Goal: Task Accomplishment & Management: Manage account settings

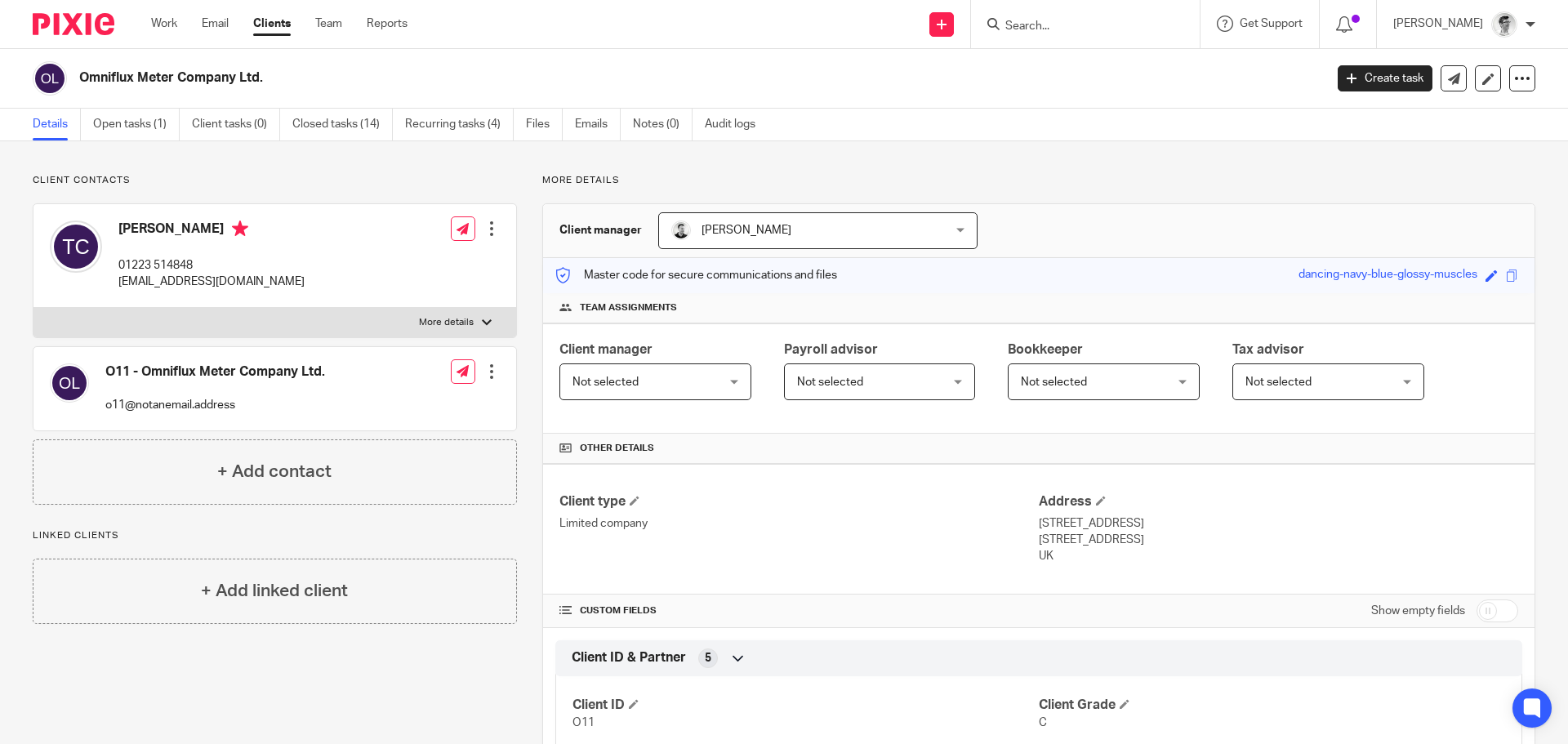
click at [1072, 20] on input "Search" at bounding box center [1077, 27] width 147 height 15
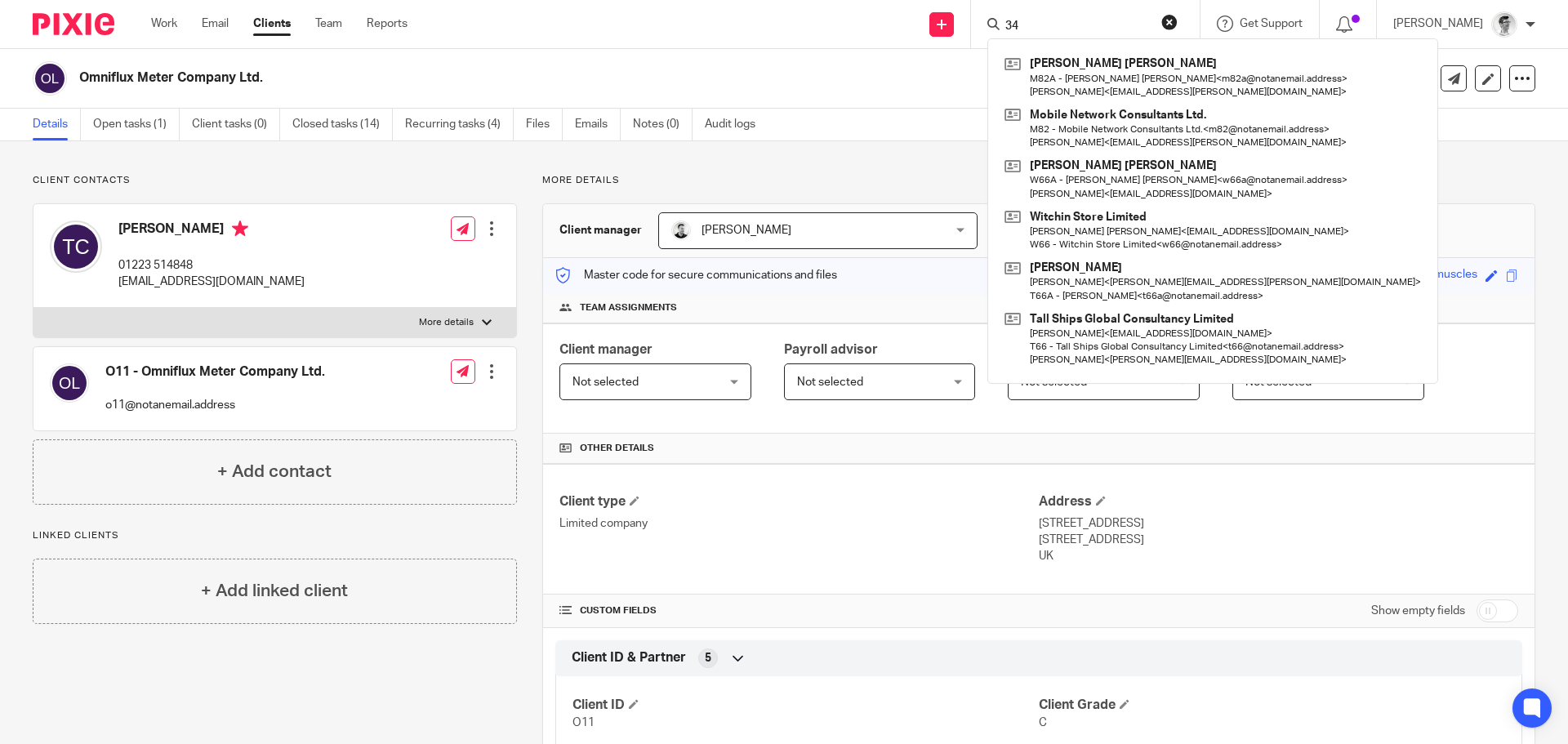
type input "3"
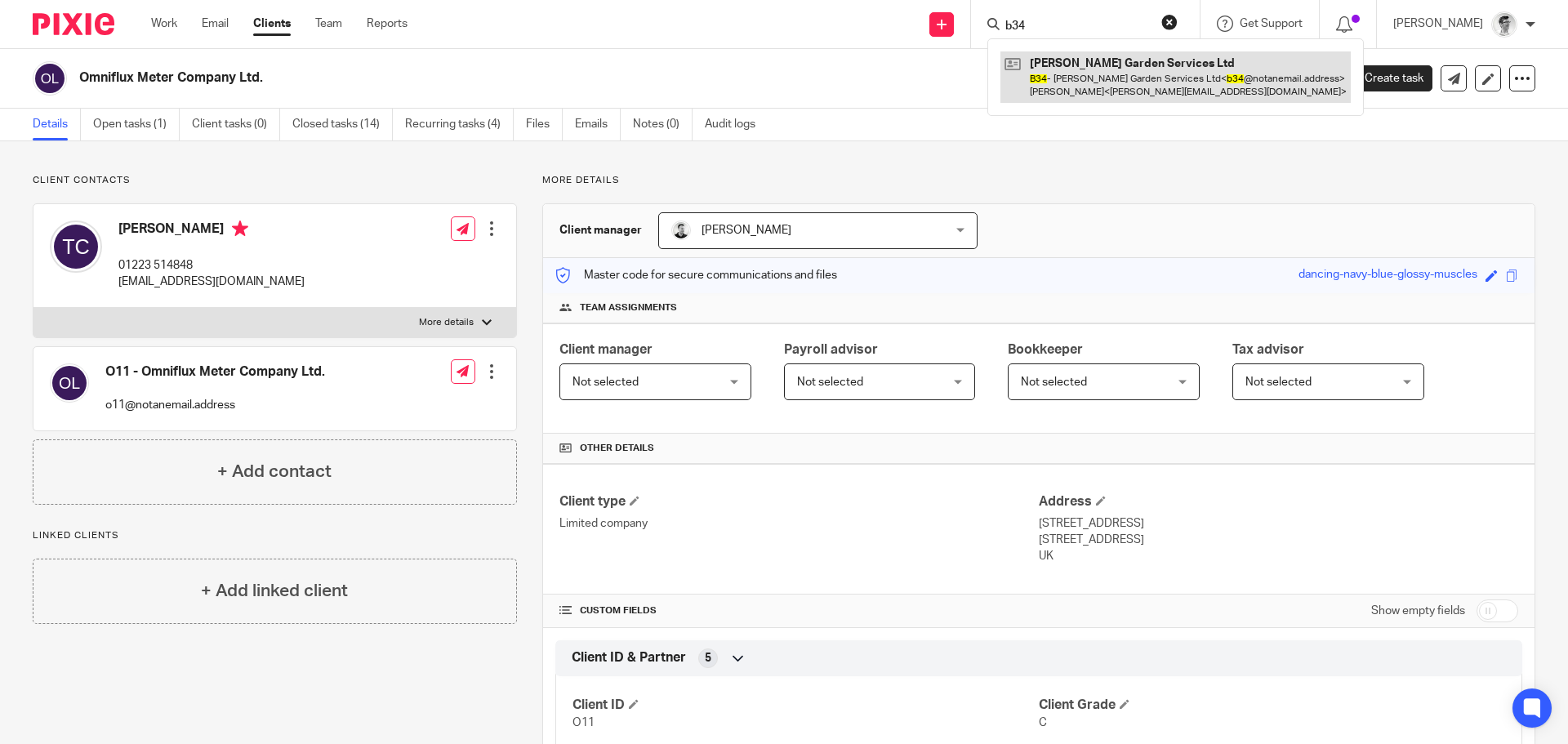
type input "b34"
click at [1111, 82] on link at bounding box center [1175, 76] width 350 height 50
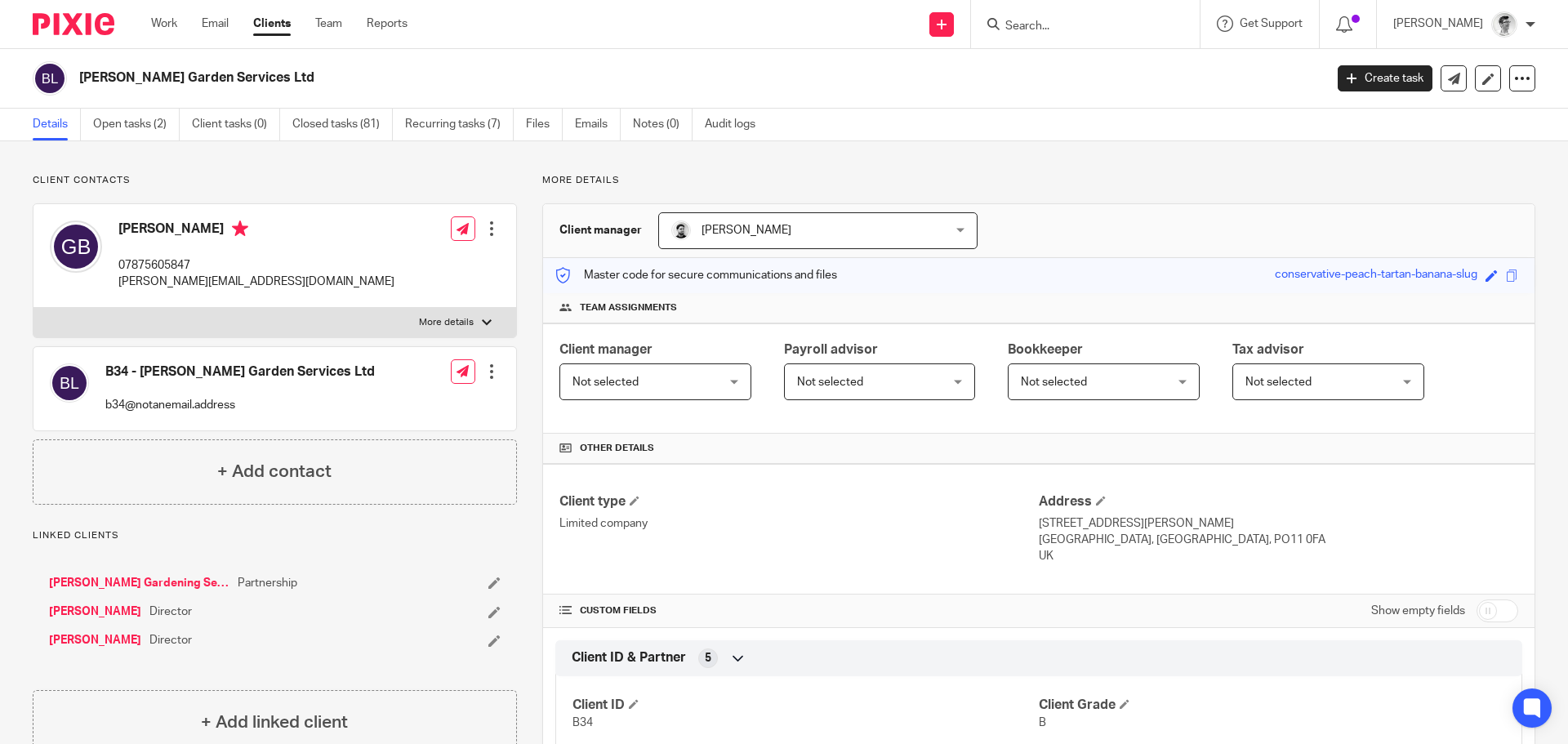
click at [130, 614] on link "[PERSON_NAME]" at bounding box center [95, 611] width 92 height 16
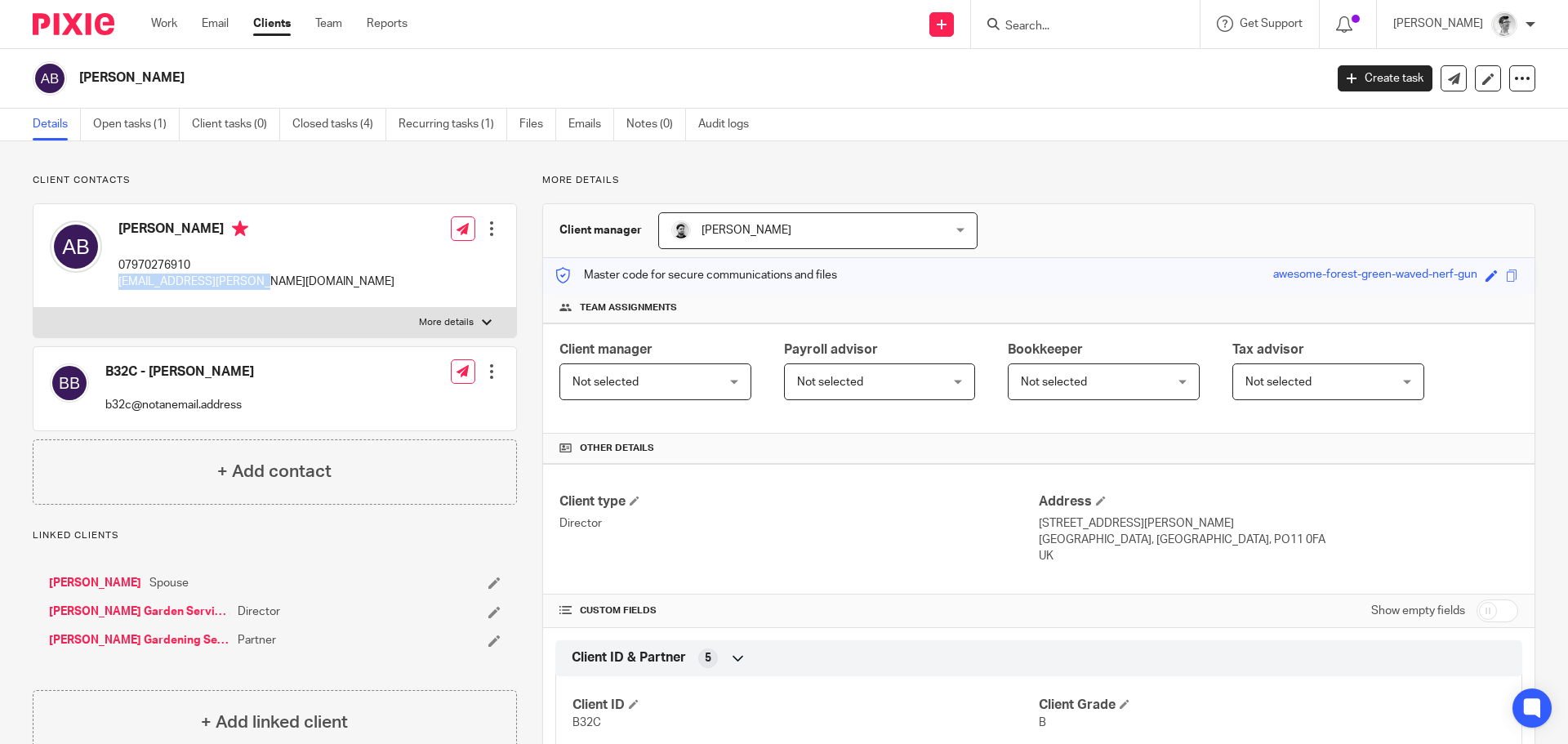
drag, startPoint x: 289, startPoint y: 279, endPoint x: 120, endPoint y: 282, distance: 169.0
click at [120, 282] on div "[PERSON_NAME] 07970276910 [EMAIL_ADDRESS][PERSON_NAME][DOMAIN_NAME] Edit contac…" at bounding box center [274, 256] width 483 height 104
copy p "[EMAIL_ADDRESS][PERSON_NAME][DOMAIN_NAME]"
click at [105, 587] on link "[PERSON_NAME]" at bounding box center [95, 583] width 92 height 16
drag, startPoint x: 304, startPoint y: 281, endPoint x: 113, endPoint y: 289, distance: 191.2
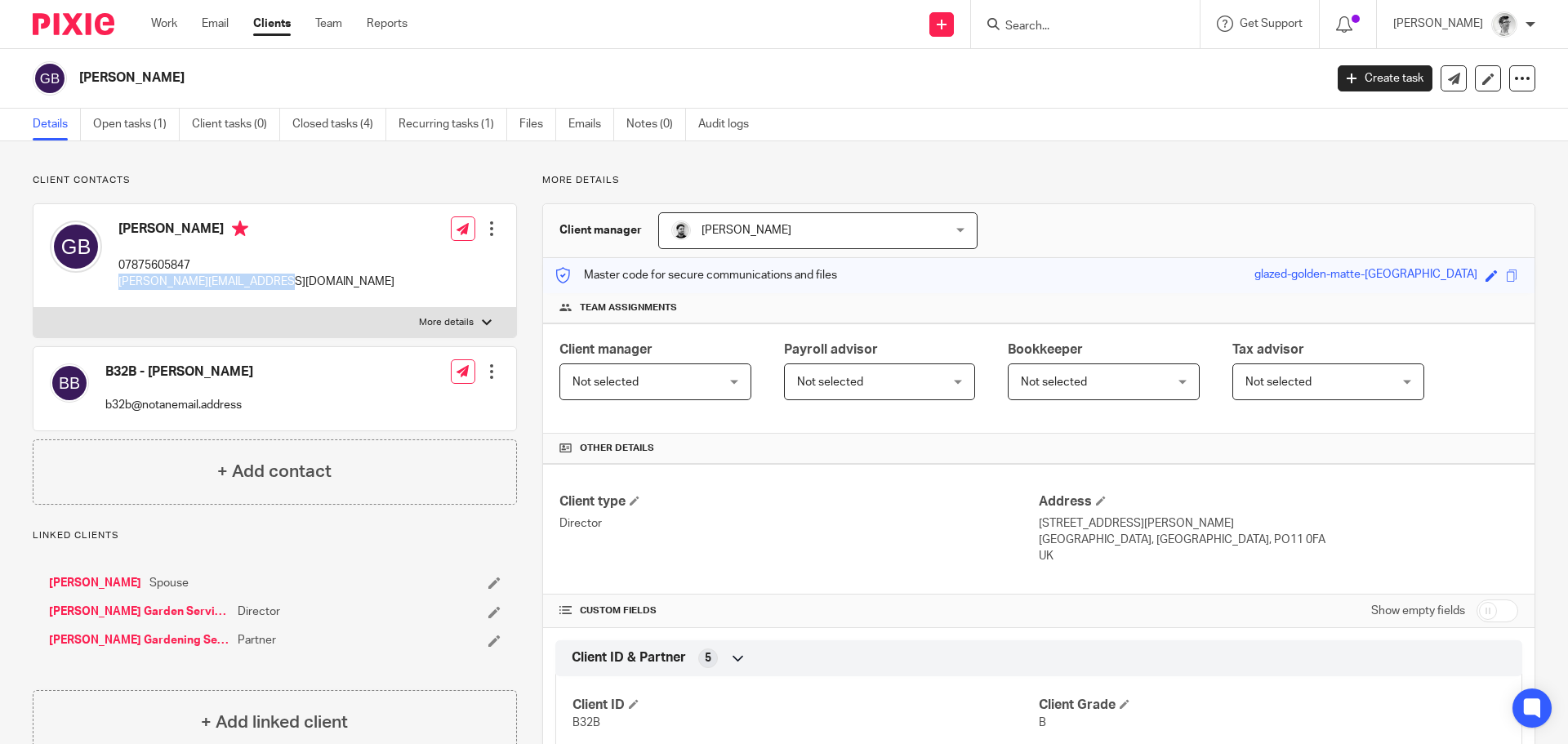
click at [113, 289] on div "Graham Brooks 07875605847 graham.brooks1@outlook.com Edit contact Create client…" at bounding box center [274, 256] width 483 height 104
copy p "graham.brooks1@outlook.com"
click at [141, 578] on link "[PERSON_NAME]" at bounding box center [95, 583] width 92 height 16
drag, startPoint x: 276, startPoint y: 283, endPoint x: 118, endPoint y: 288, distance: 158.1
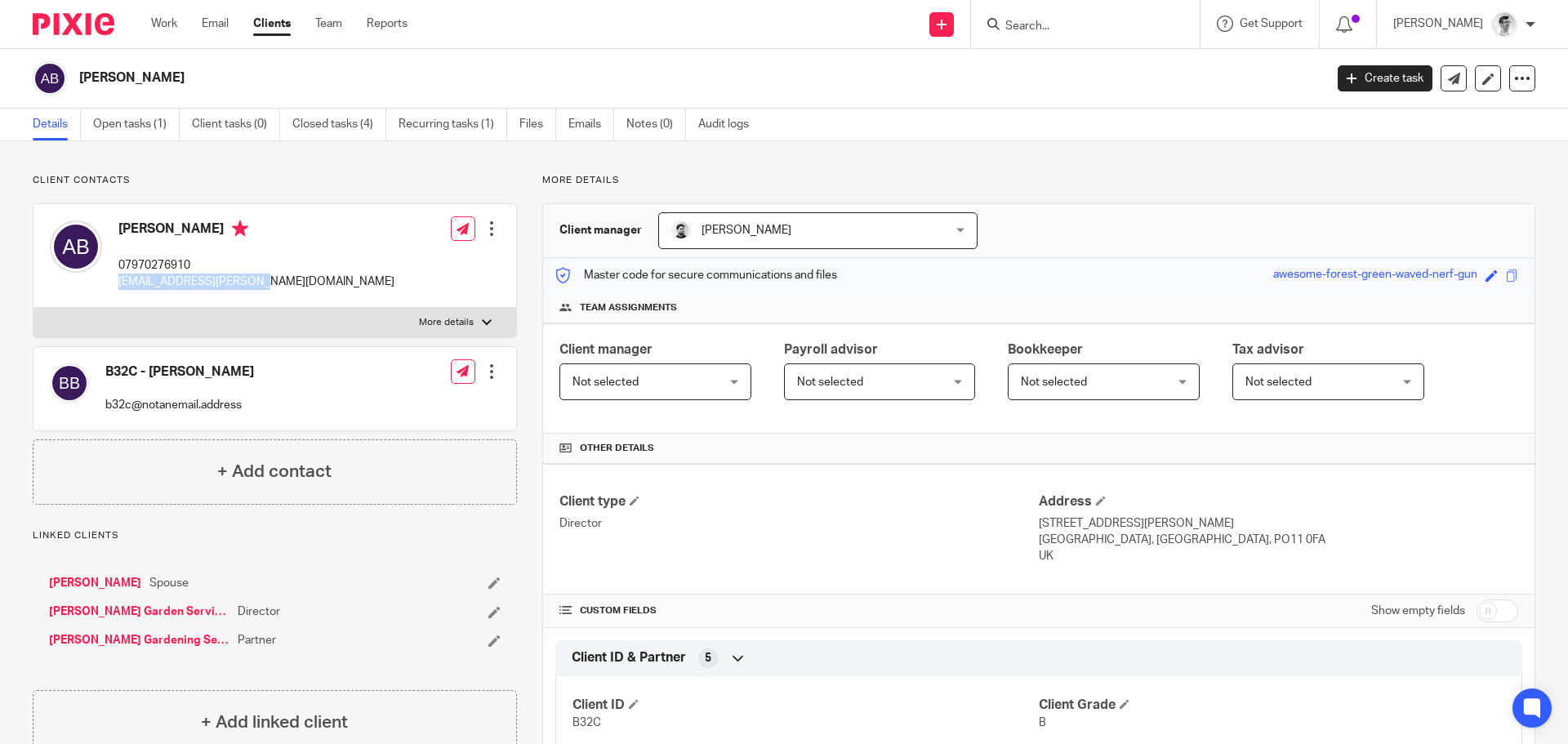
click at [118, 288] on p "[EMAIL_ADDRESS][PERSON_NAME][DOMAIN_NAME]" at bounding box center [256, 281] width 276 height 16
copy p "aj.byrom@googlemail.com"
drag, startPoint x: 118, startPoint y: 581, endPoint x: 148, endPoint y: 572, distance: 31.3
click at [118, 581] on link "[PERSON_NAME]" at bounding box center [95, 583] width 92 height 16
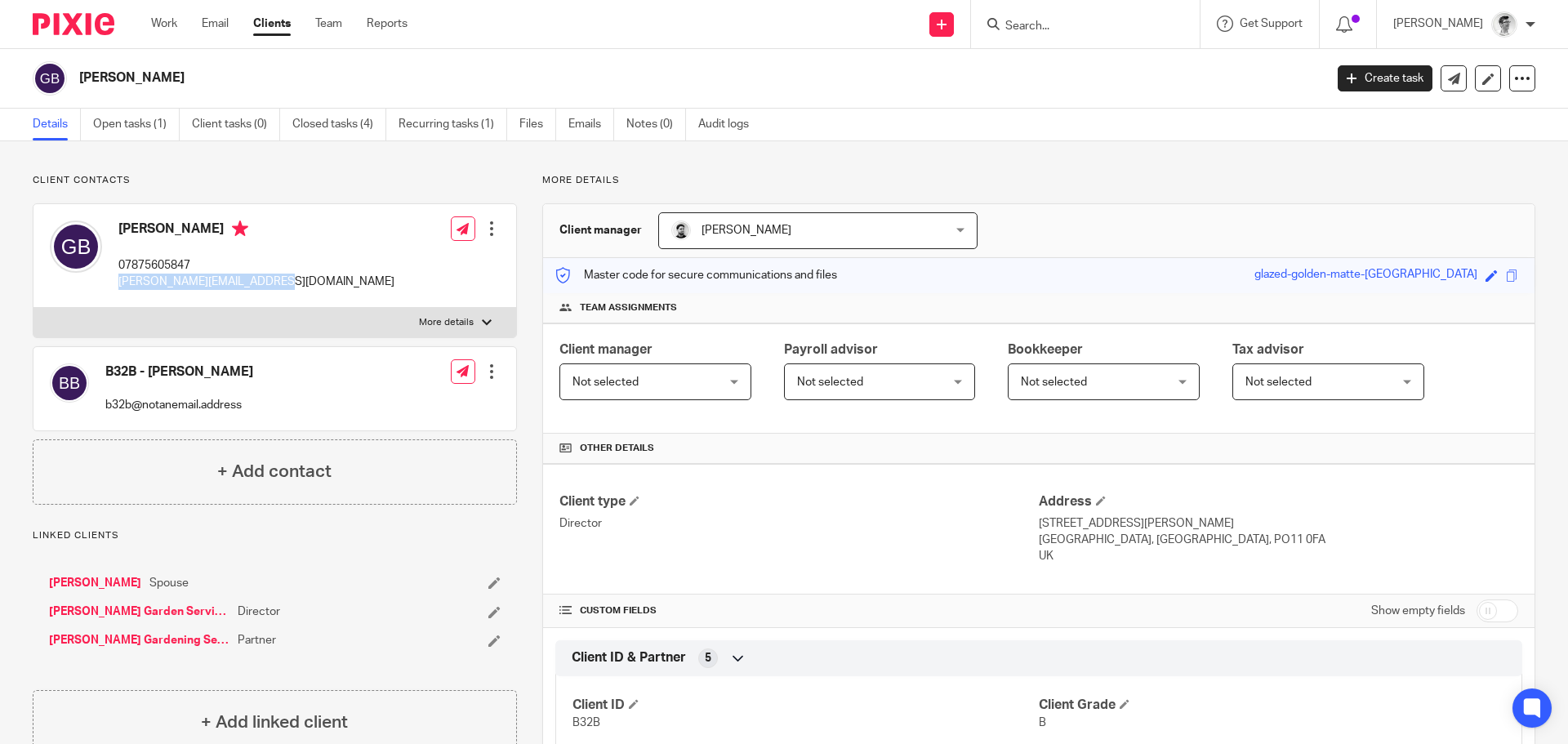
drag, startPoint x: 281, startPoint y: 281, endPoint x: 116, endPoint y: 291, distance: 165.3
click at [116, 291] on div "[PERSON_NAME] 07875605847 [PERSON_NAME][EMAIL_ADDRESS][DOMAIN_NAME] Edit contac…" at bounding box center [274, 256] width 483 height 104
copy p "graham.brooks1@outlook.com"
drag, startPoint x: 143, startPoint y: 127, endPoint x: 225, endPoint y: 152, distance: 85.7
click at [143, 127] on link "Open tasks (1)" at bounding box center [136, 124] width 86 height 32
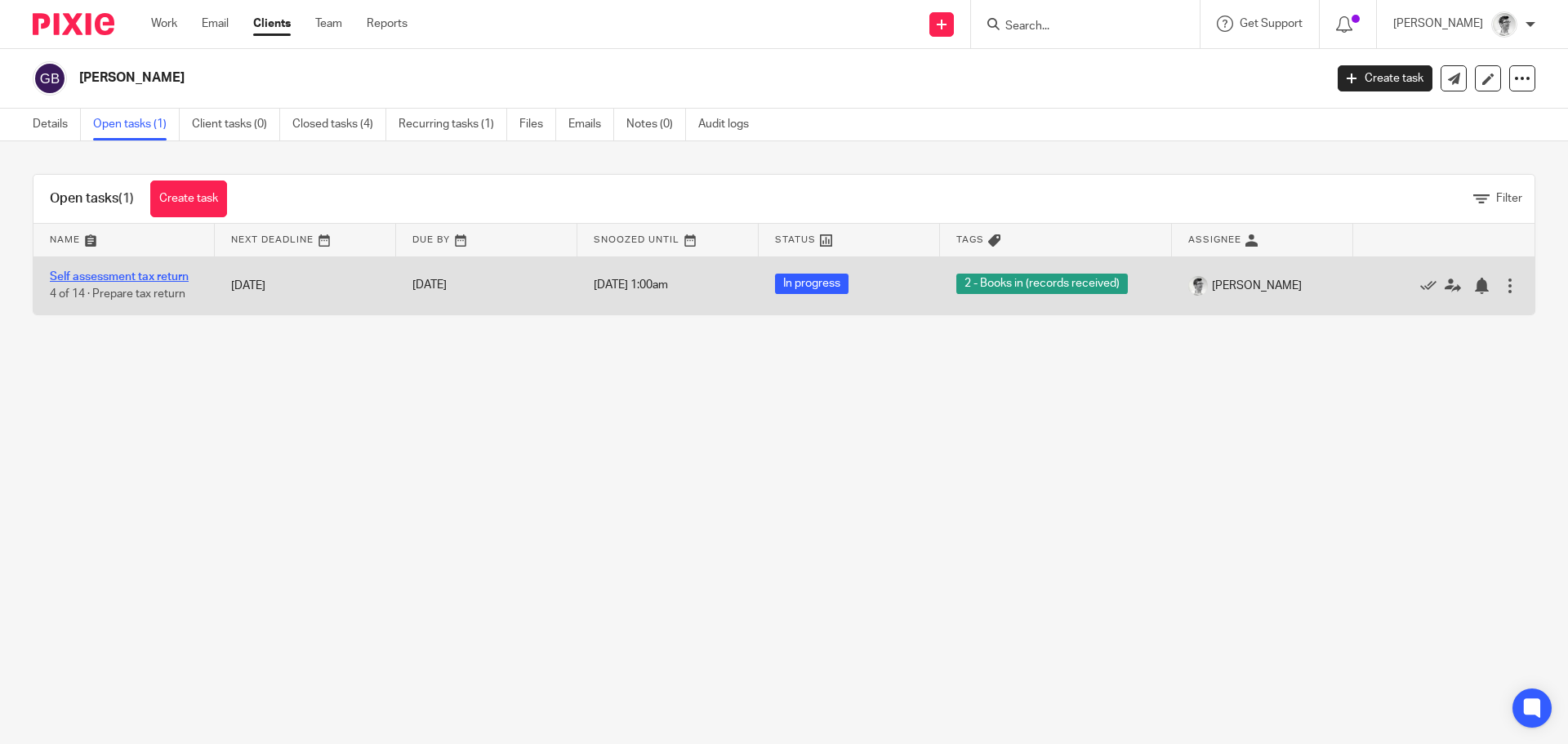
click at [157, 275] on link "Self assessment tax return" at bounding box center [118, 277] width 139 height 12
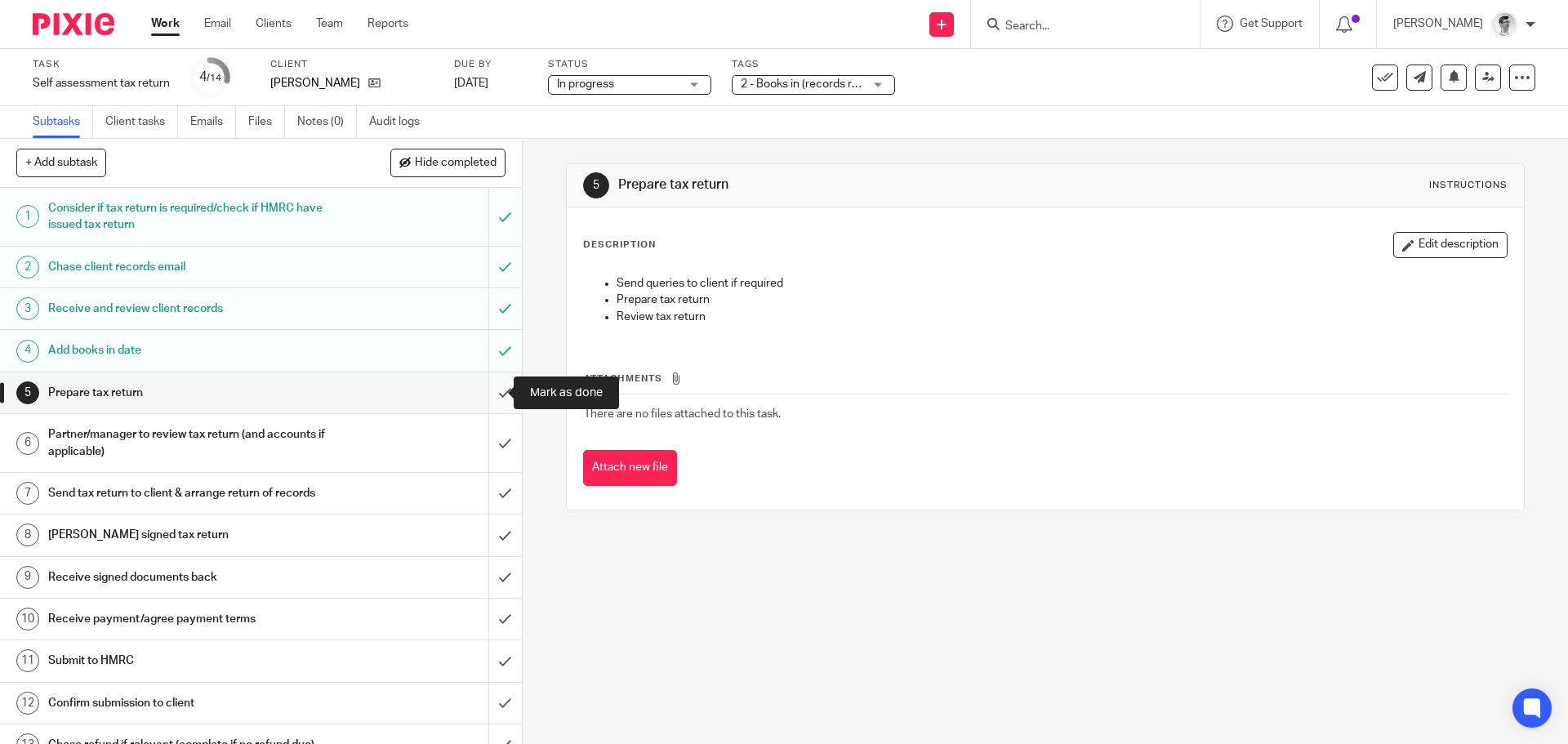
click at [491, 405] on input "submit" at bounding box center [261, 393] width 522 height 41
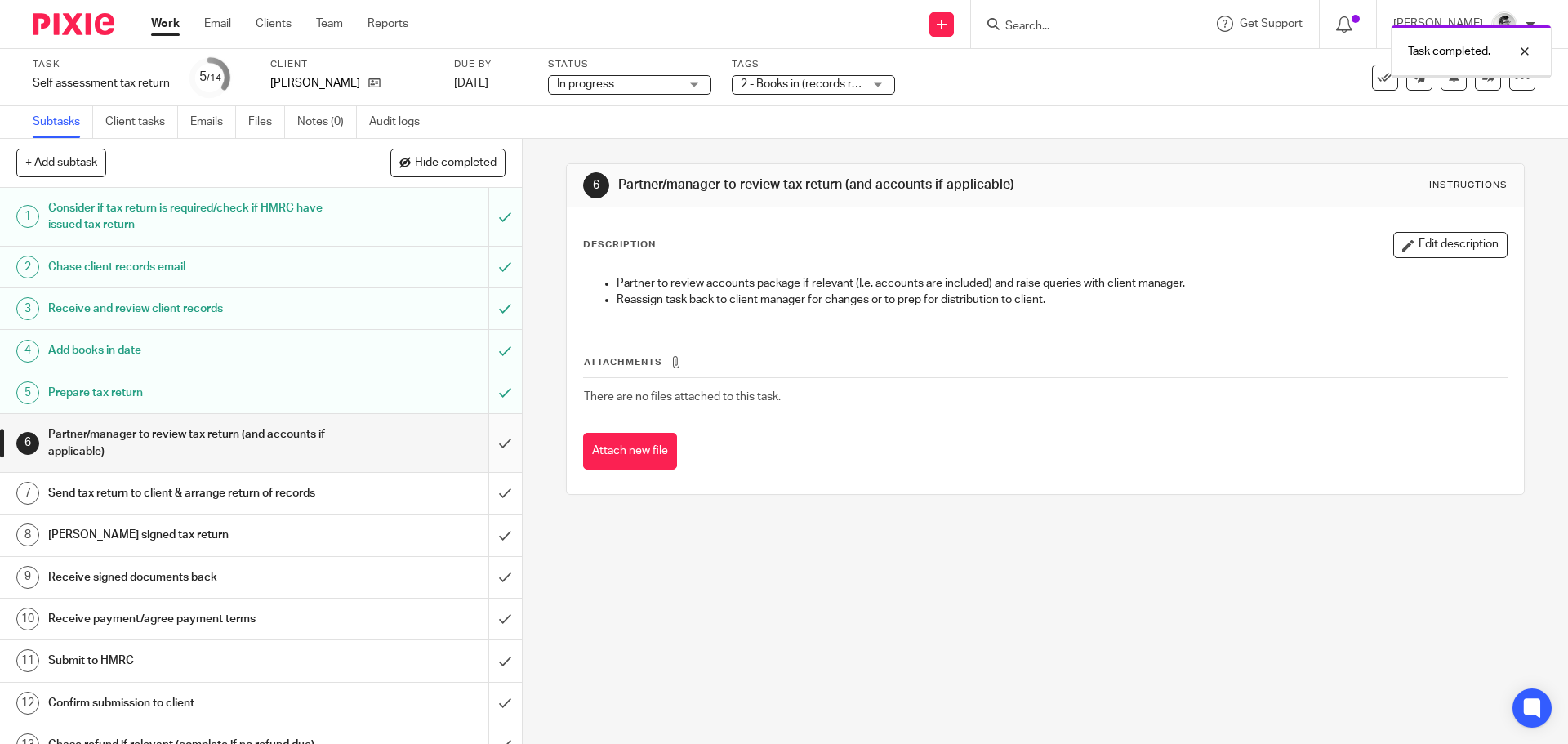
click at [496, 443] on input "submit" at bounding box center [261, 443] width 522 height 58
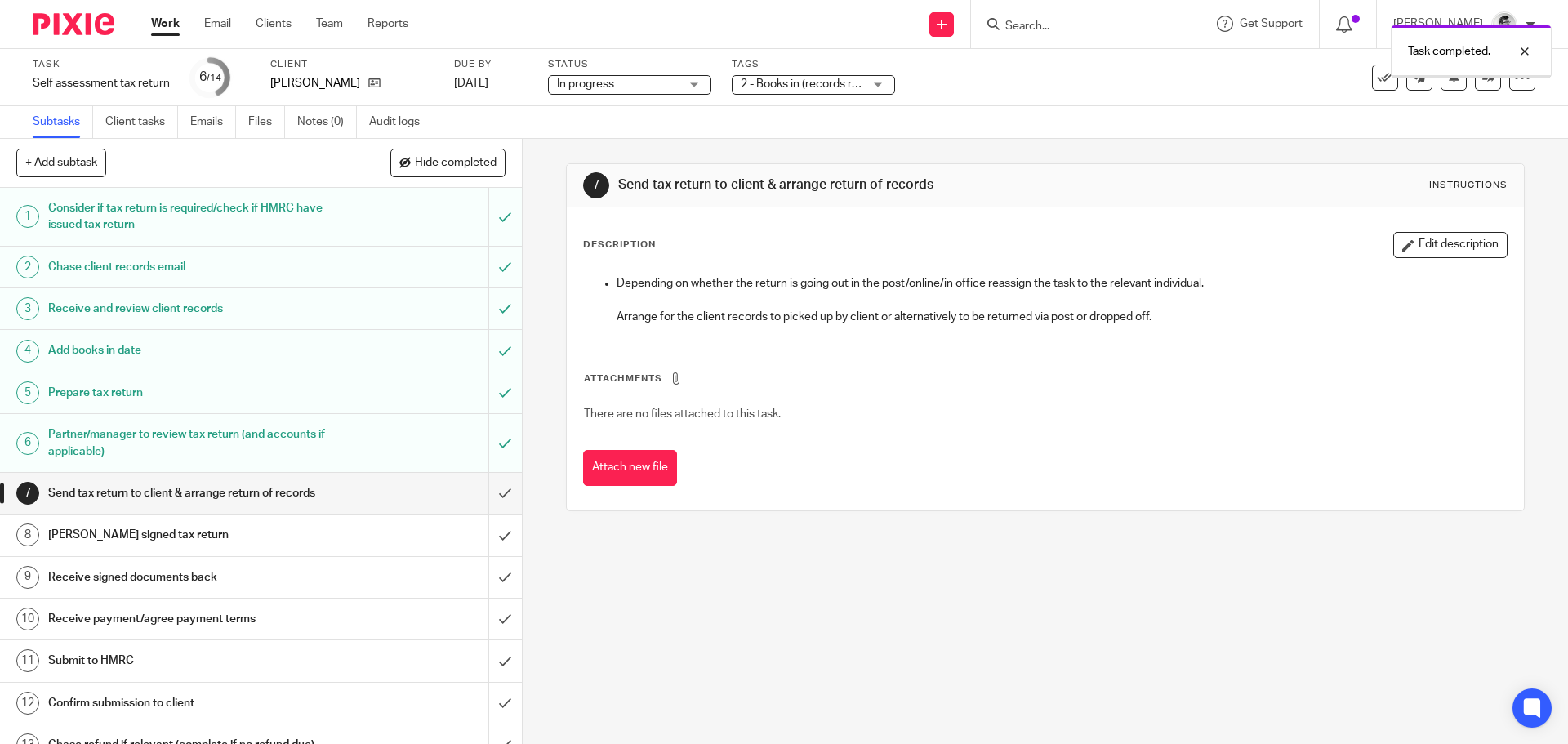
click at [490, 491] on input "submit" at bounding box center [261, 493] width 522 height 41
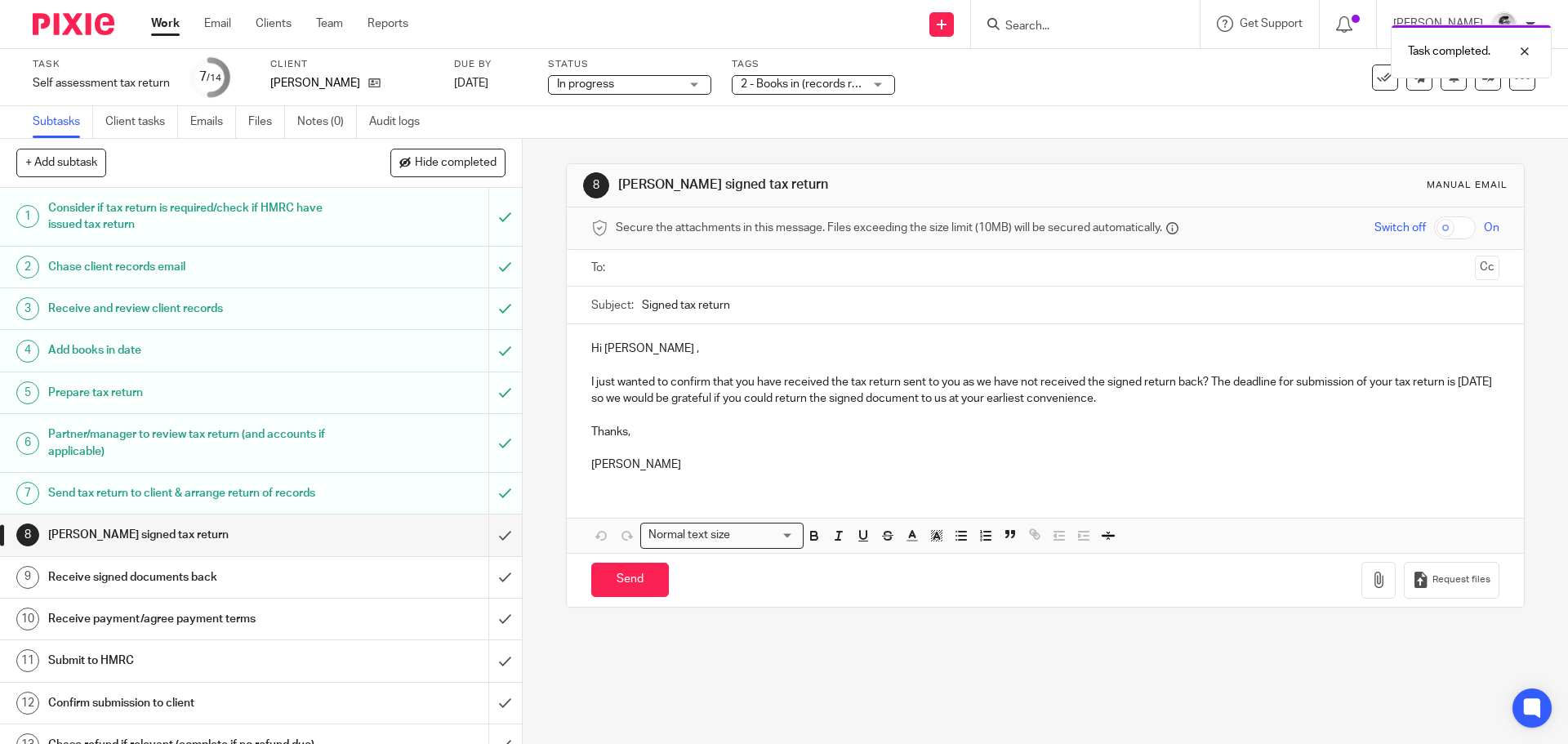
click at [891, 87] on div "2 - Books in (records received)" at bounding box center [813, 84] width 164 height 19
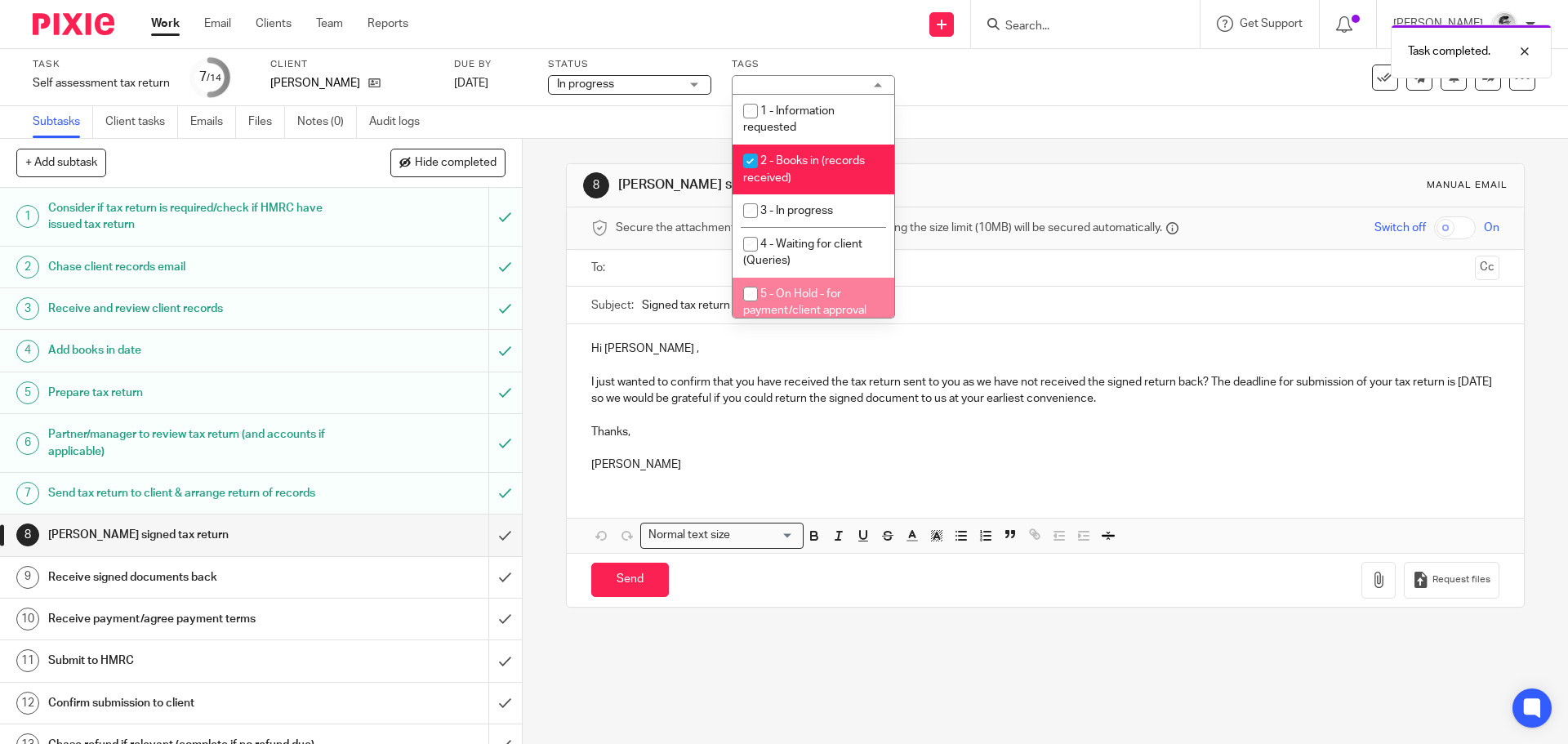
click at [766, 299] on input "checkbox" at bounding box center [750, 294] width 31 height 31
checkbox input "true"
click at [746, 161] on input "checkbox" at bounding box center [750, 160] width 31 height 31
checkbox input "false"
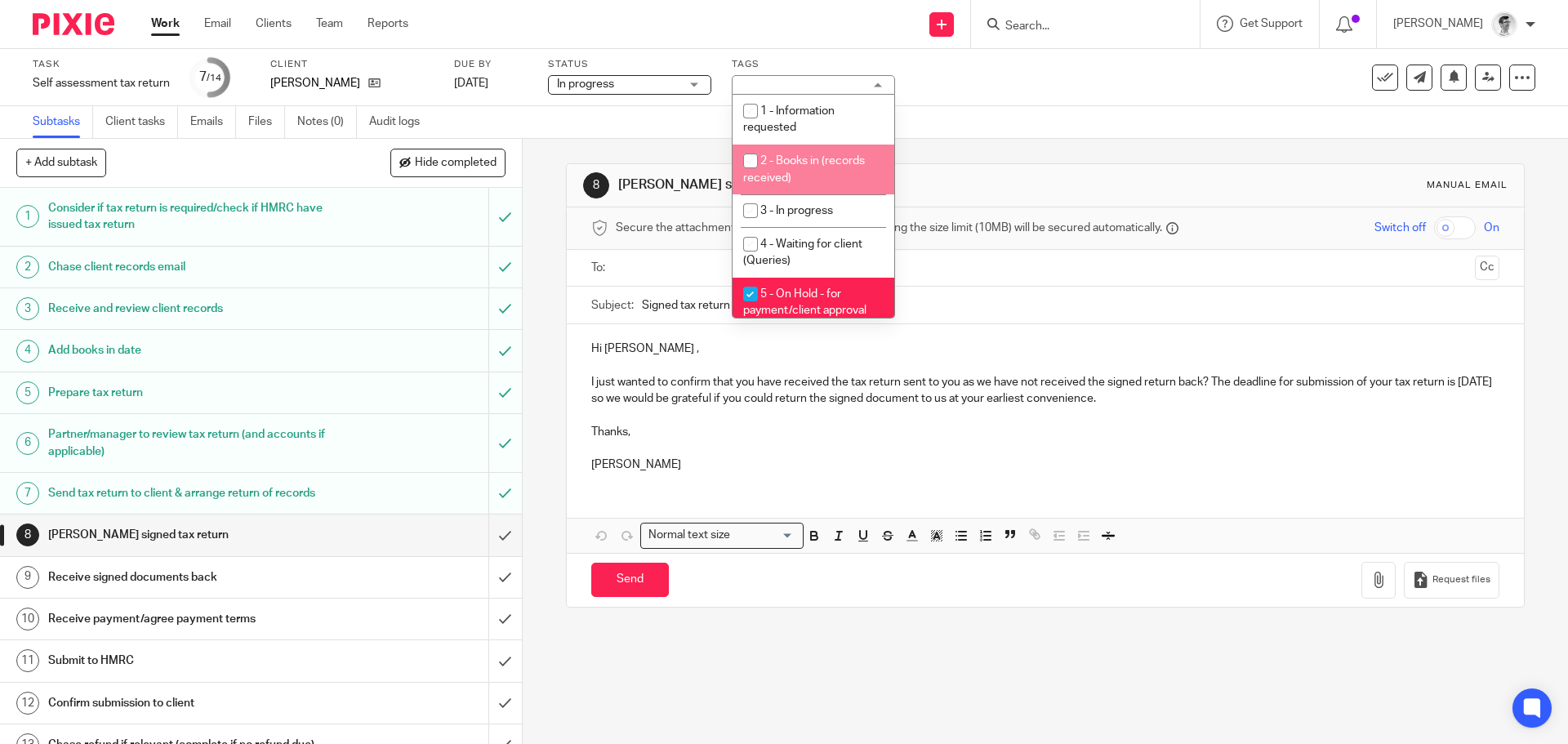
click at [1105, 92] on div "Task Self assessment tax return Save Self assessment tax return 7 /14 Client Gr…" at bounding box center [658, 77] width 1252 height 39
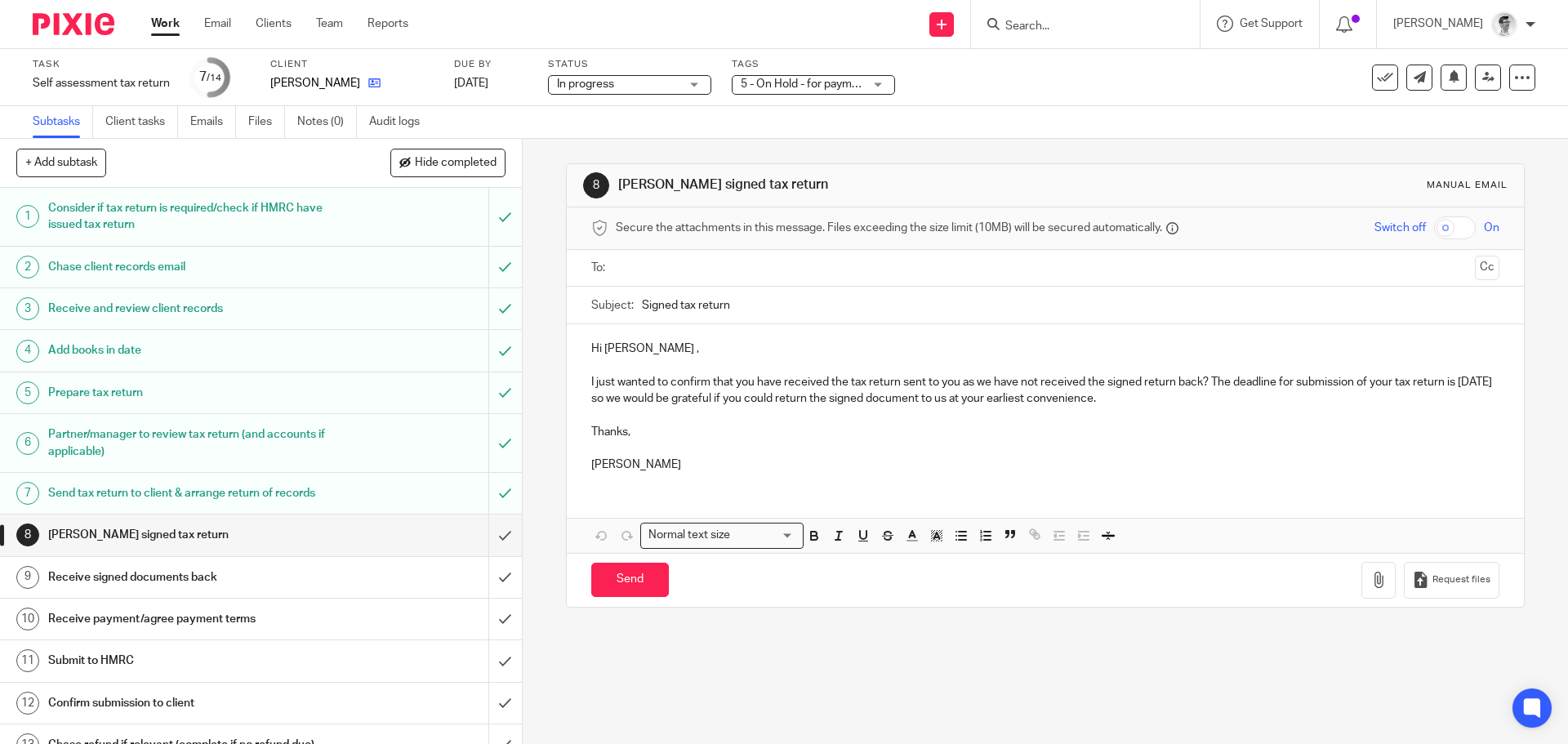
click at [368, 75] on link at bounding box center [370, 82] width 20 height 16
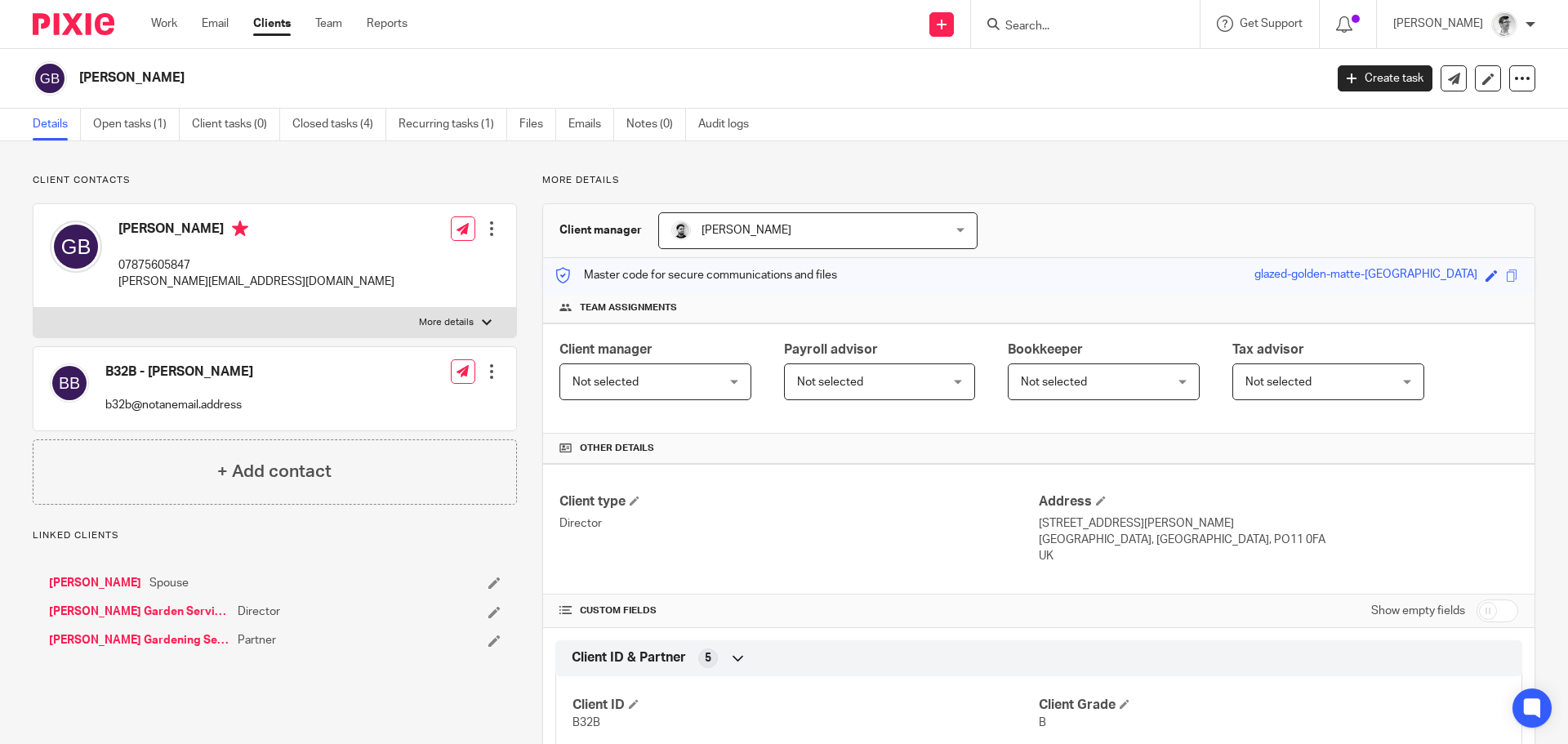
click at [141, 579] on link "[PERSON_NAME]" at bounding box center [95, 583] width 92 height 16
click at [154, 129] on link "Open tasks (1)" at bounding box center [136, 124] width 86 height 32
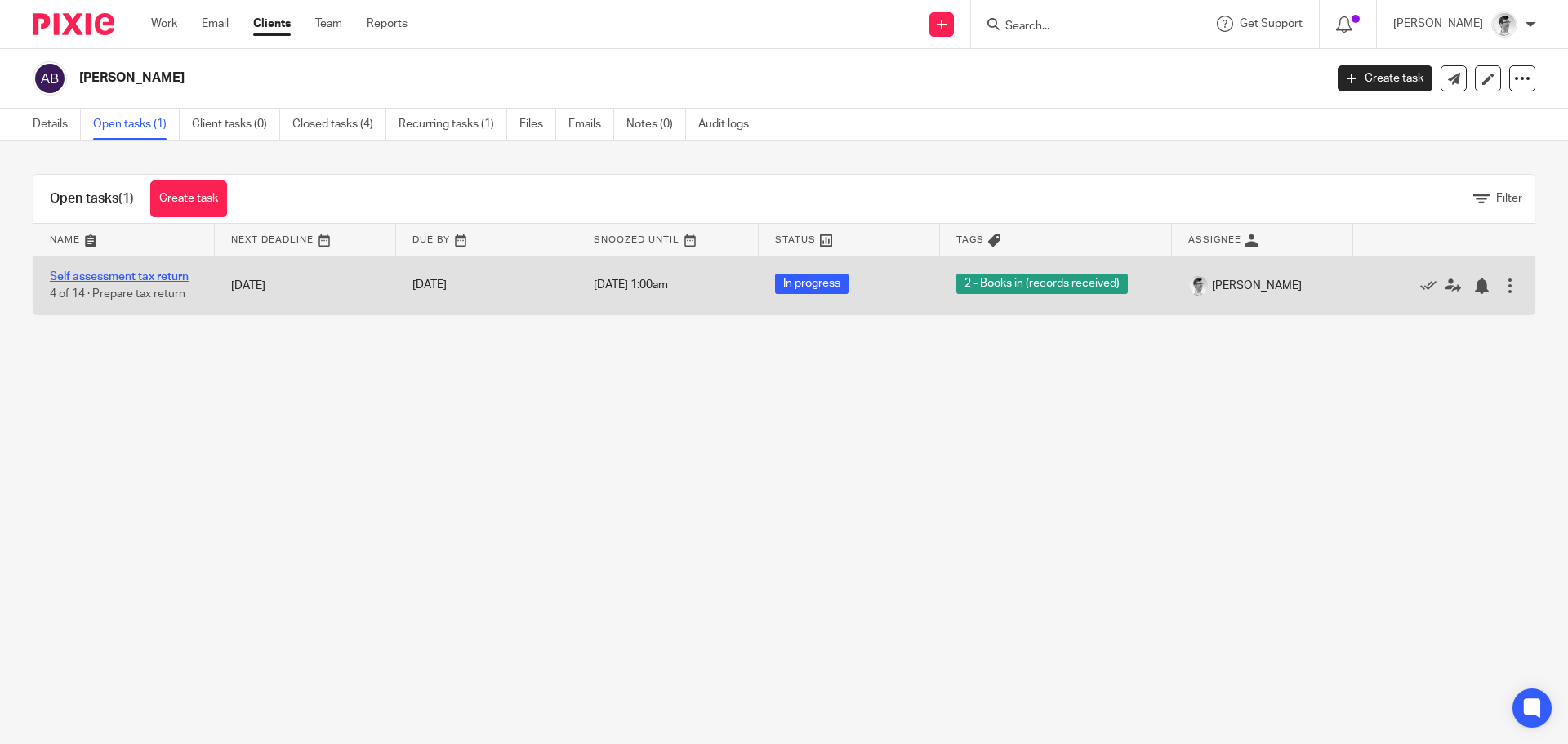
click at [137, 273] on link "Self assessment tax return" at bounding box center [118, 277] width 139 height 12
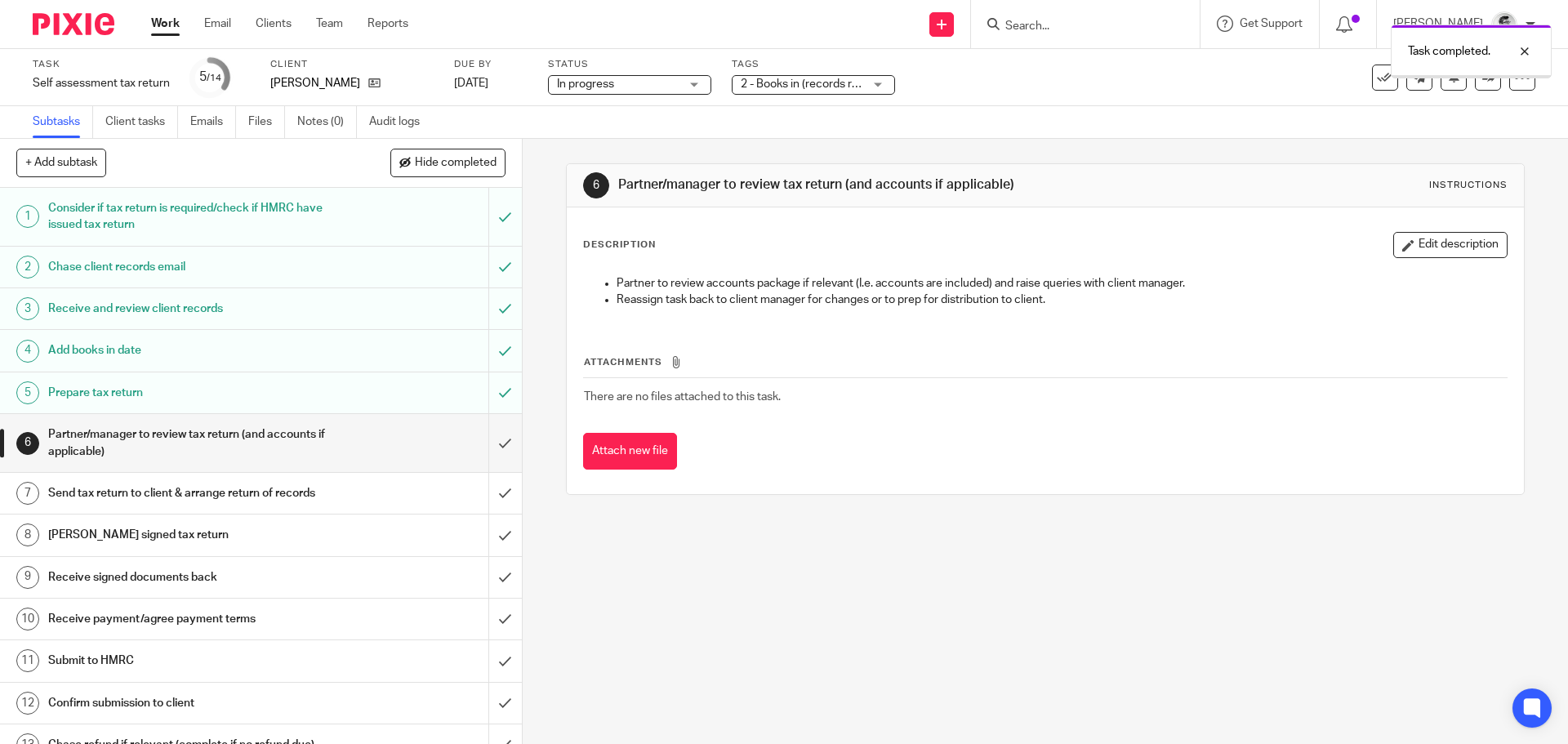
click at [487, 434] on input "submit" at bounding box center [261, 443] width 522 height 58
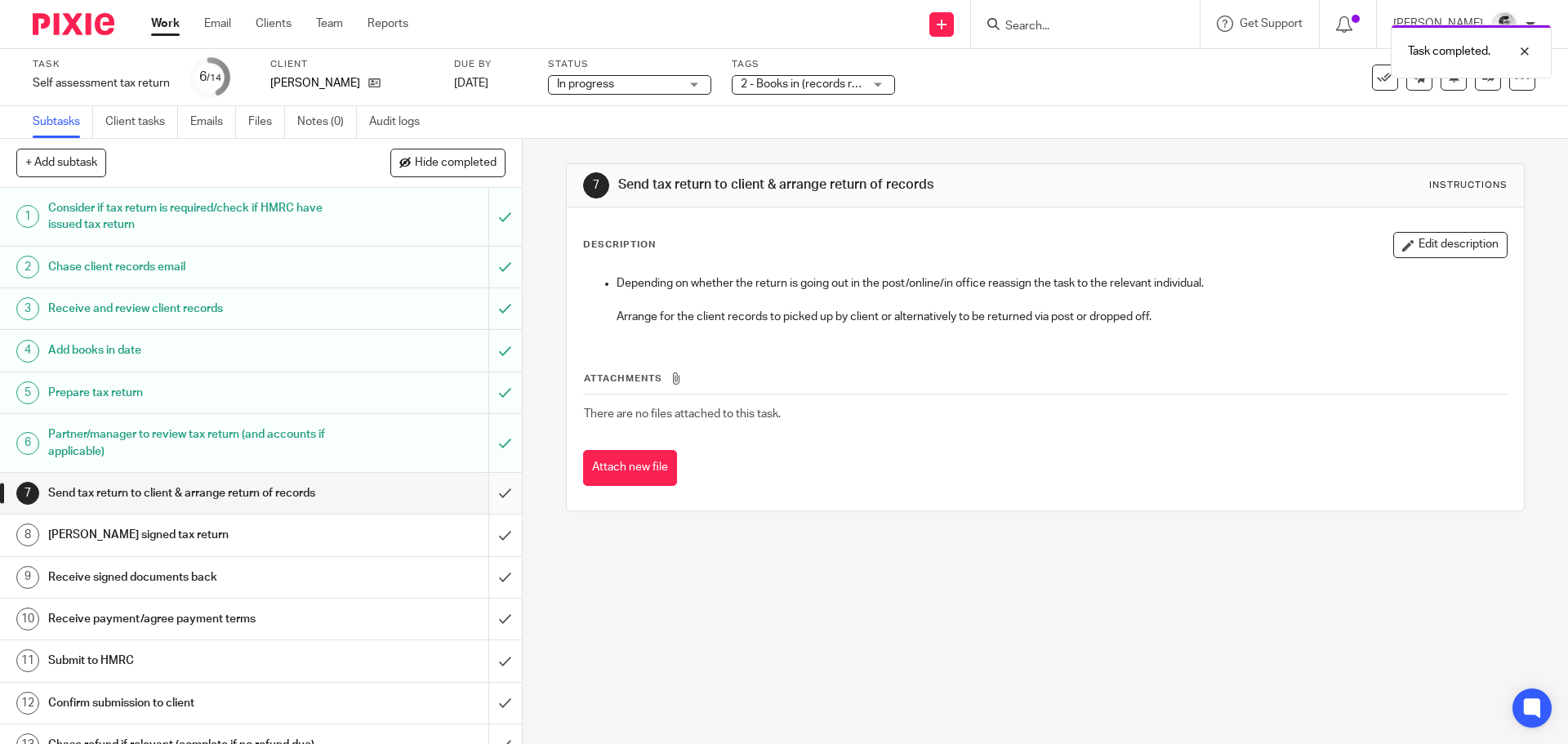
click at [493, 495] on input "submit" at bounding box center [261, 493] width 522 height 41
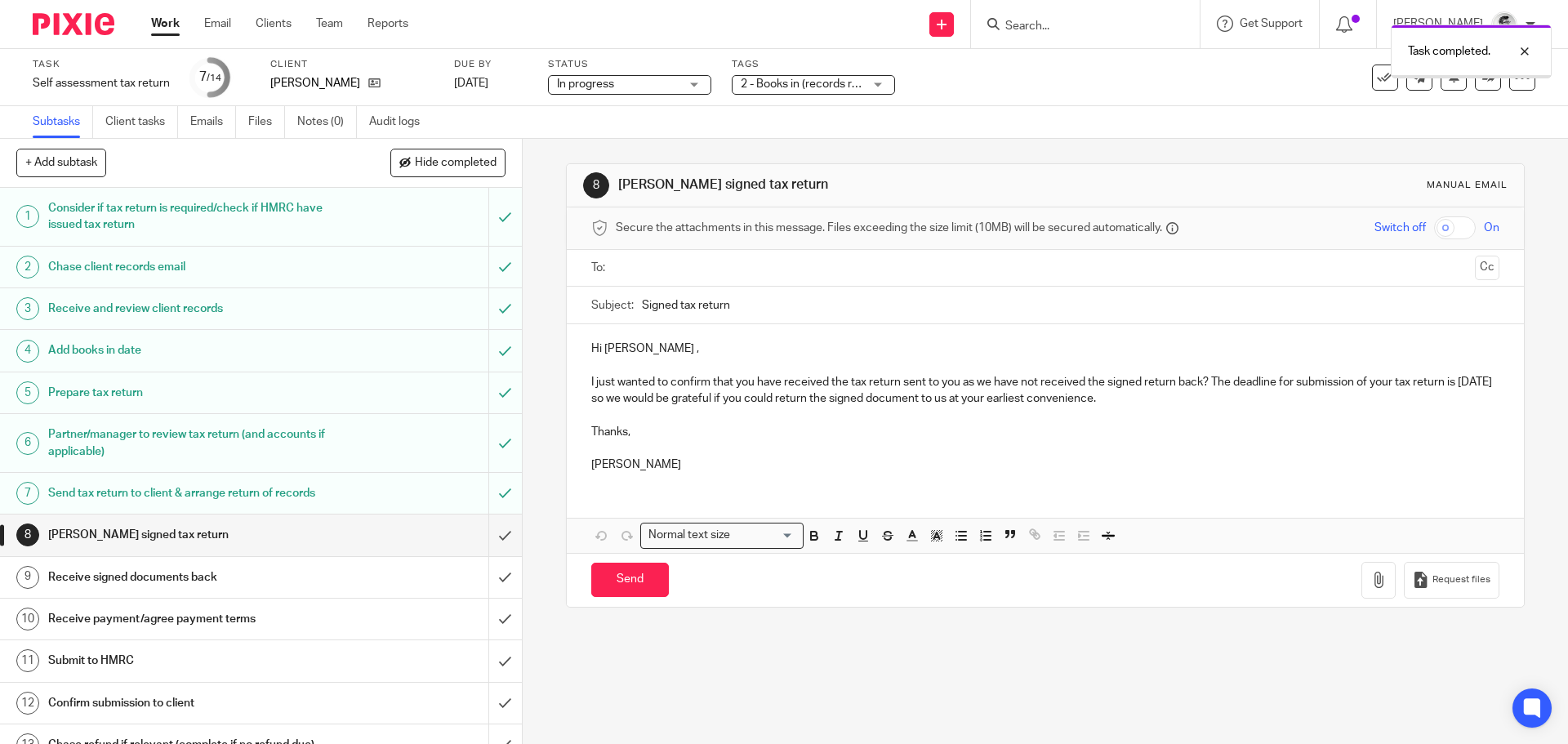
click at [866, 83] on div "2 - Books in (records received)" at bounding box center [813, 84] width 164 height 19
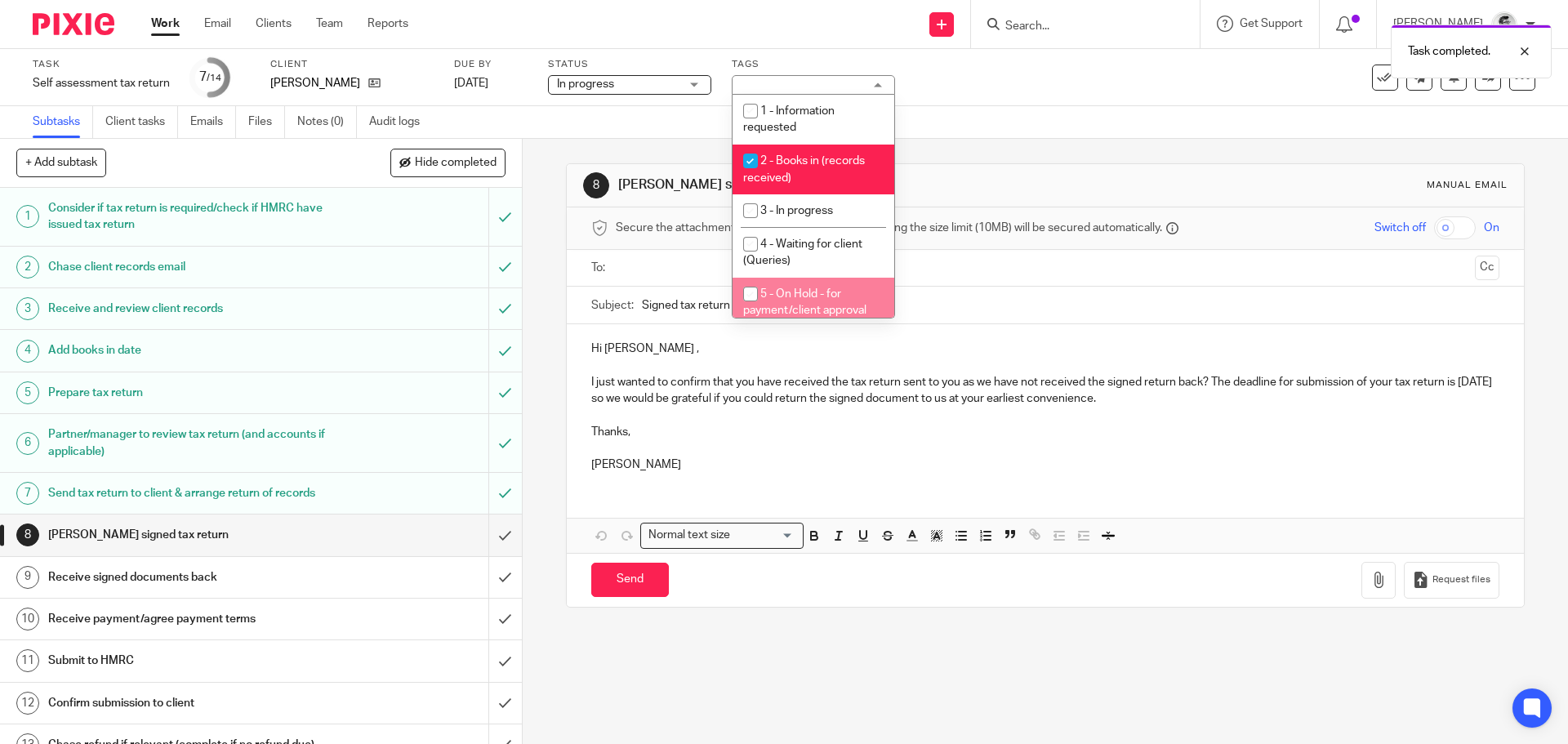
click at [756, 297] on input "checkbox" at bounding box center [750, 294] width 31 height 31
checkbox input "true"
click at [749, 158] on input "checkbox" at bounding box center [750, 160] width 31 height 31
checkbox input "false"
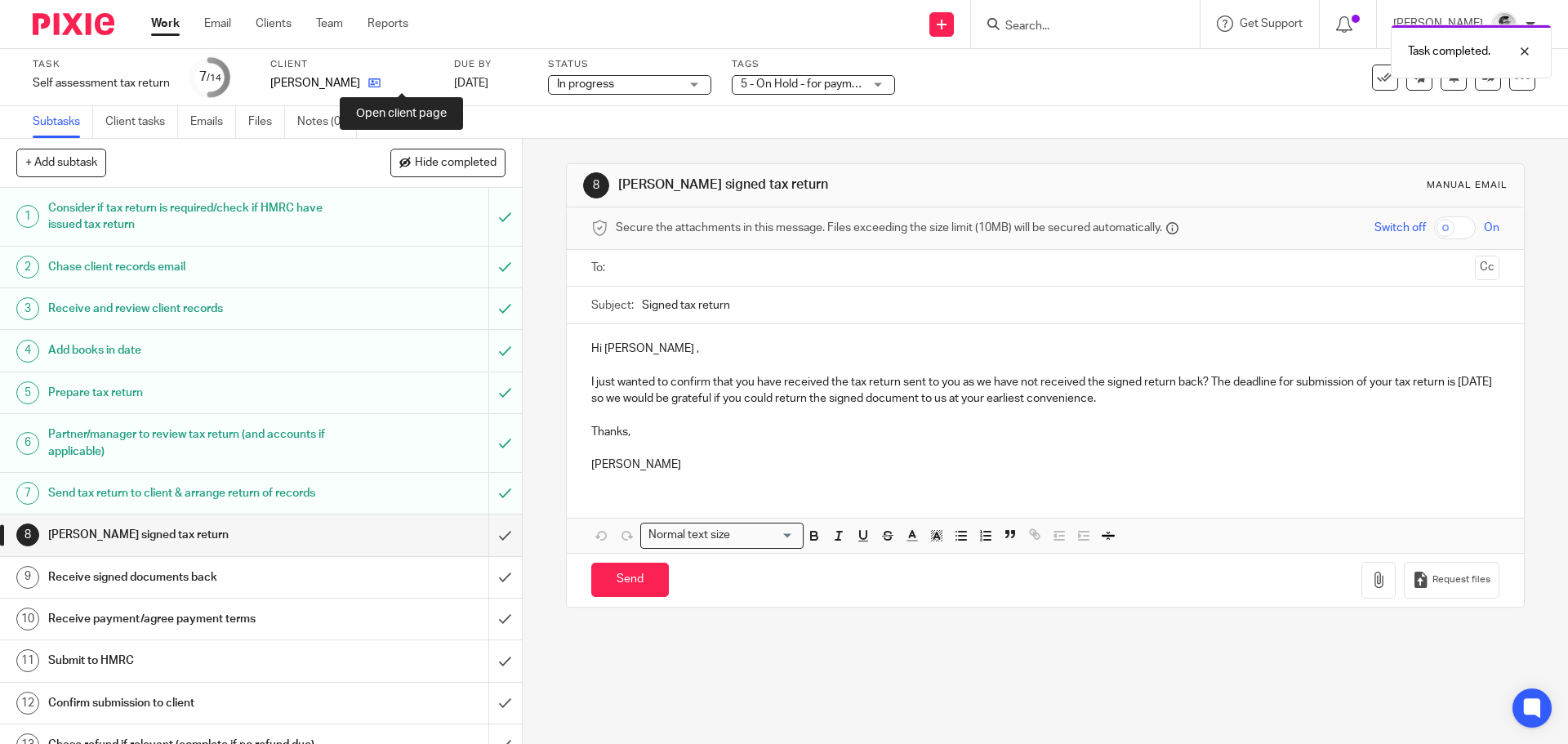
click at [380, 85] on icon at bounding box center [374, 82] width 13 height 13
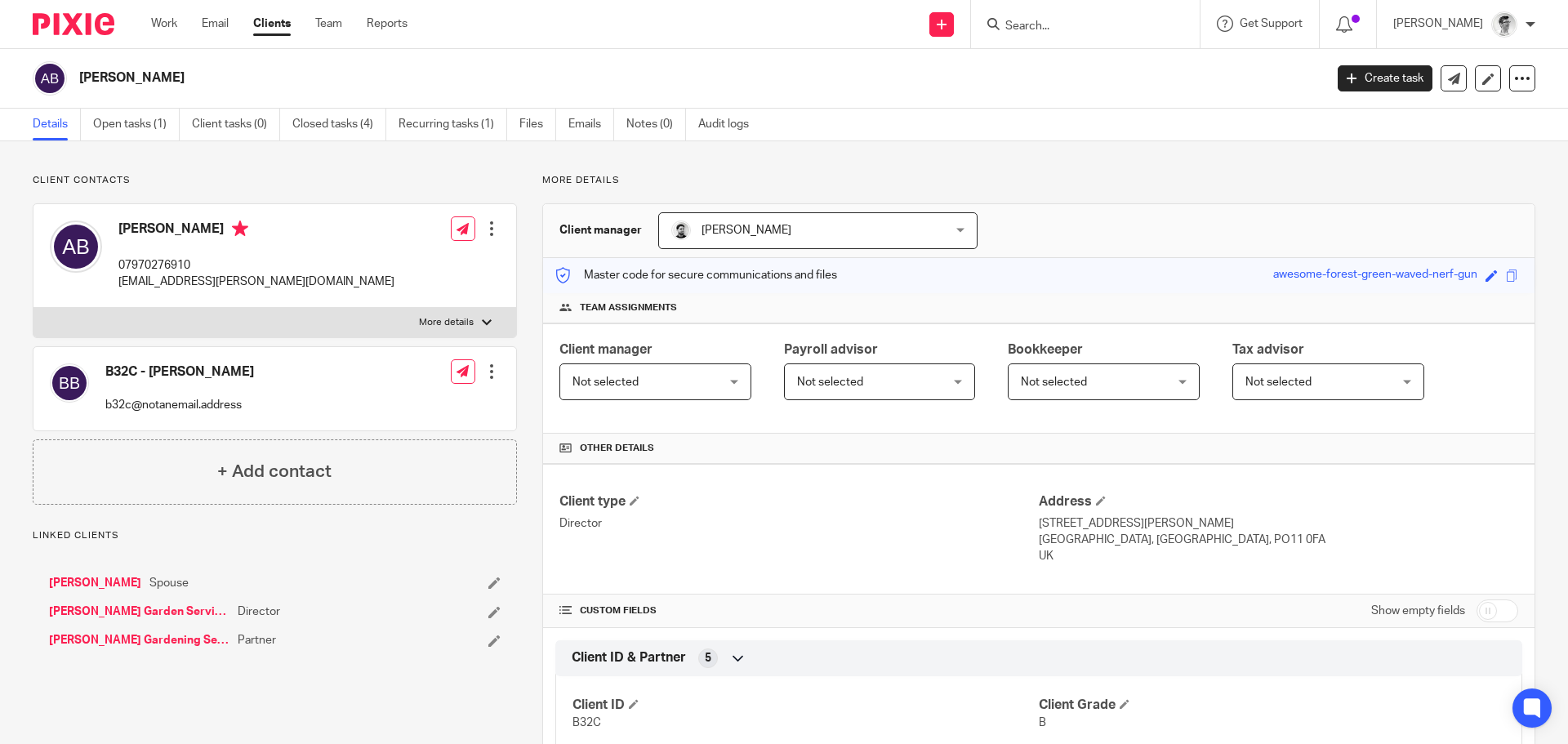
click at [177, 634] on link "[PERSON_NAME] Gardening Services" at bounding box center [139, 640] width 180 height 16
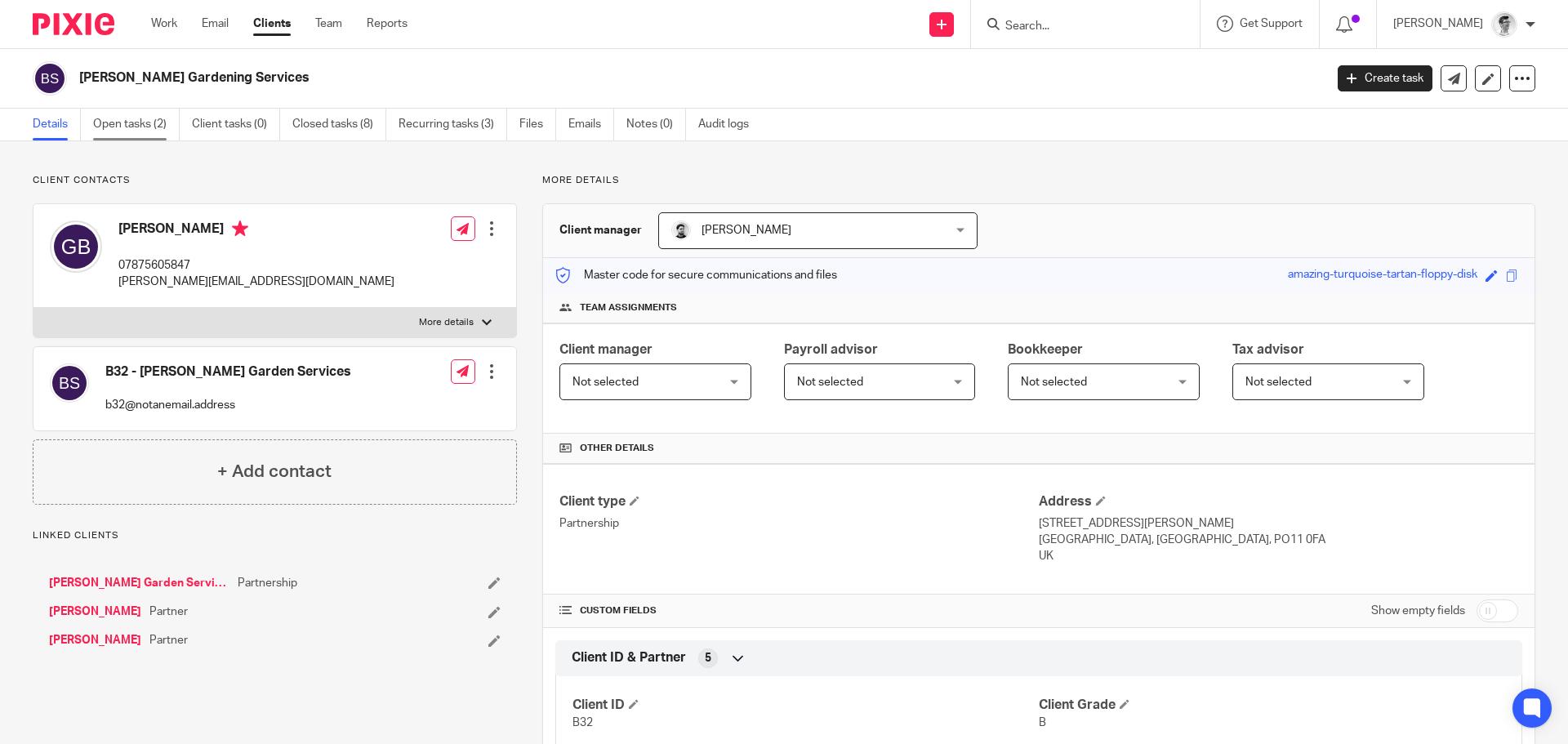
click at [160, 125] on link "Open tasks (2)" at bounding box center [136, 124] width 86 height 32
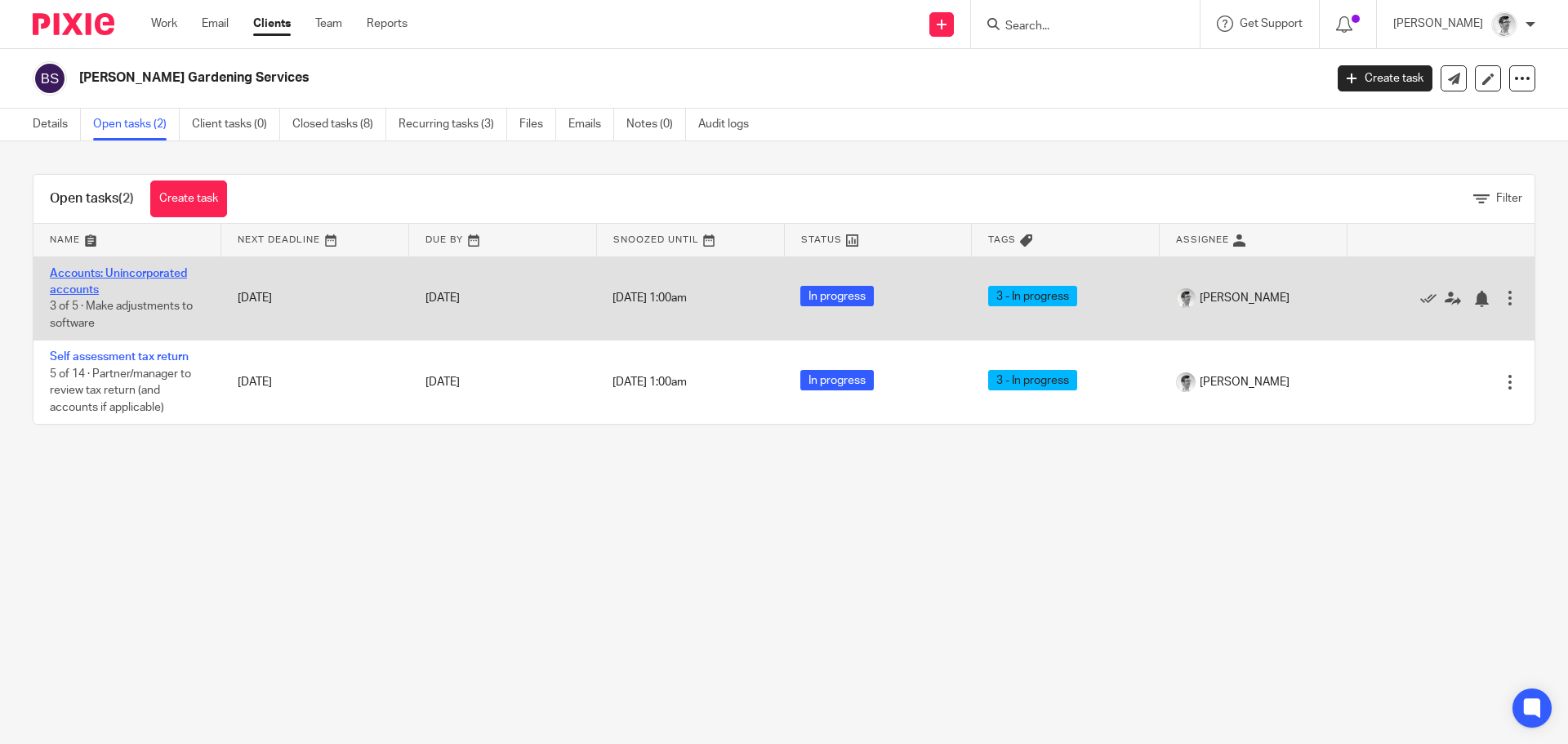
click at [149, 274] on link "Accounts: Unincorporated accounts" at bounding box center [118, 281] width 137 height 28
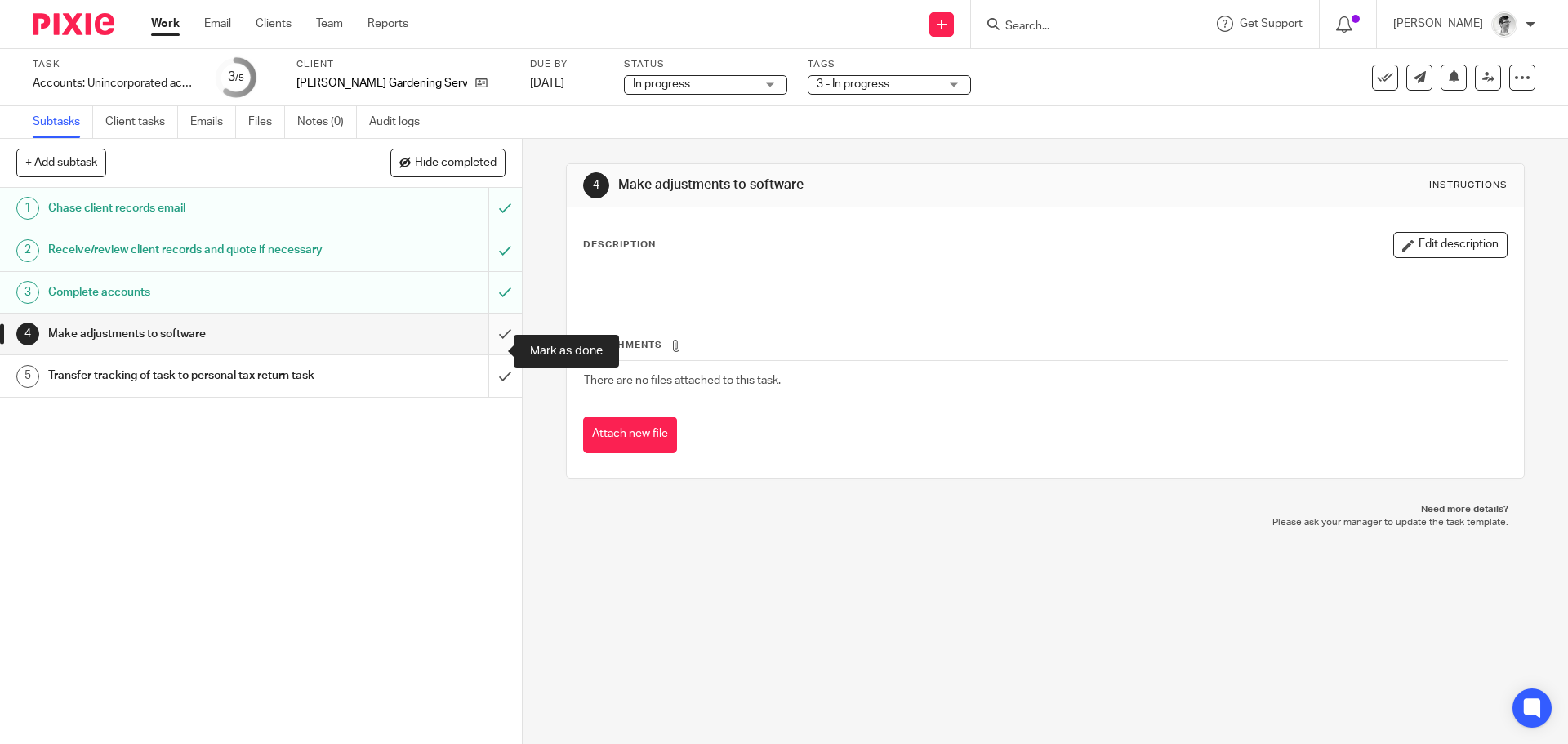
click at [501, 354] on input "submit" at bounding box center [261, 334] width 522 height 41
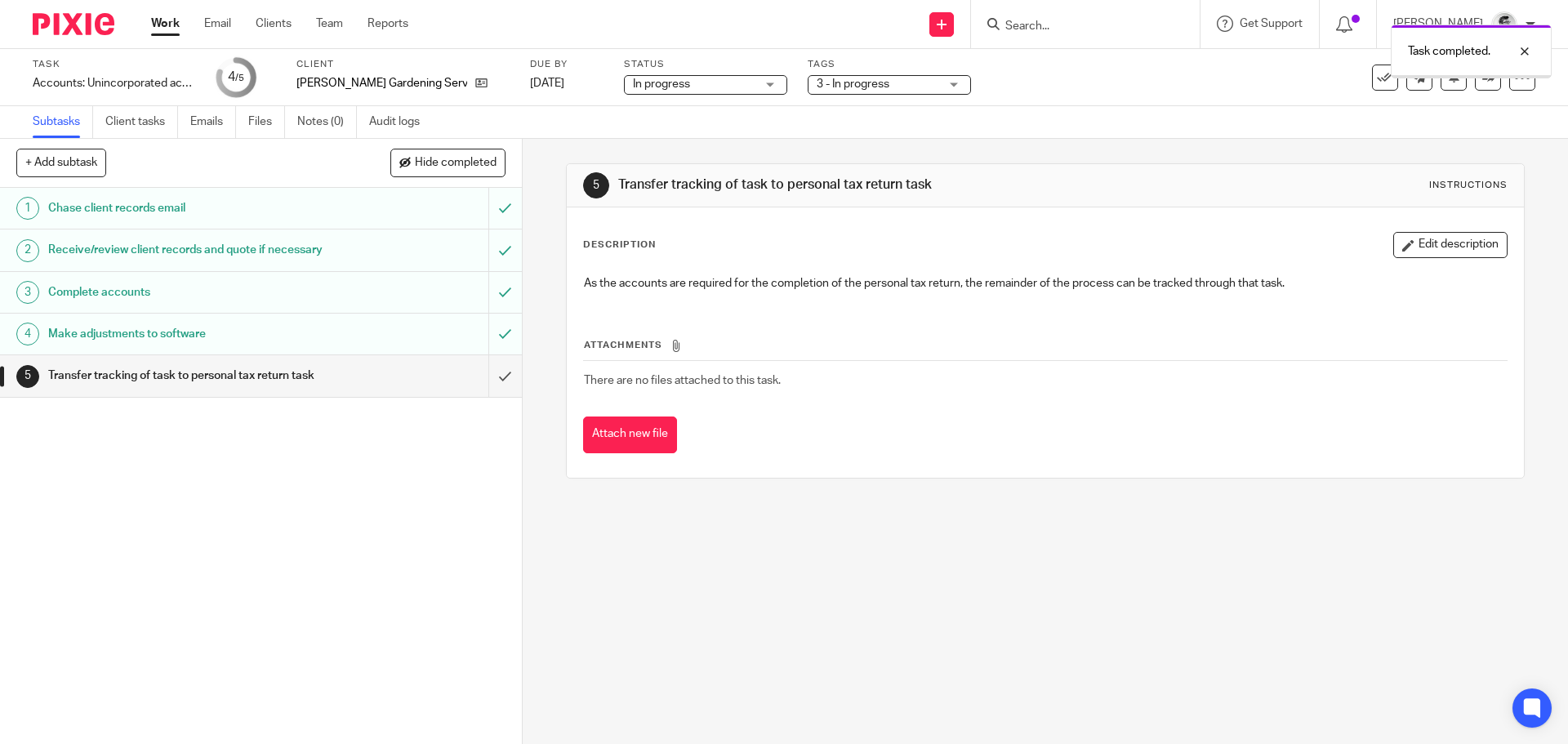
click at [486, 387] on input "submit" at bounding box center [261, 375] width 522 height 41
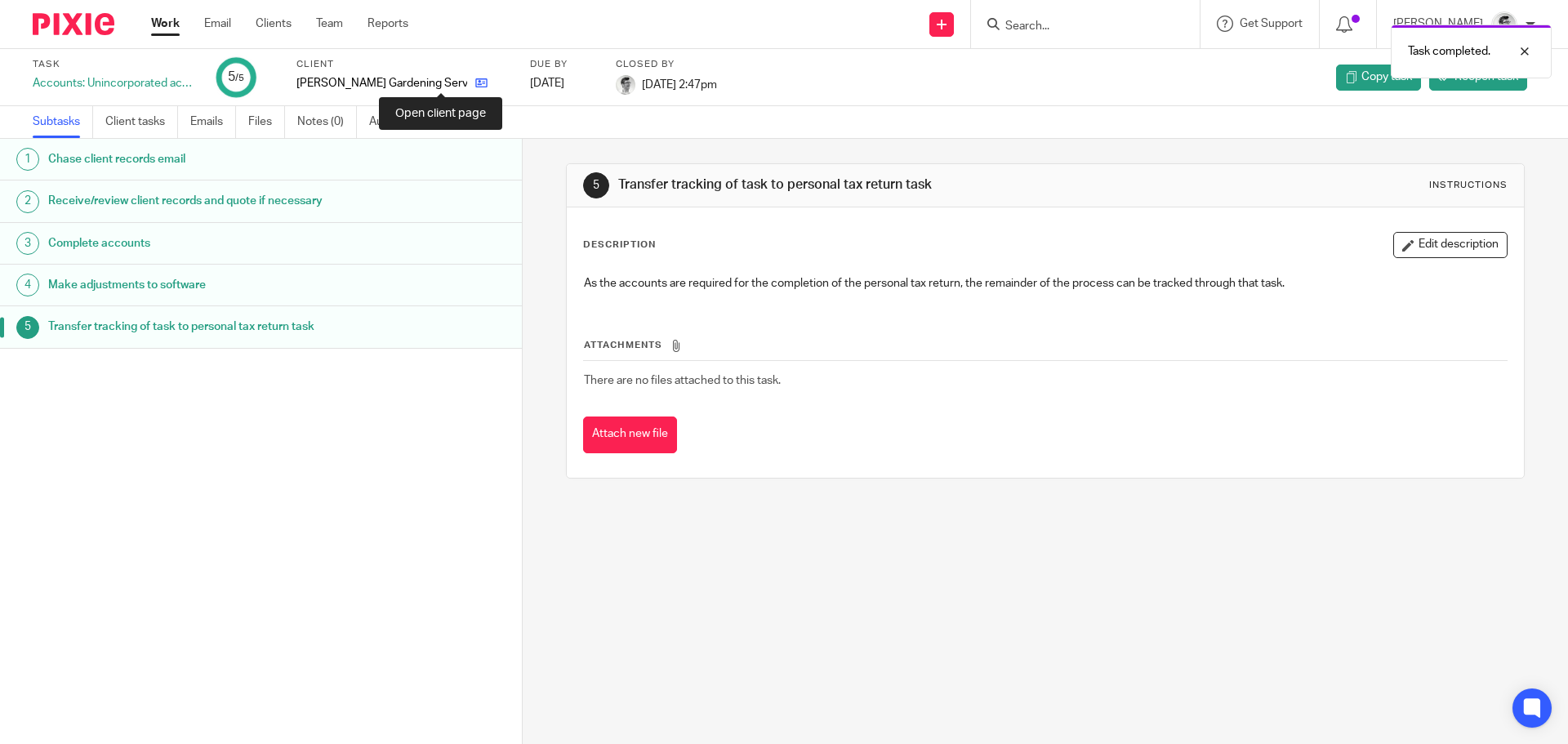
click at [475, 78] on icon at bounding box center [481, 82] width 13 height 13
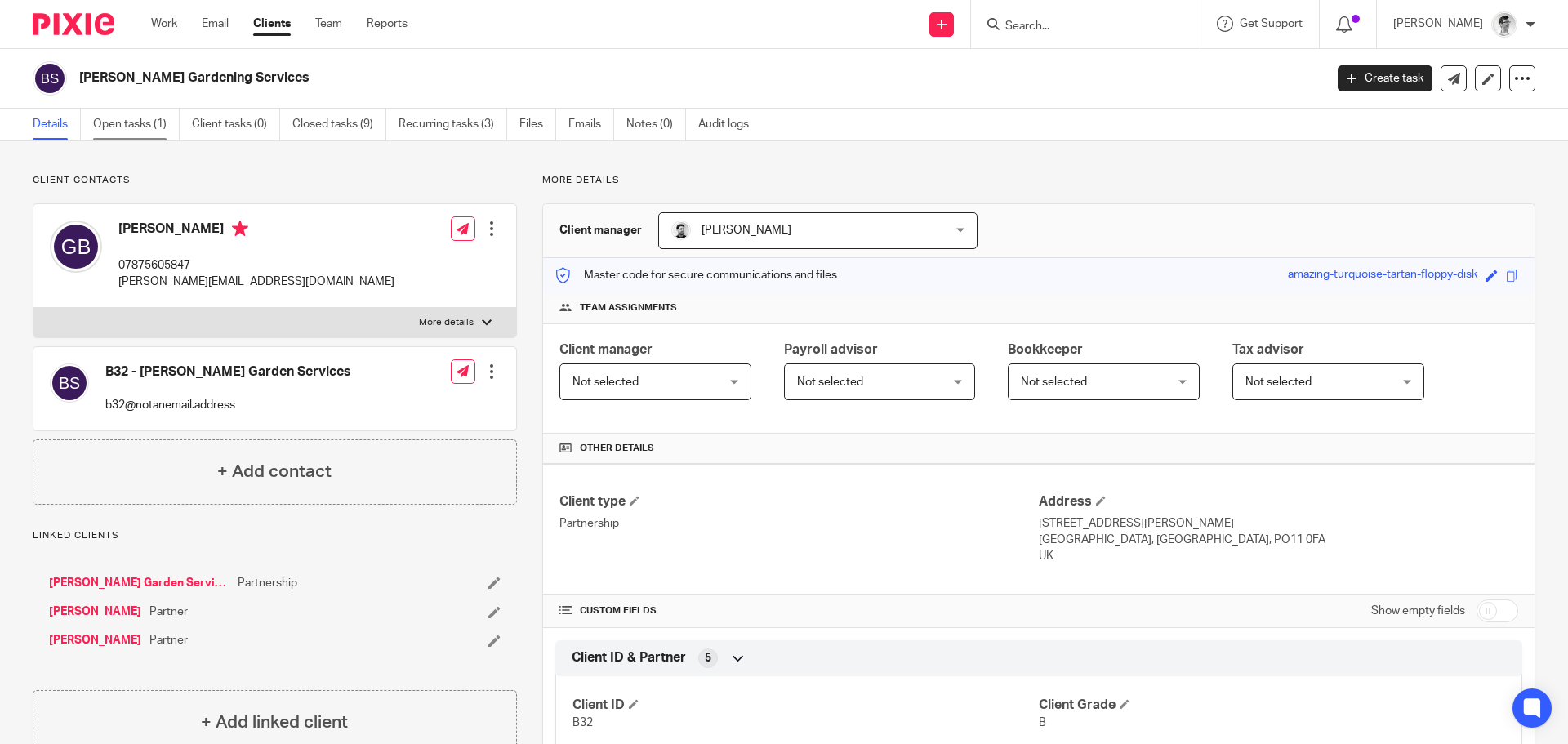
click at [150, 134] on link "Open tasks (1)" at bounding box center [136, 124] width 86 height 32
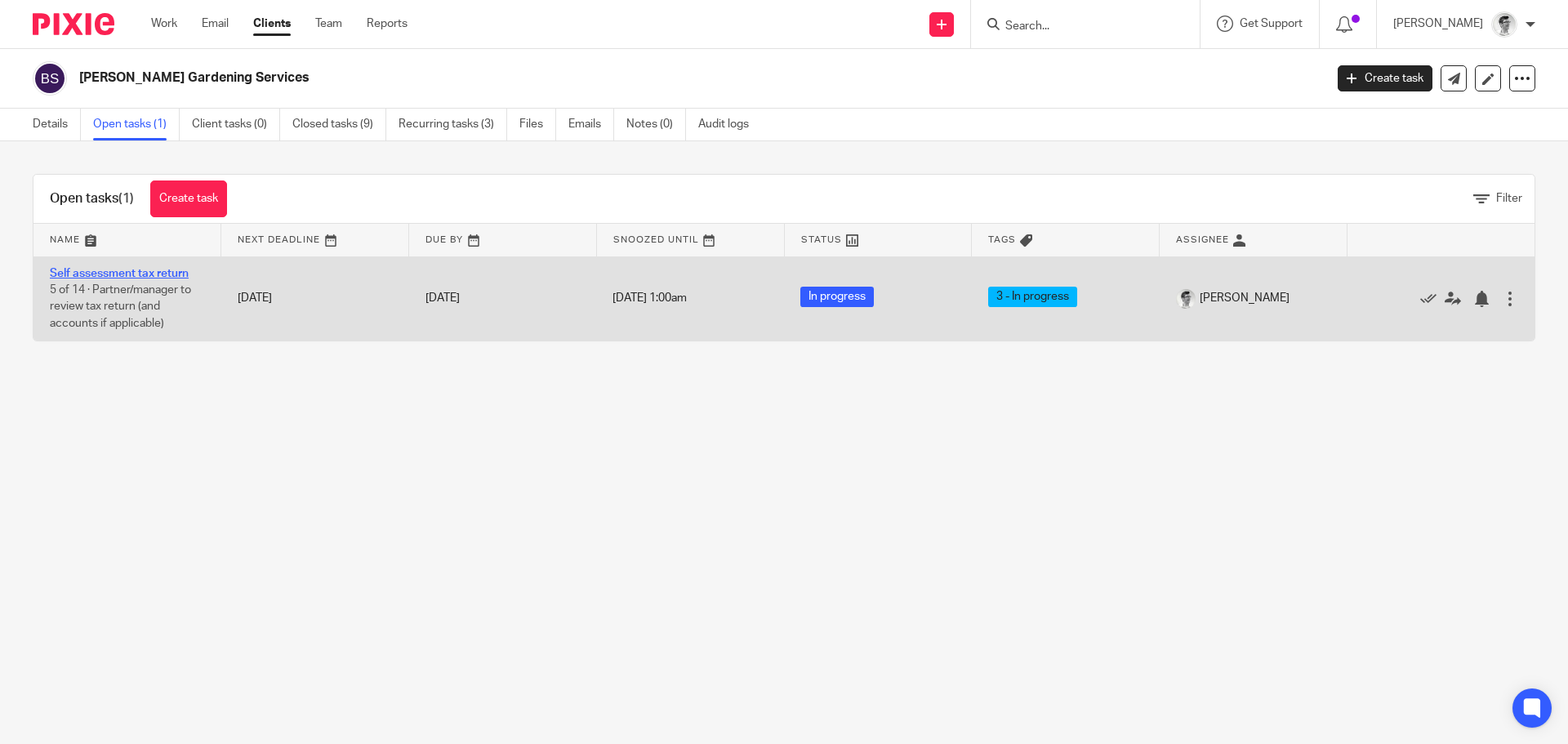
drag, startPoint x: 154, startPoint y: 271, endPoint x: 176, endPoint y: 275, distance: 22.4
click at [154, 271] on link "Self assessment tax return" at bounding box center [118, 274] width 139 height 12
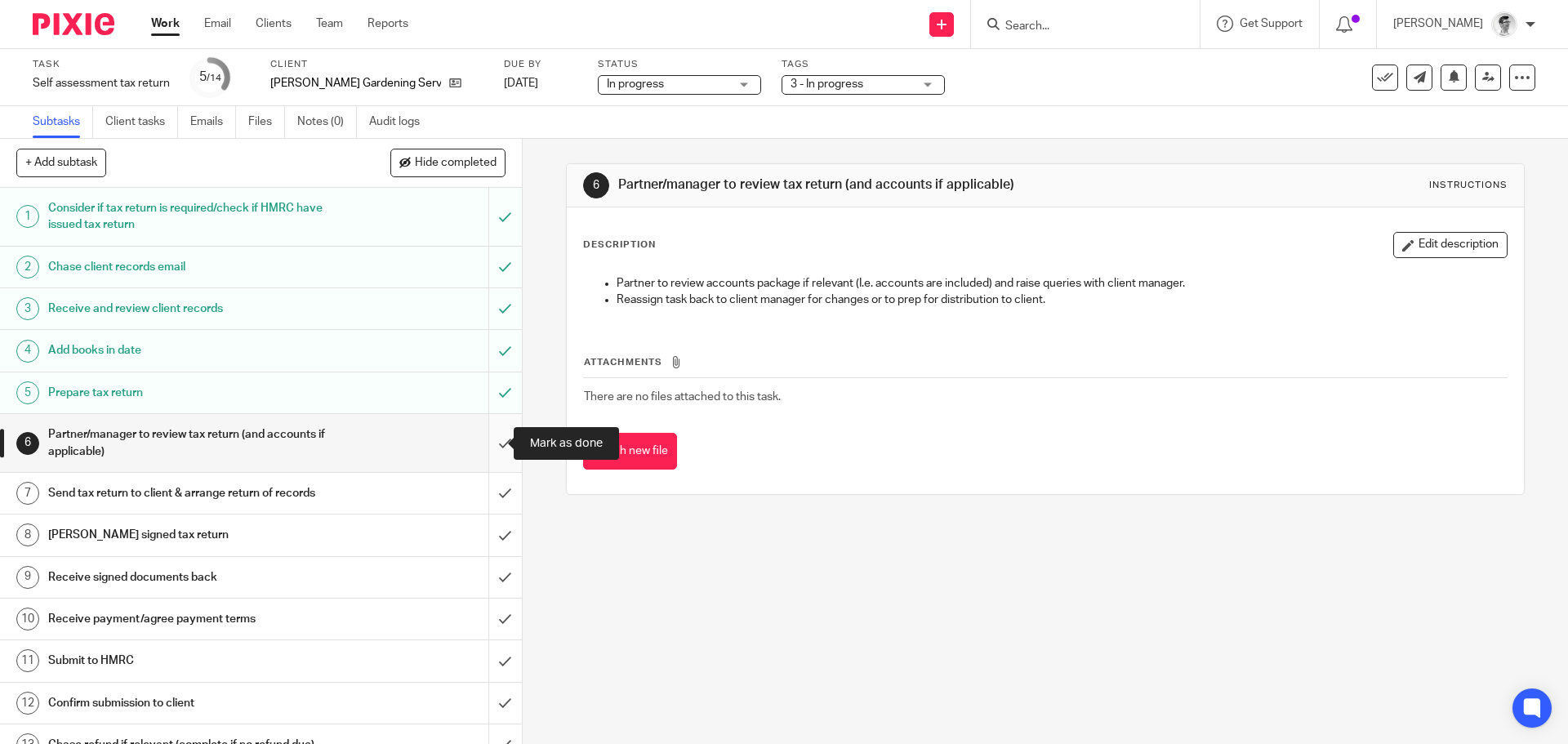
drag, startPoint x: 489, startPoint y: 444, endPoint x: 492, endPoint y: 453, distance: 9.5
click at [492, 444] on input "submit" at bounding box center [261, 443] width 522 height 58
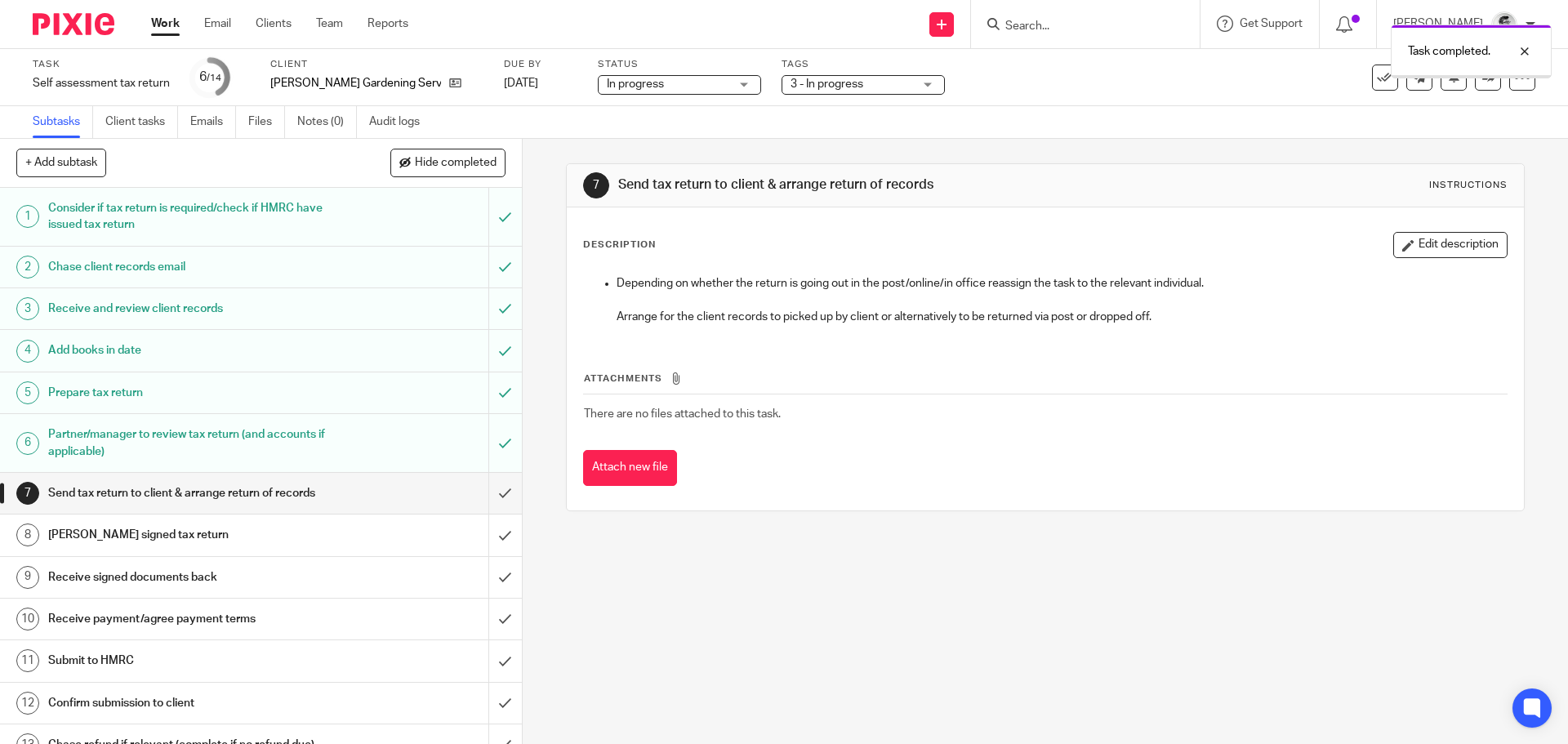
click at [496, 489] on input "submit" at bounding box center [261, 493] width 522 height 41
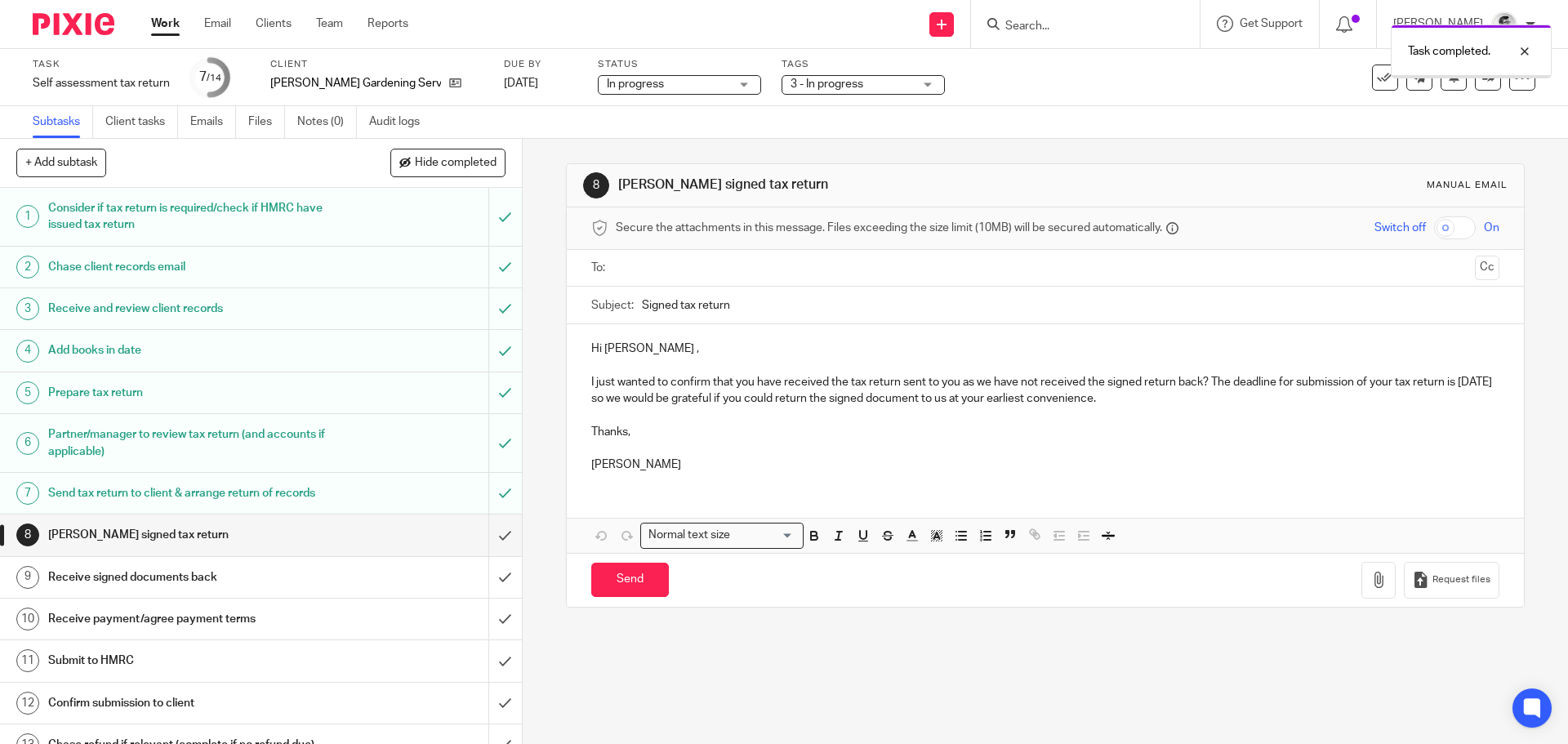
click at [882, 91] on div "3 - In progress" at bounding box center [863, 84] width 164 height 19
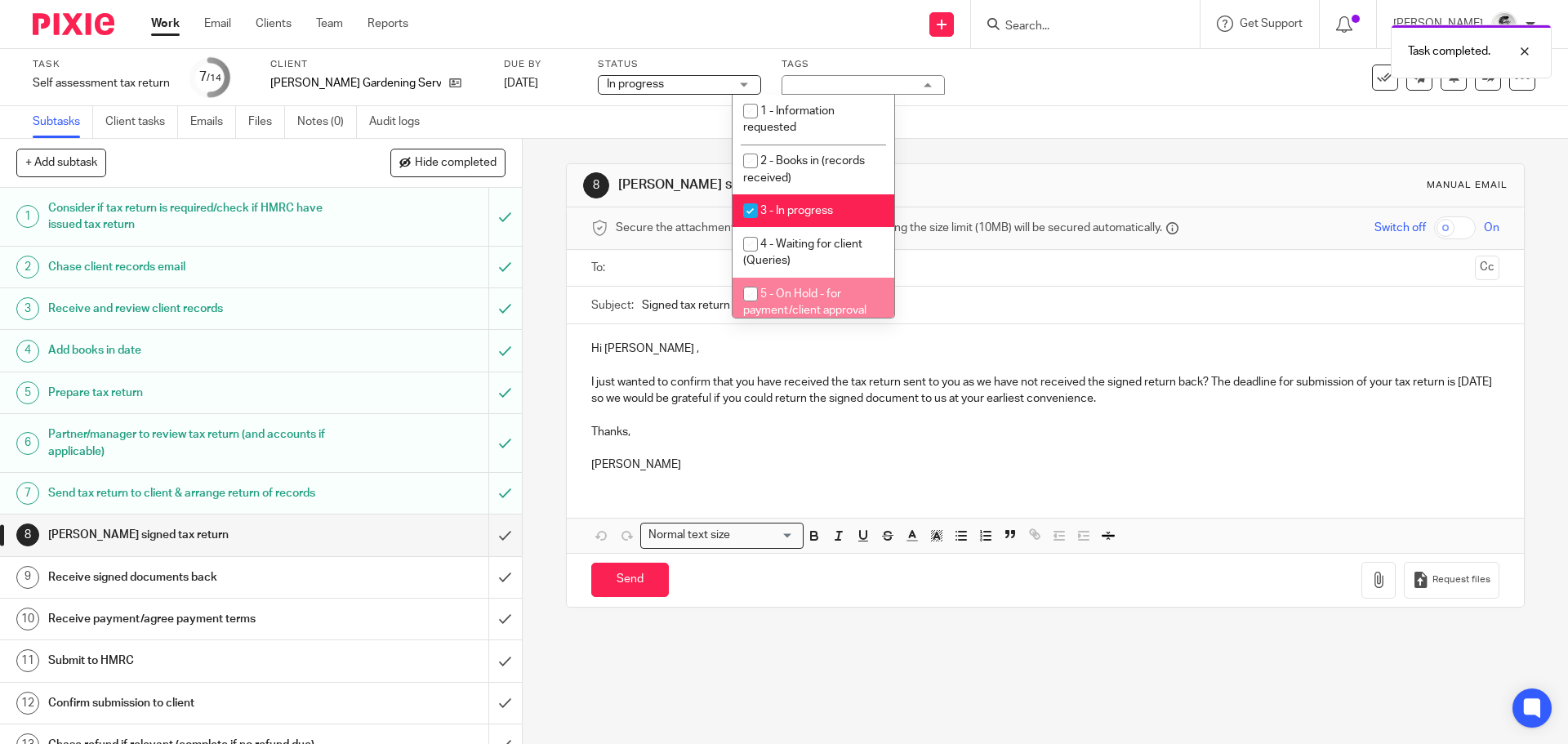
click at [757, 291] on input "checkbox" at bounding box center [750, 294] width 31 height 31
checkbox input "true"
click at [758, 202] on input "checkbox" at bounding box center [750, 211] width 31 height 31
checkbox input "false"
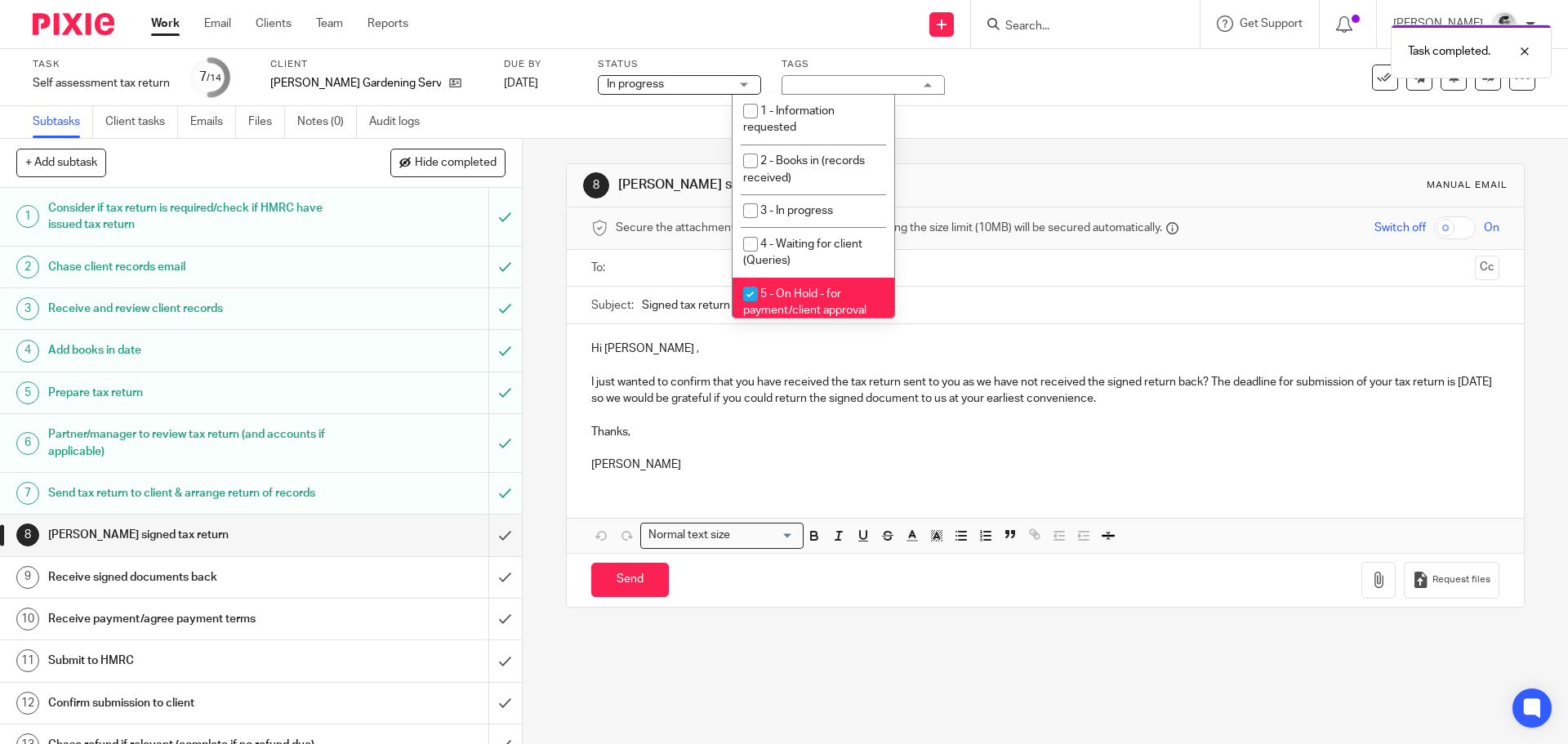
click at [166, 20] on link "Work" at bounding box center [165, 23] width 29 height 16
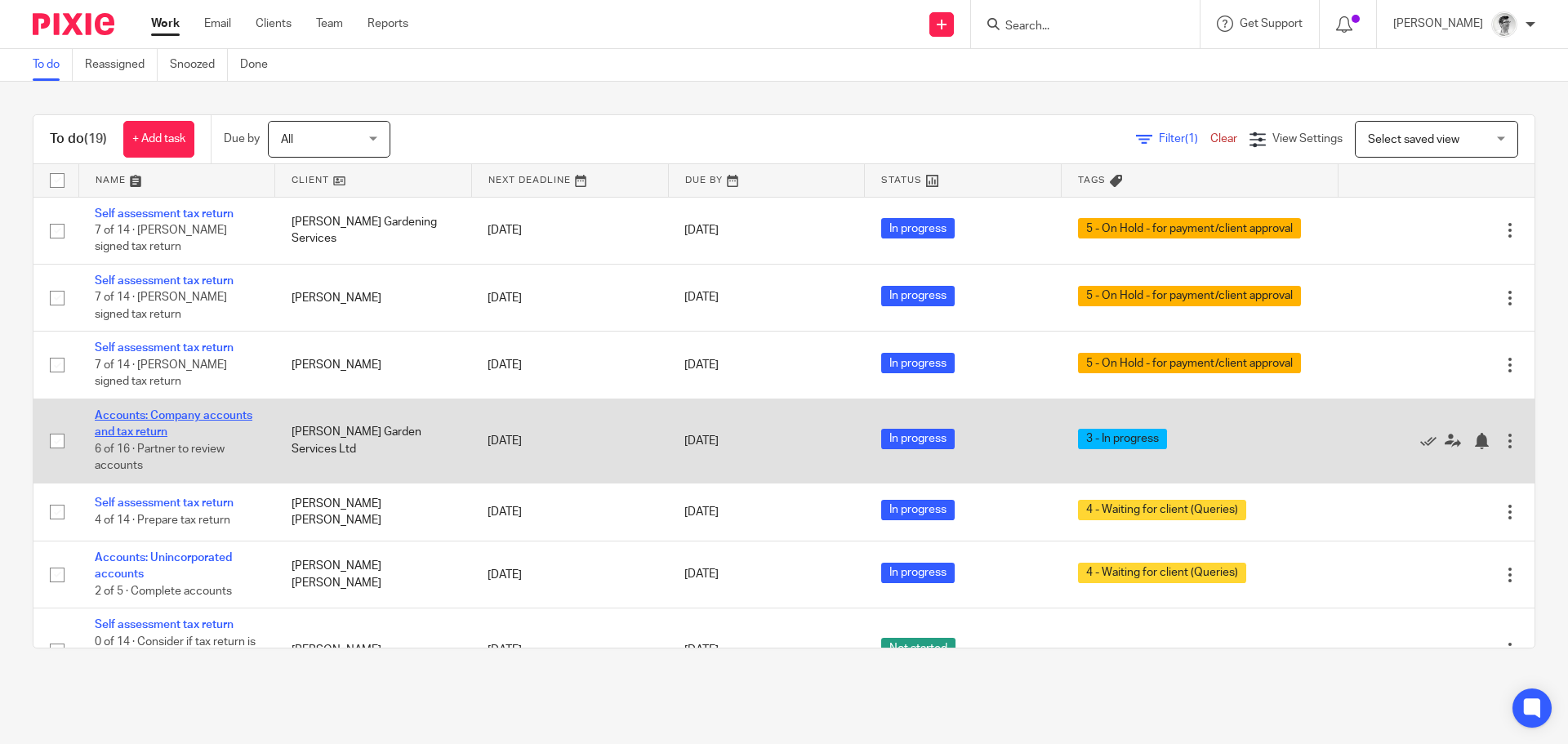
click at [201, 415] on link "Accounts: Company accounts and tax return" at bounding box center [174, 423] width 158 height 28
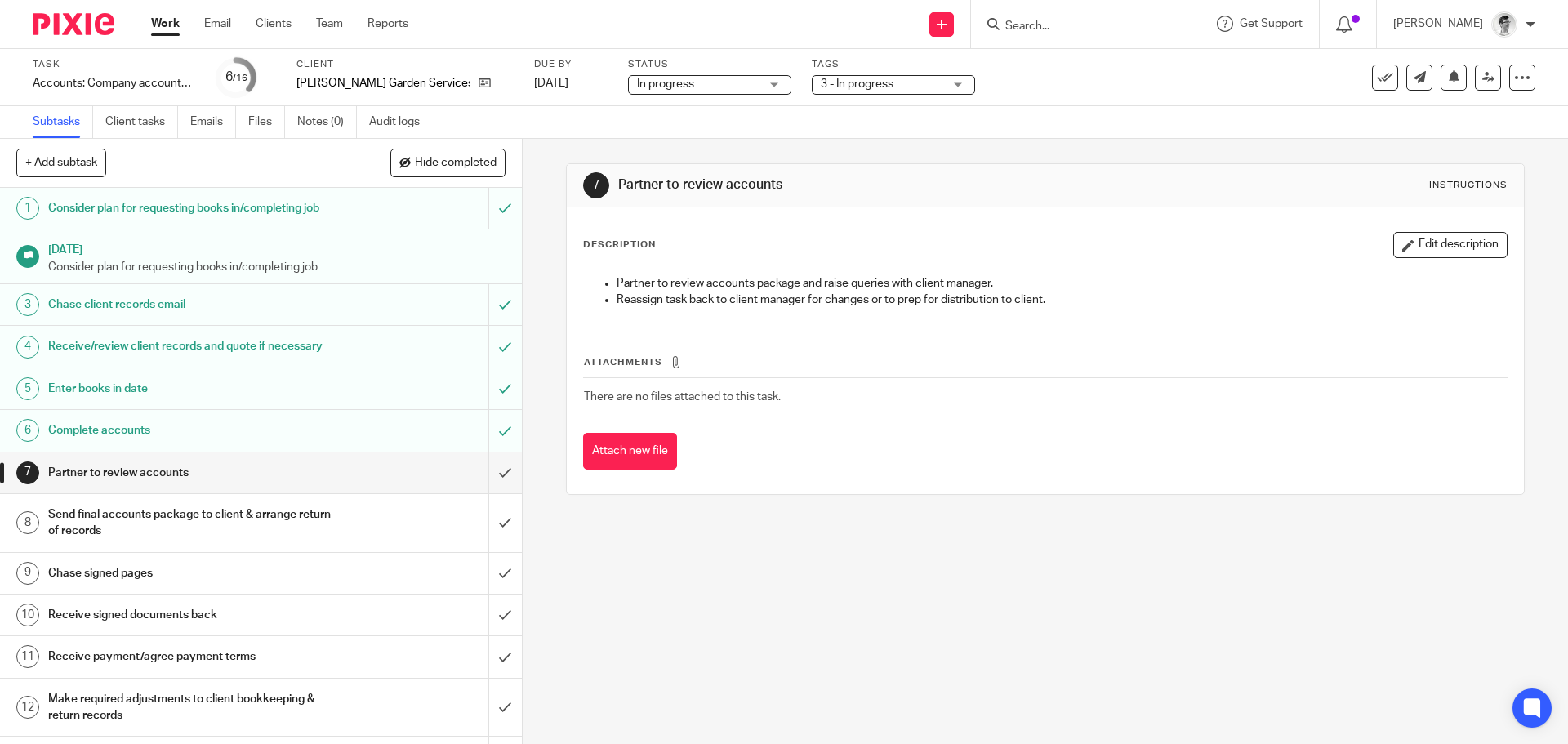
click at [907, 85] on div "3 - In progress" at bounding box center [893, 84] width 164 height 19
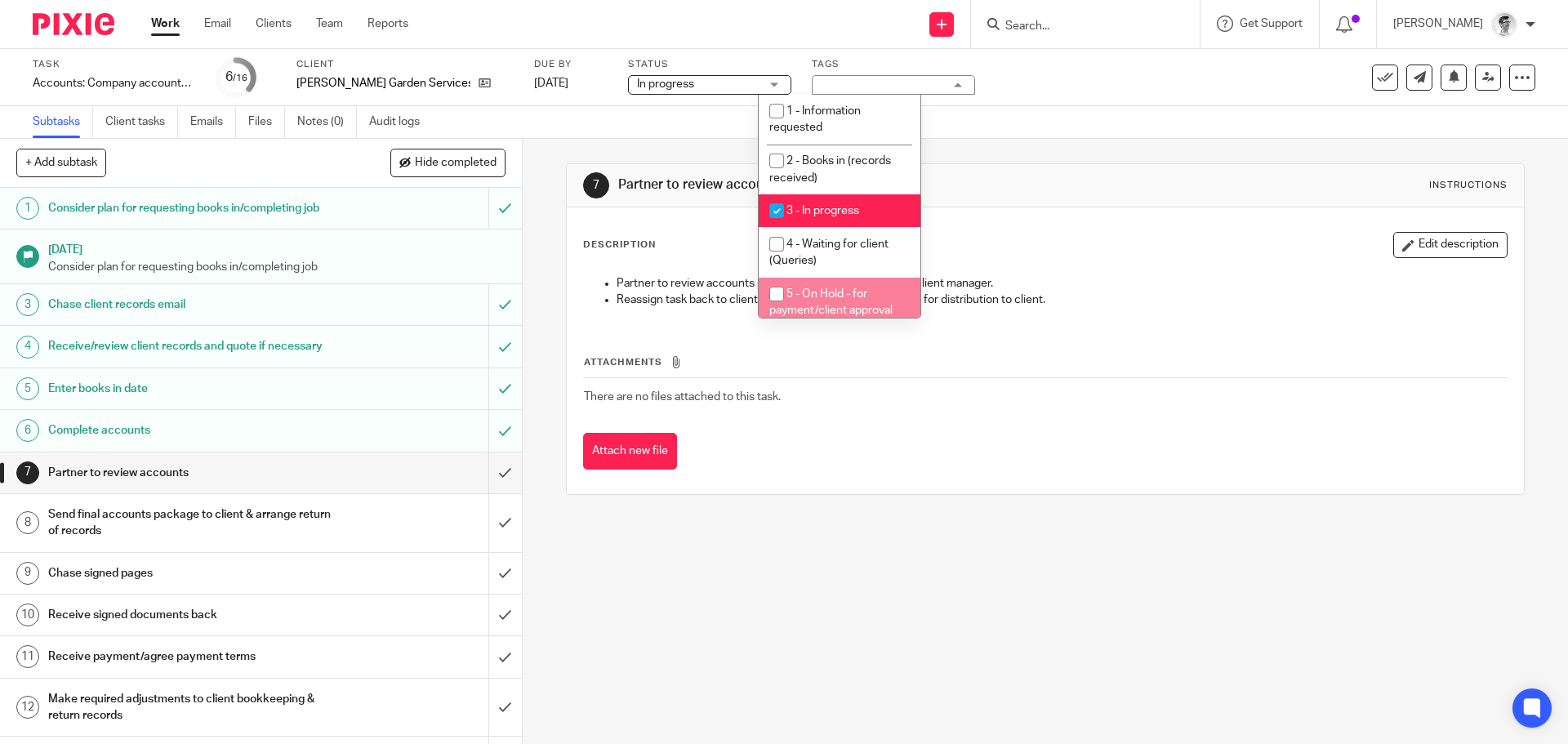
drag, startPoint x: 787, startPoint y: 295, endPoint x: 770, endPoint y: 222, distance: 75.0
click at [787, 296] on input "checkbox" at bounding box center [776, 294] width 31 height 31
checkbox input "true"
click at [776, 203] on input "checkbox" at bounding box center [776, 211] width 31 height 31
checkbox input "false"
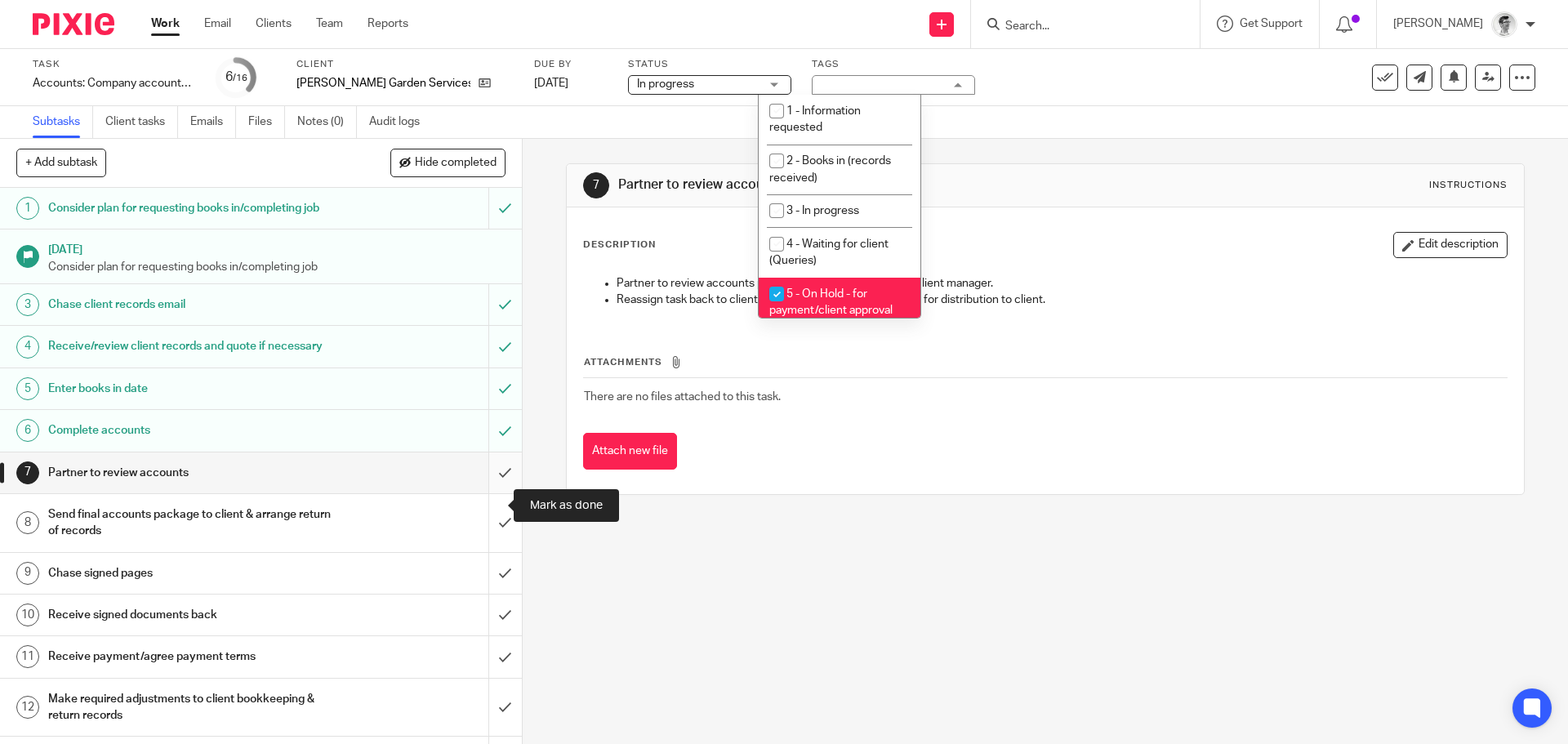
click at [484, 494] on input "submit" at bounding box center [261, 473] width 522 height 41
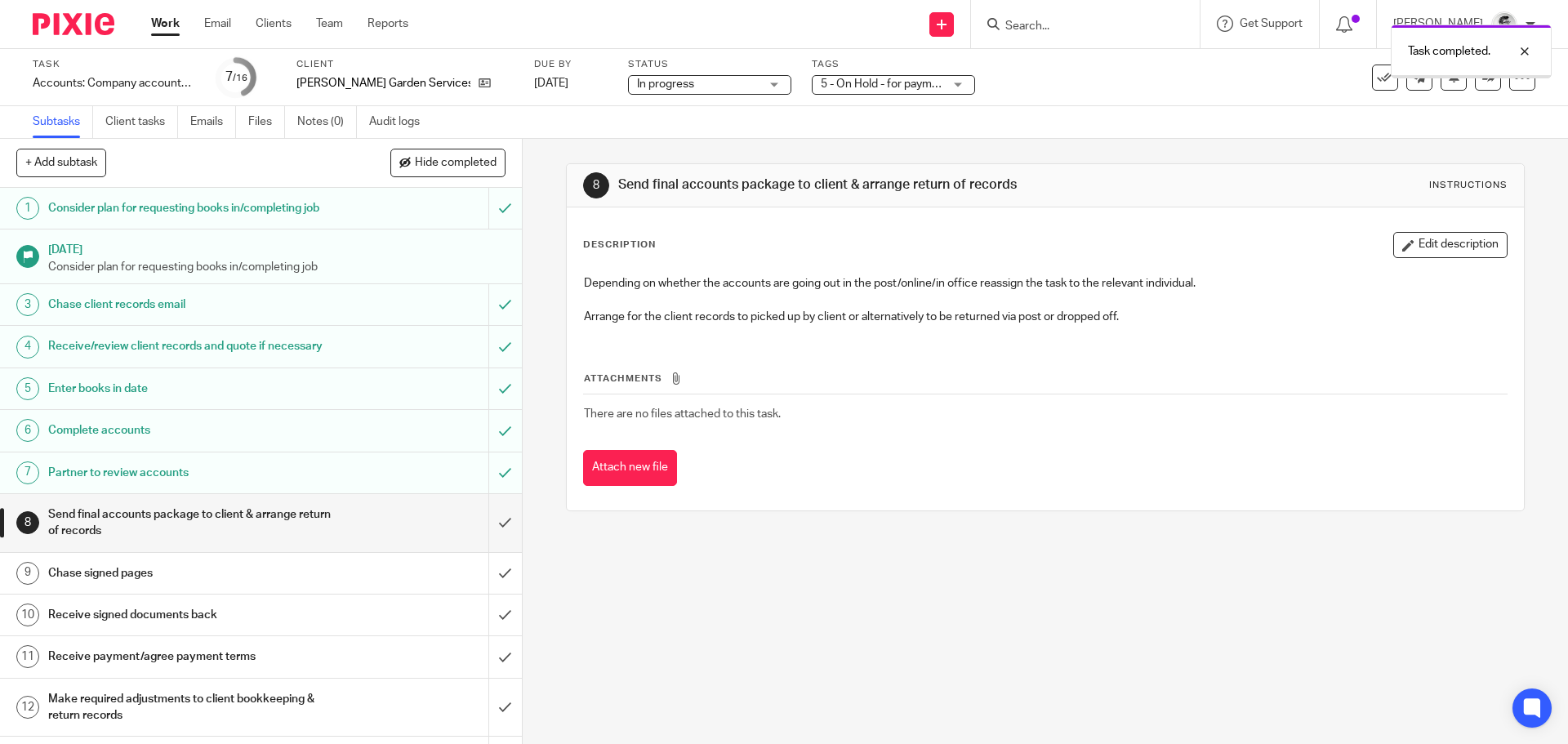
click at [493, 553] on input "submit" at bounding box center [261, 523] width 522 height 58
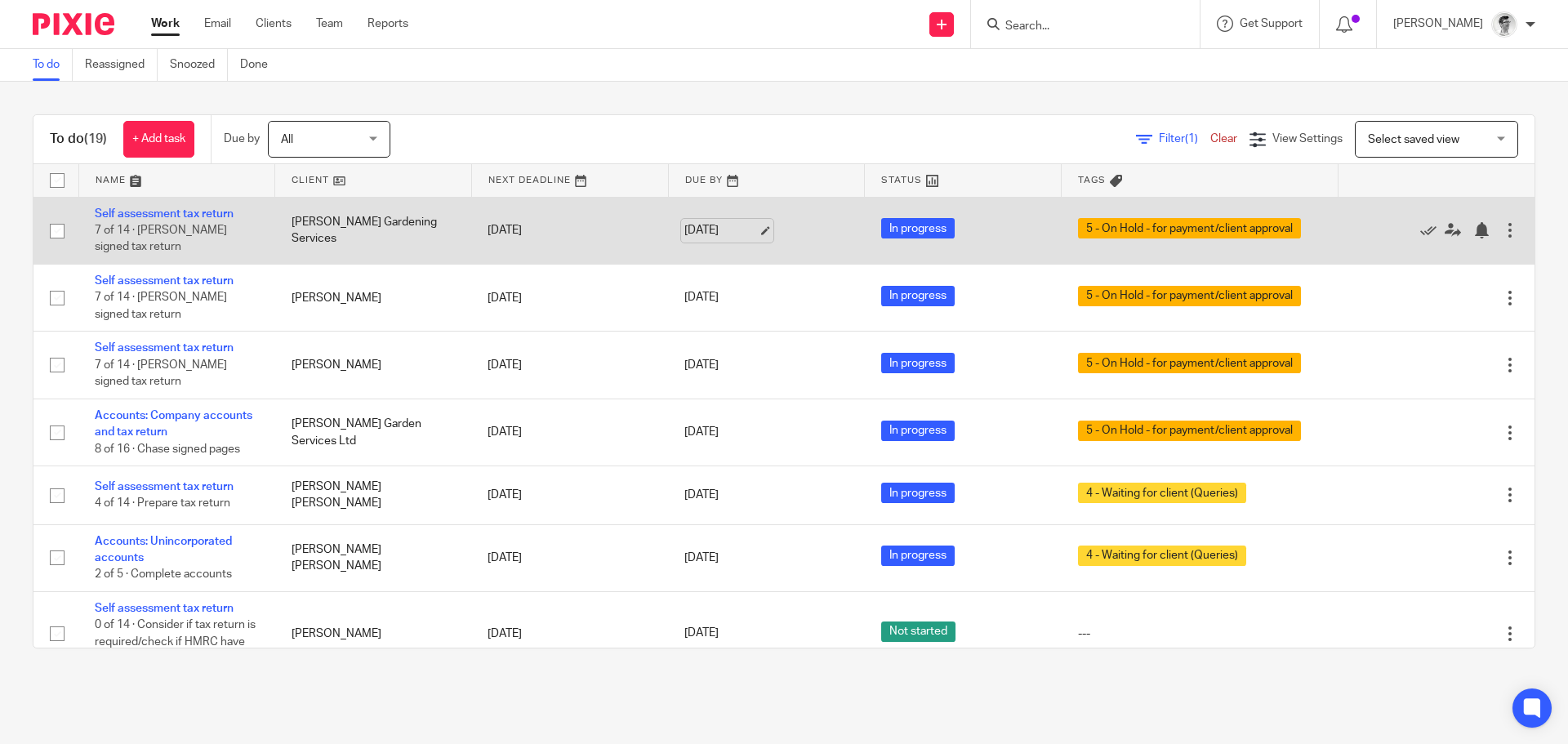
click at [719, 225] on link "14 Aug 2025" at bounding box center [721, 231] width 74 height 17
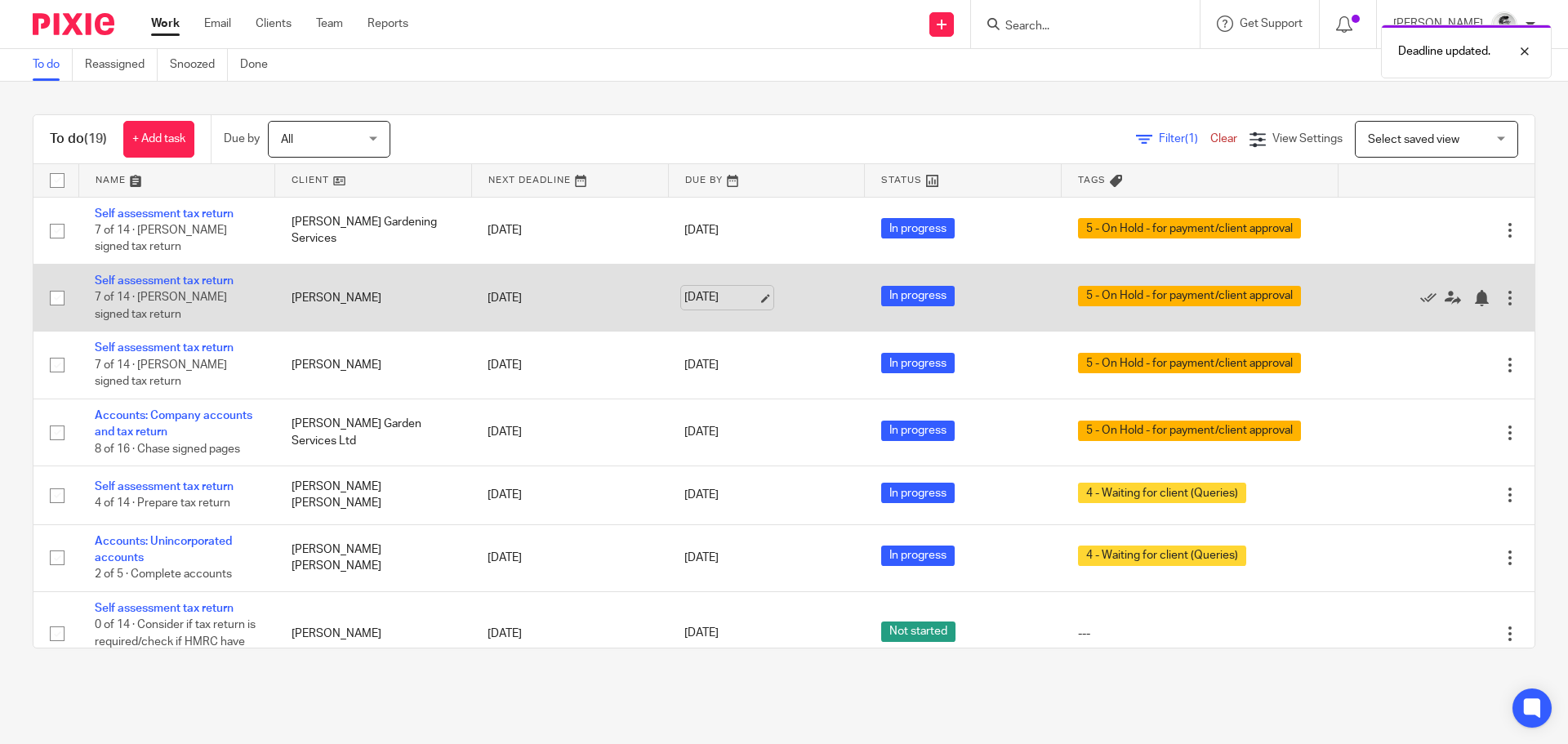
click at [703, 300] on link "14 Aug 2025" at bounding box center [721, 297] width 74 height 17
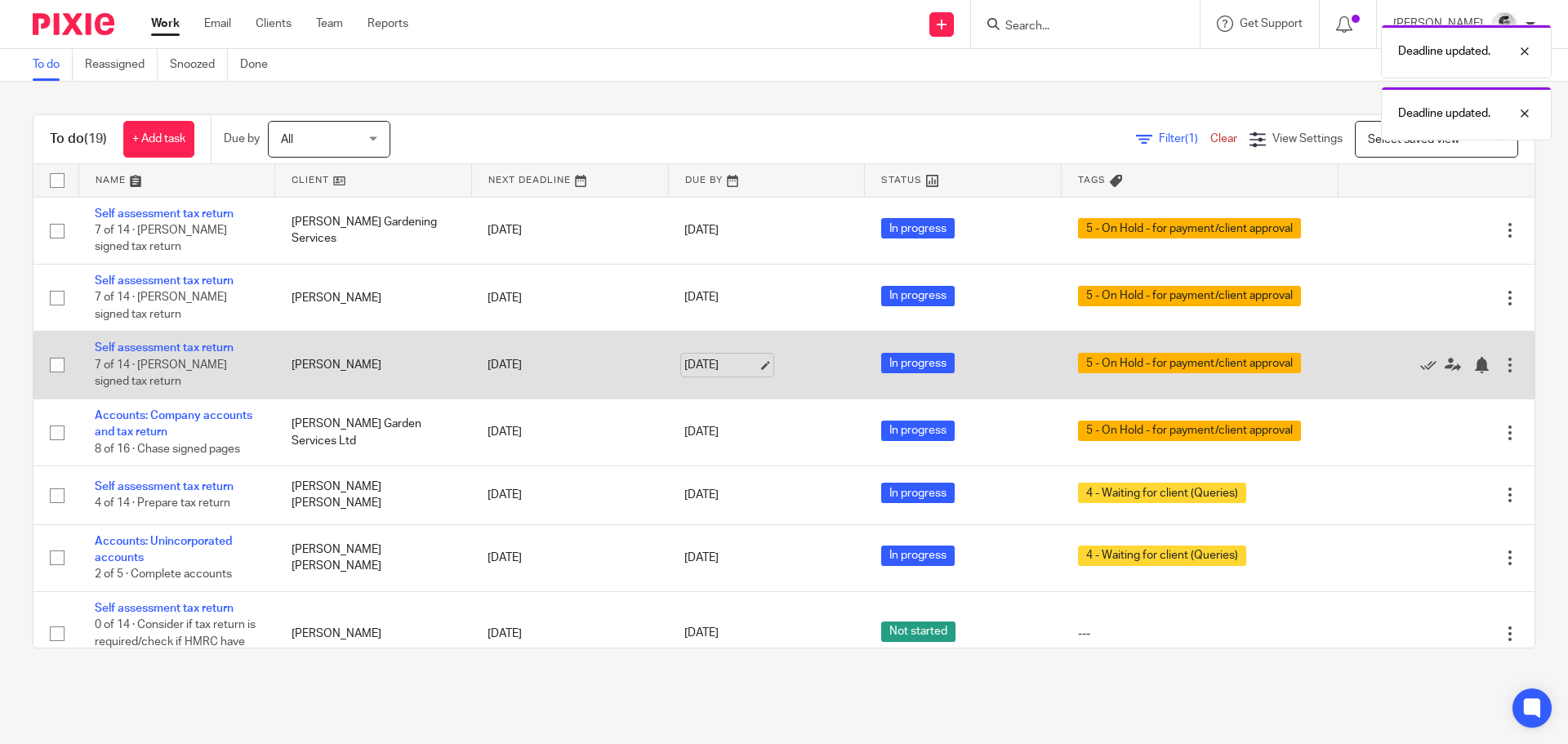
click at [697, 359] on link "14 Aug 2025" at bounding box center [721, 365] width 74 height 17
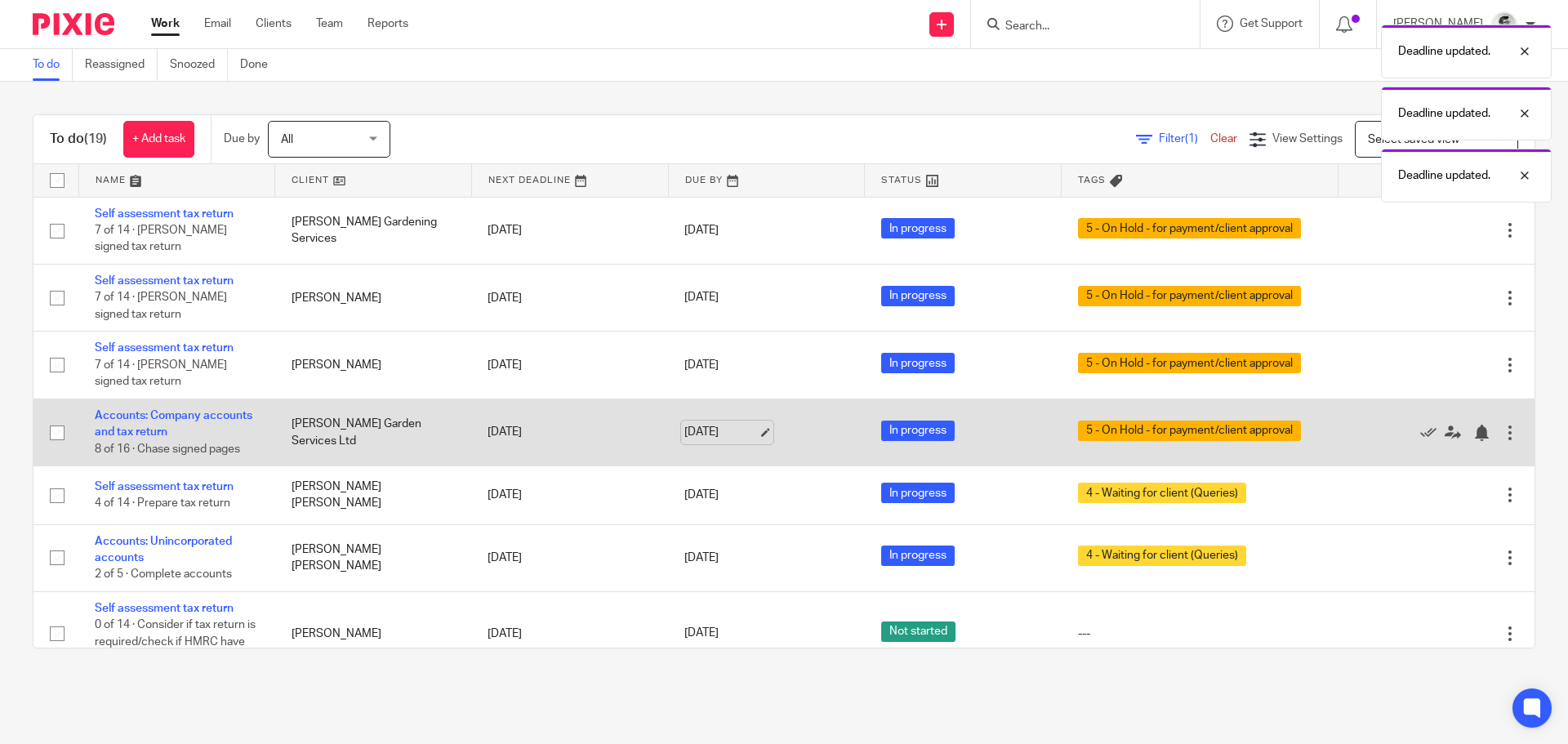
click at [699, 432] on link "14 Aug 2025" at bounding box center [721, 432] width 74 height 17
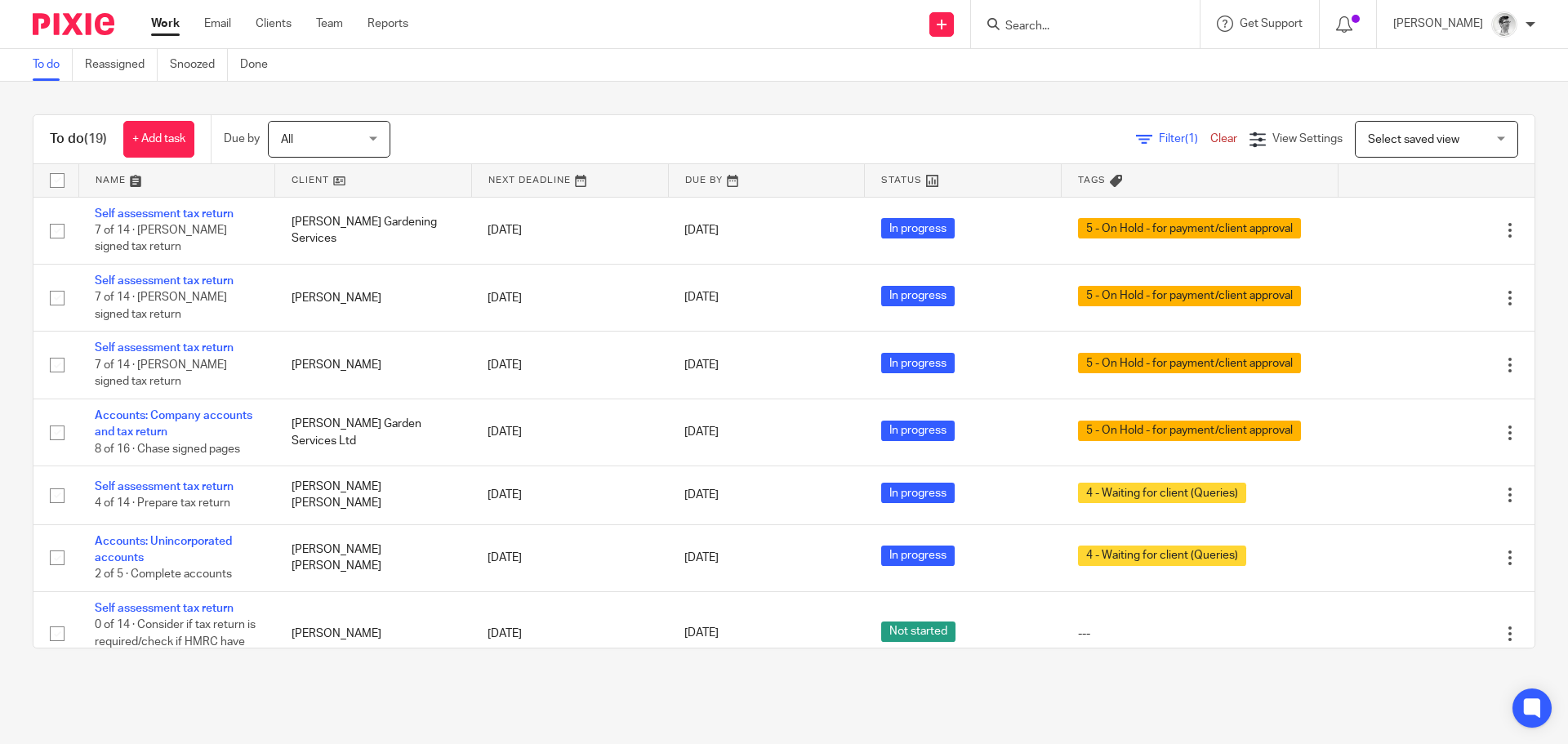
click at [167, 20] on link "Work" at bounding box center [165, 23] width 29 height 16
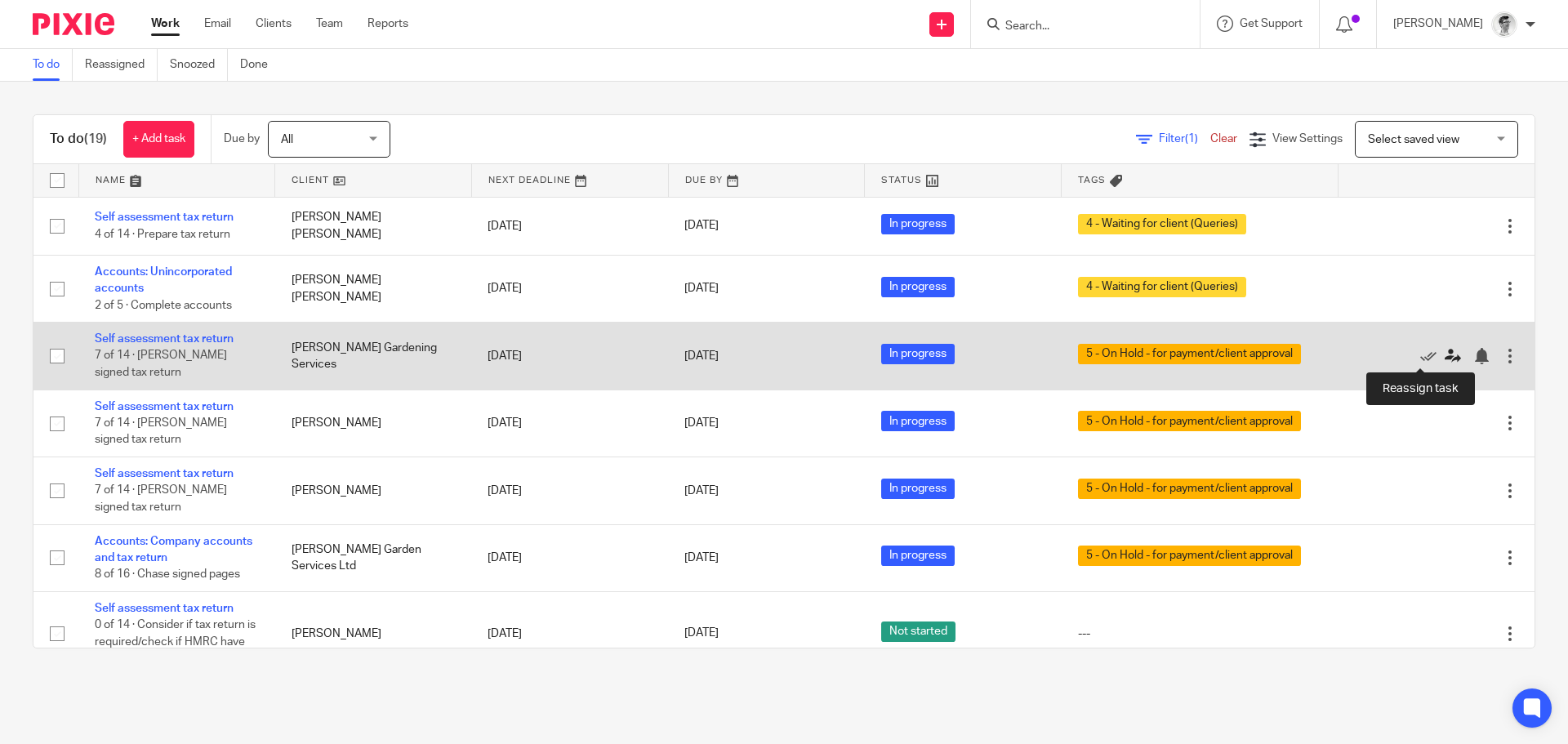
click at [1445, 359] on icon at bounding box center [1452, 355] width 16 height 16
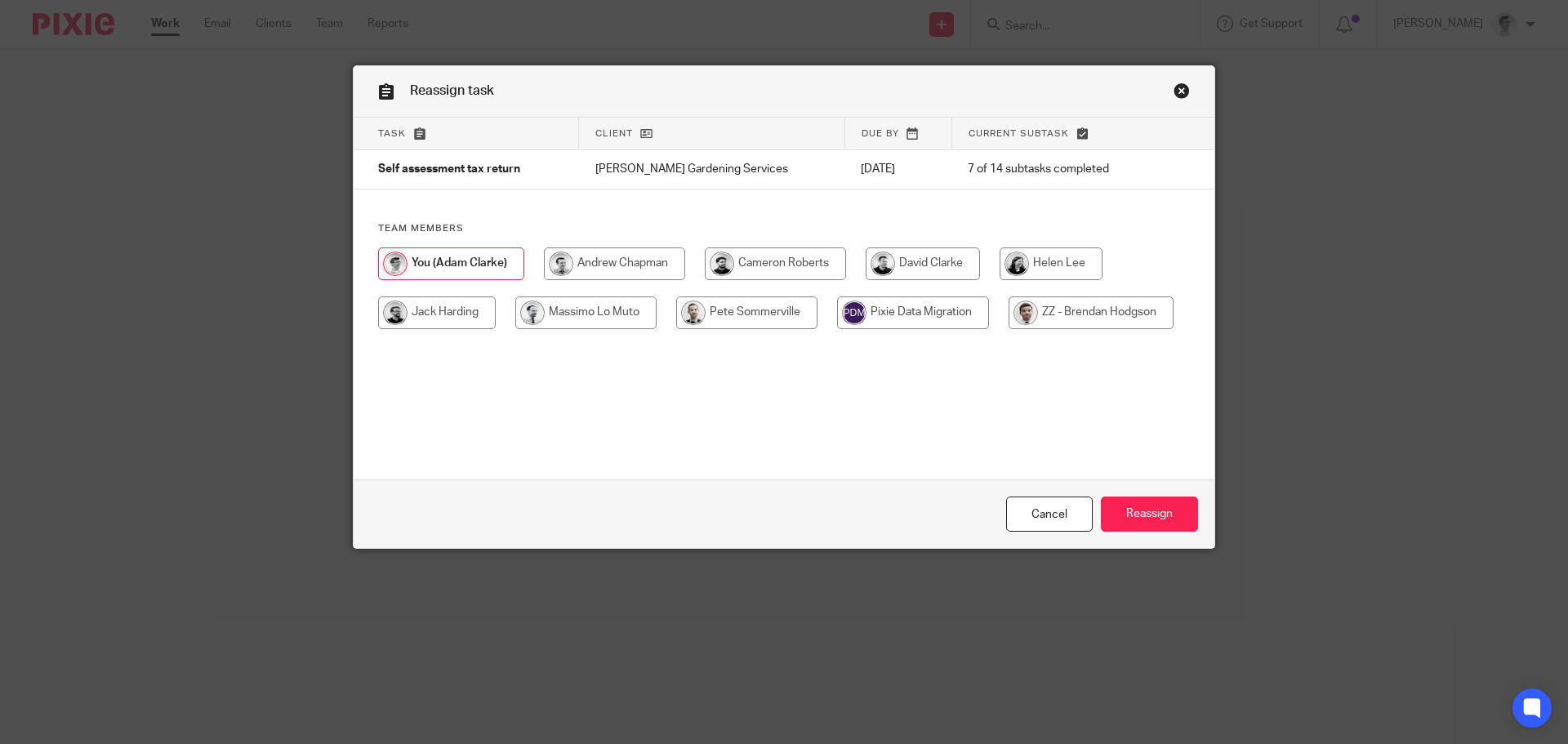
click at [758, 263] on input "radio" at bounding box center [776, 264] width 141 height 33
radio input "true"
click at [1140, 509] on input "Reassign" at bounding box center [1149, 514] width 97 height 35
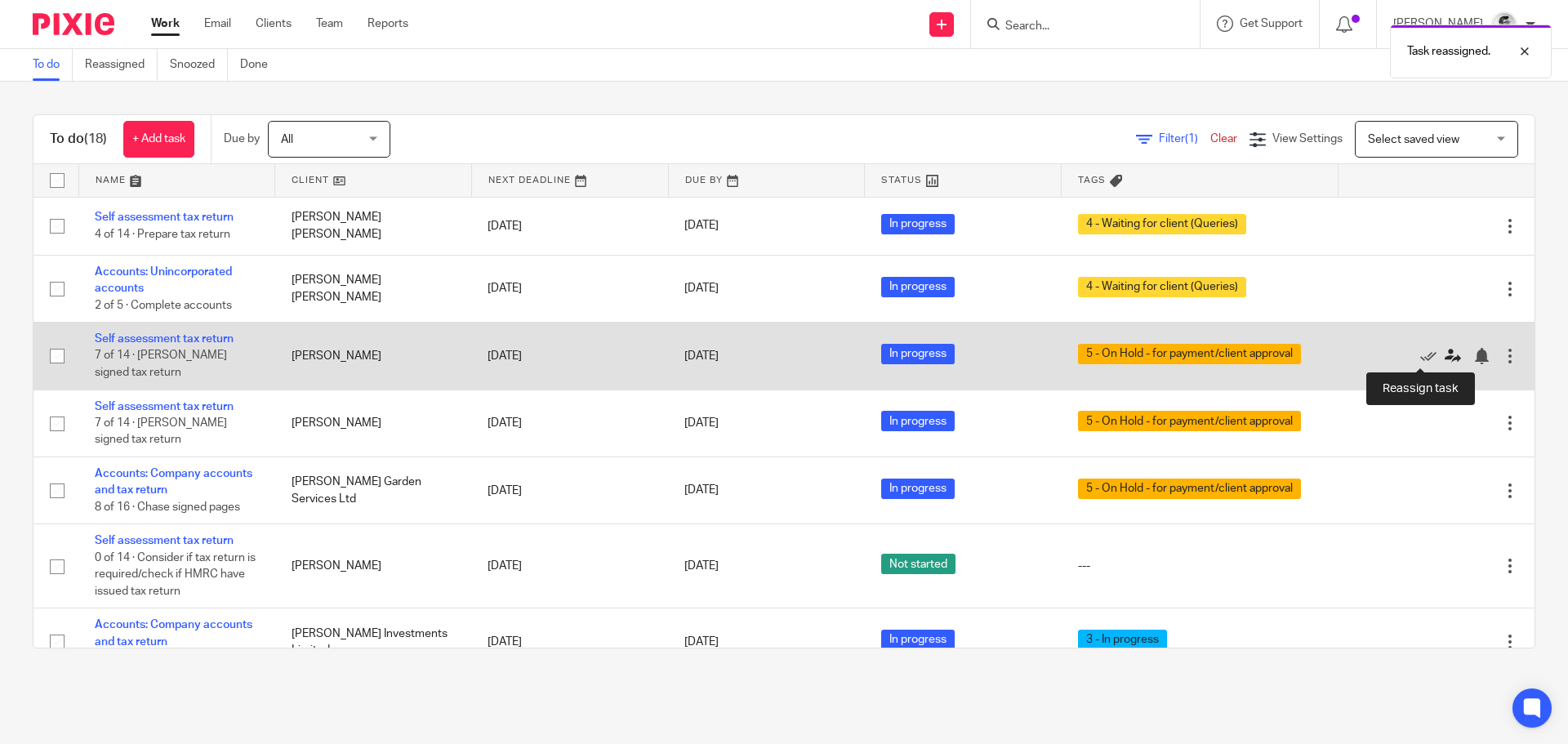
click at [1445, 361] on icon at bounding box center [1452, 355] width 16 height 16
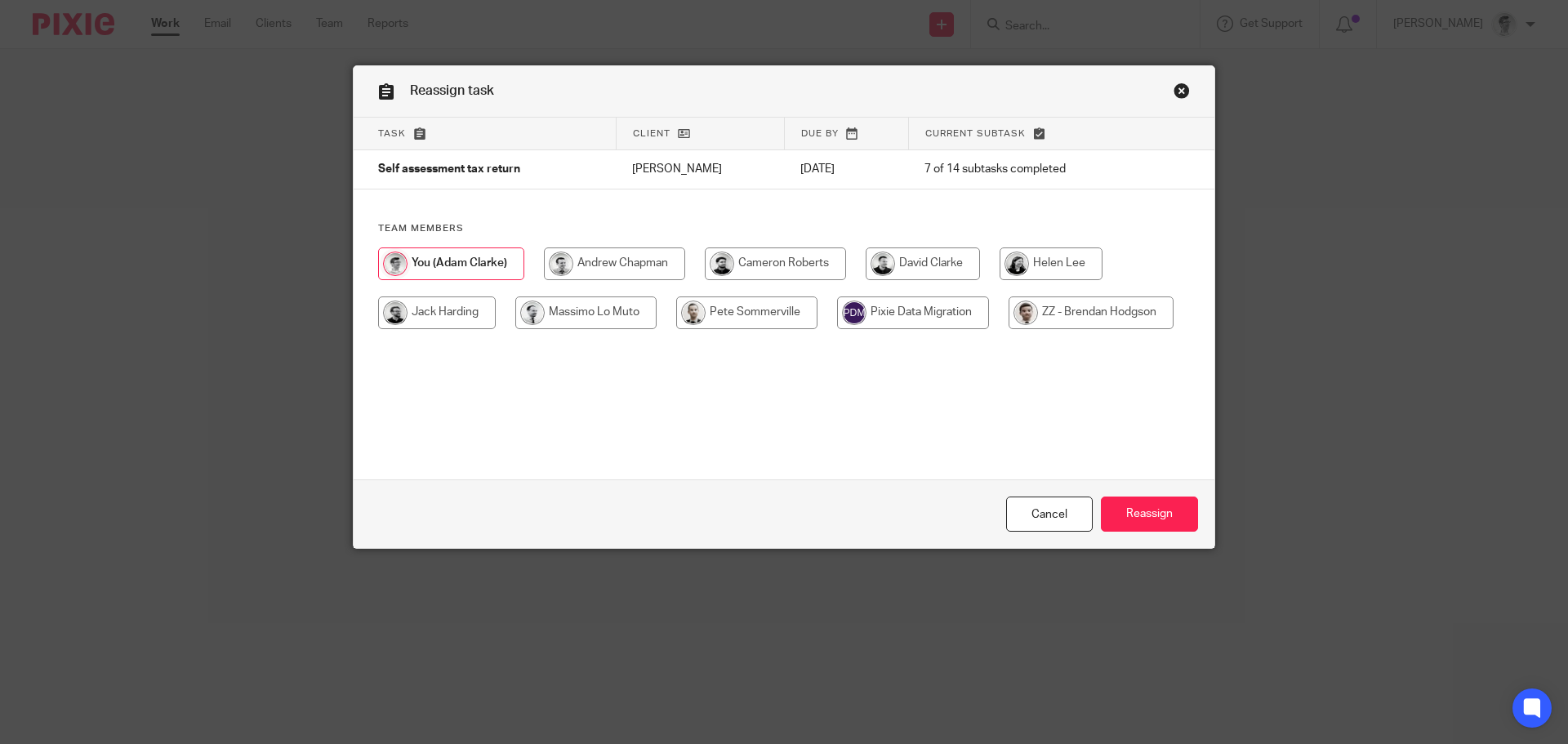
click at [773, 264] on input "radio" at bounding box center [776, 264] width 141 height 33
radio input "true"
click at [1165, 526] on input "Reassign" at bounding box center [1149, 514] width 97 height 35
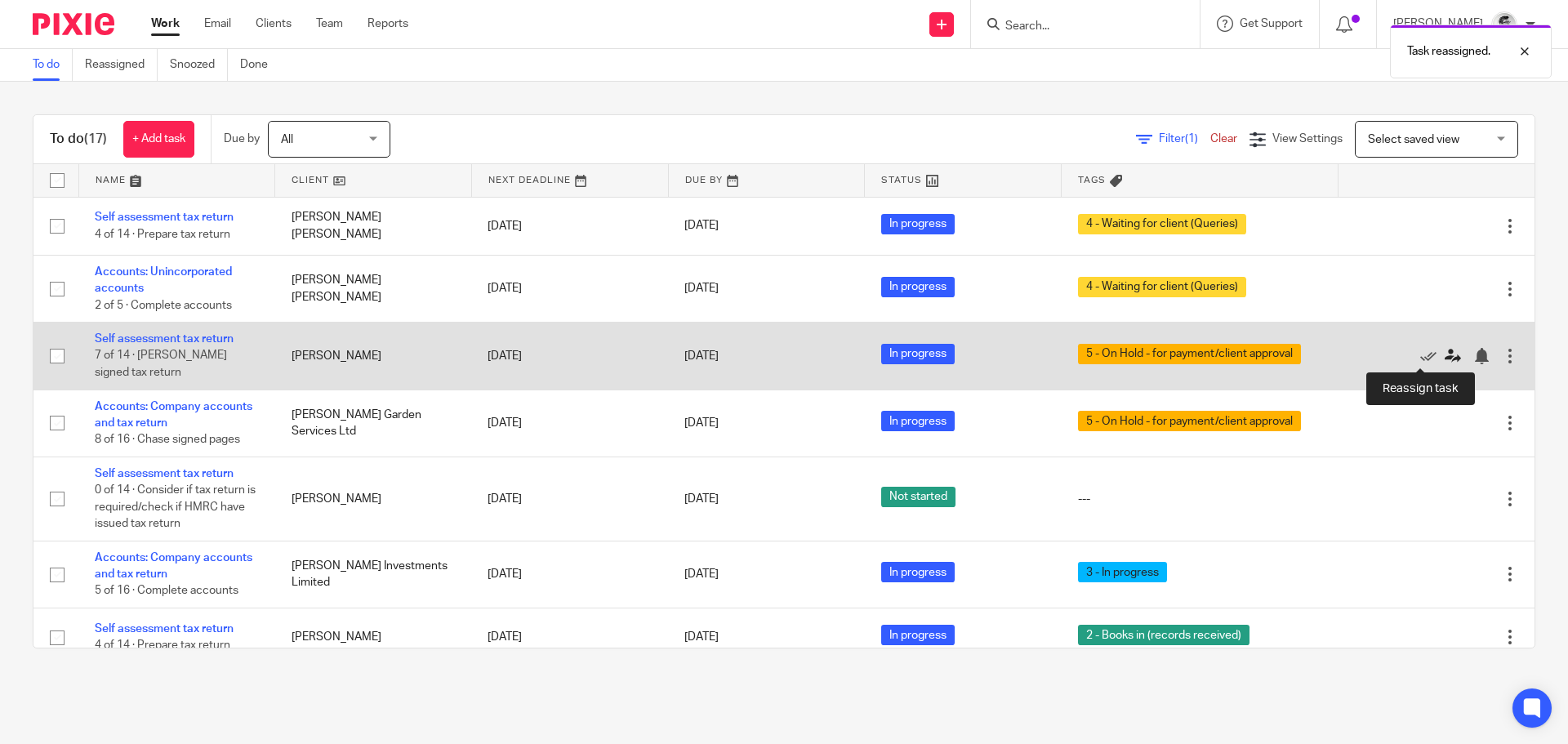
click at [1445, 352] on icon at bounding box center [1452, 355] width 16 height 16
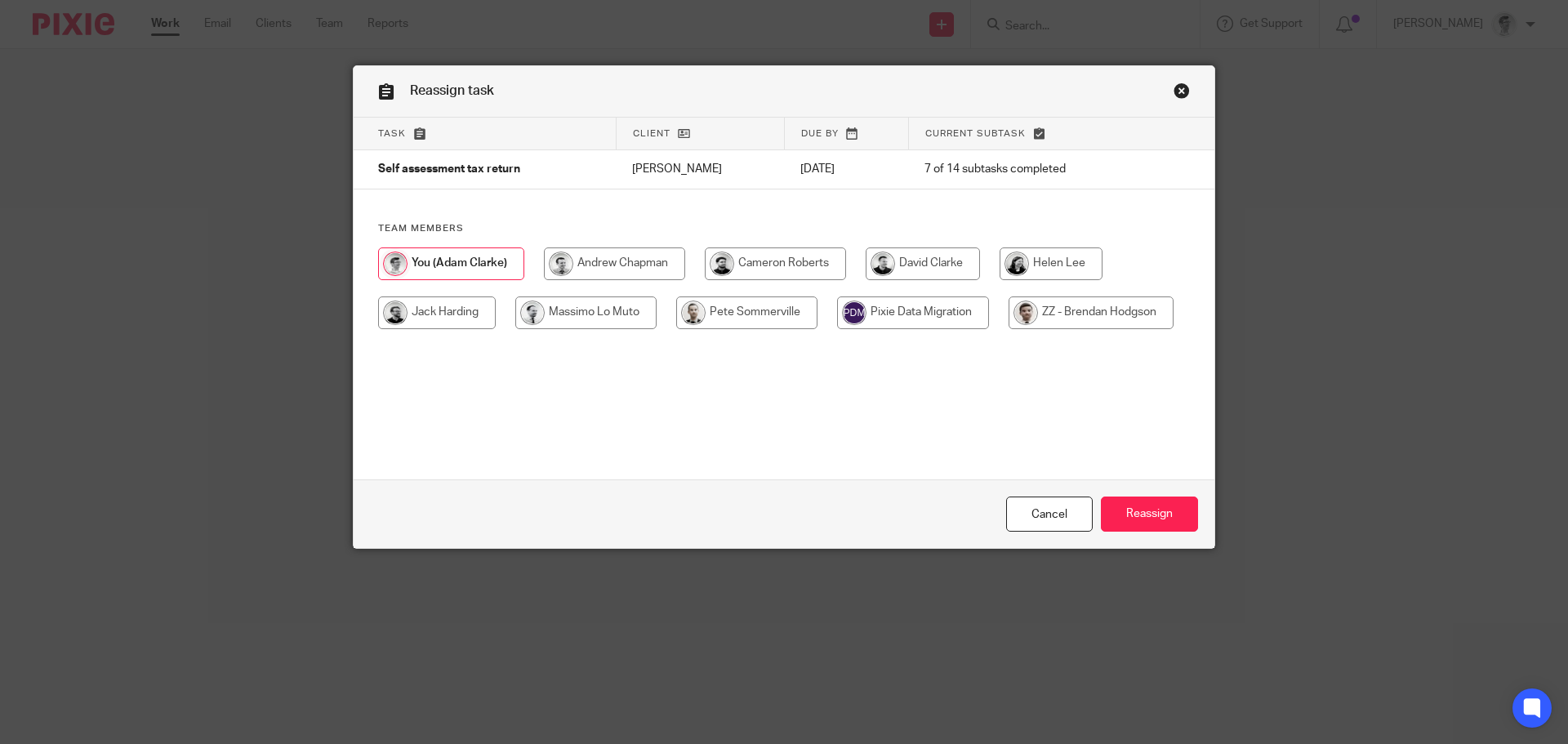
click at [780, 256] on input "radio" at bounding box center [776, 264] width 141 height 33
radio input "true"
click at [1169, 522] on input "Reassign" at bounding box center [1149, 514] width 97 height 35
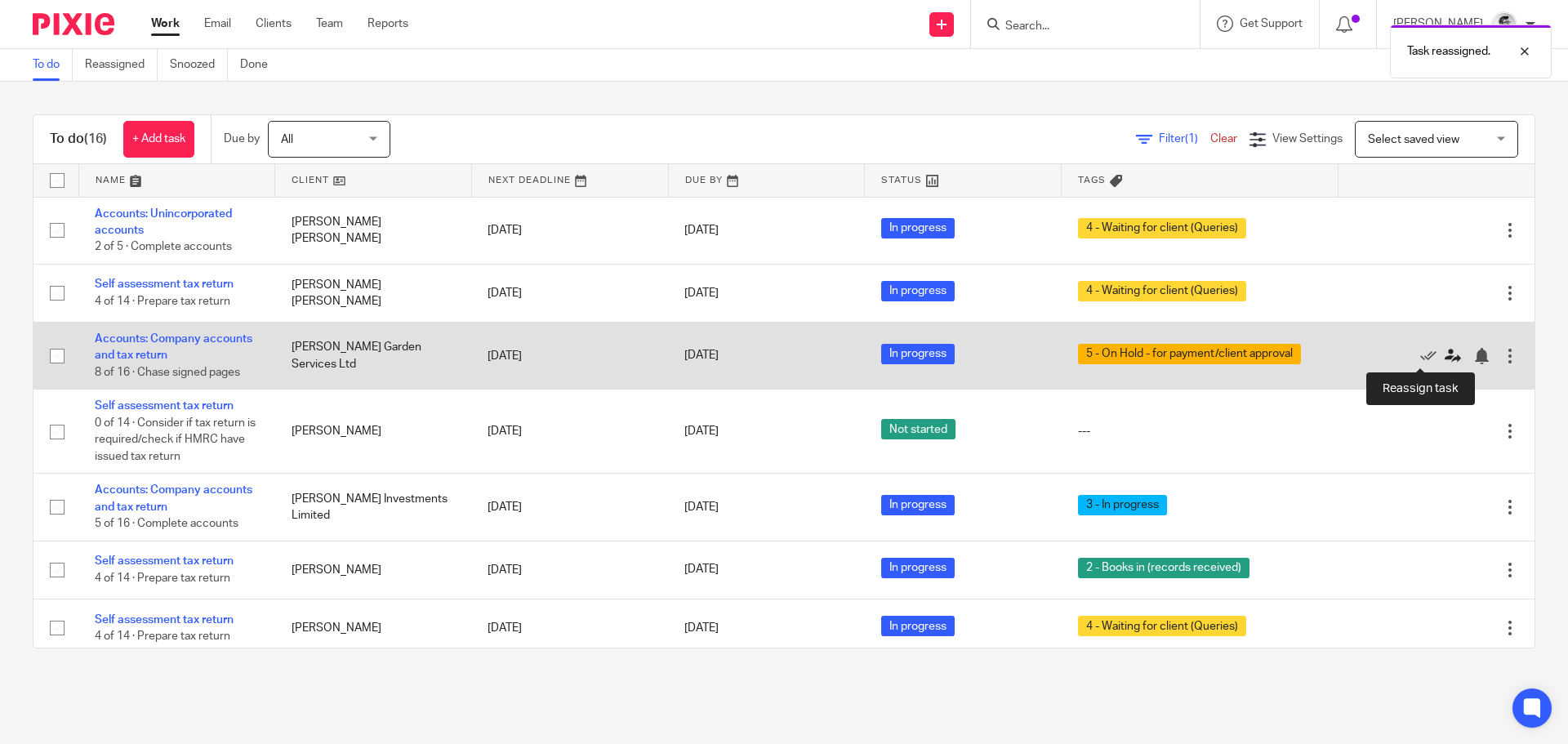
click at [1445, 353] on icon at bounding box center [1452, 355] width 16 height 16
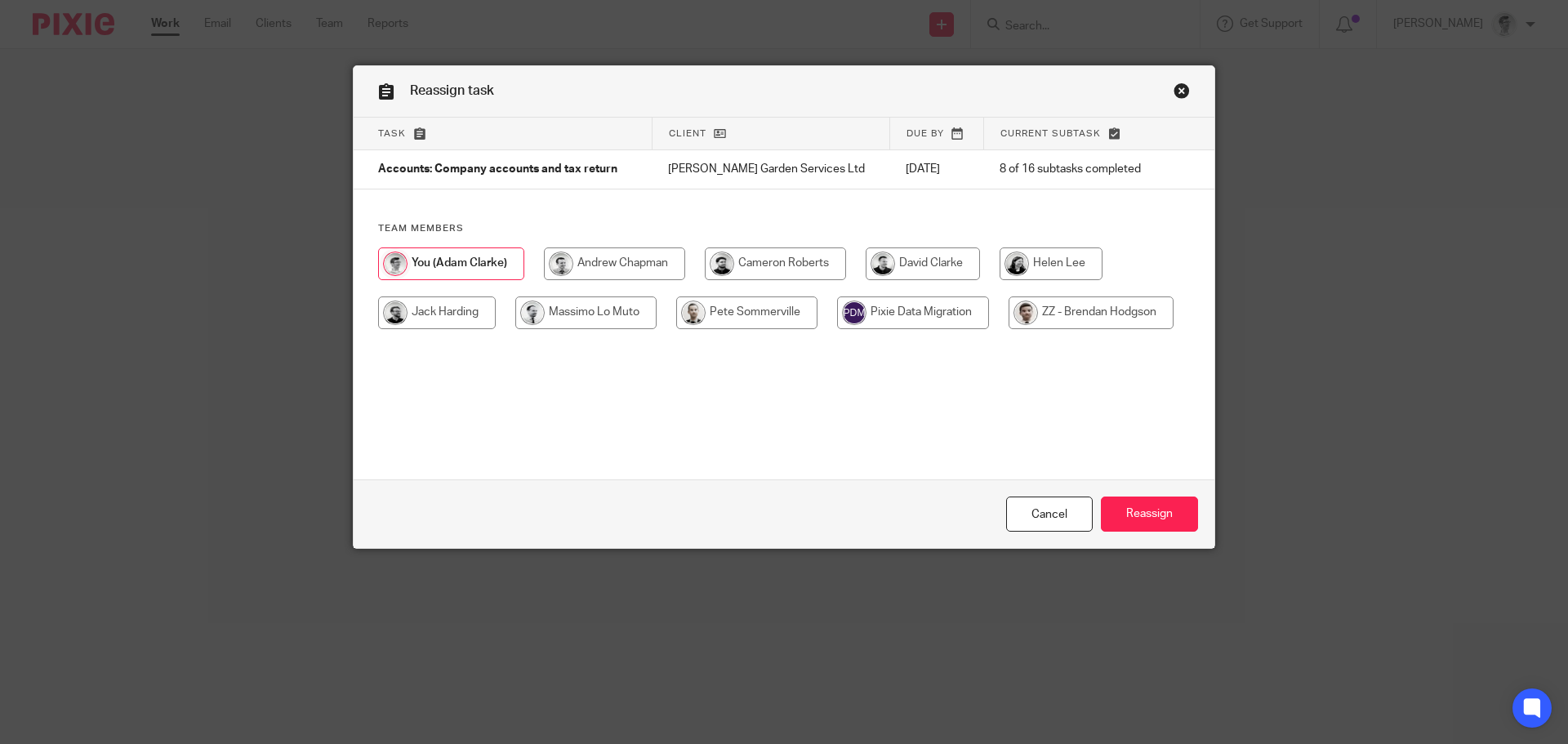
click at [792, 267] on input "radio" at bounding box center [776, 264] width 141 height 33
radio input "true"
click at [1142, 502] on input "Reassign" at bounding box center [1149, 514] width 97 height 35
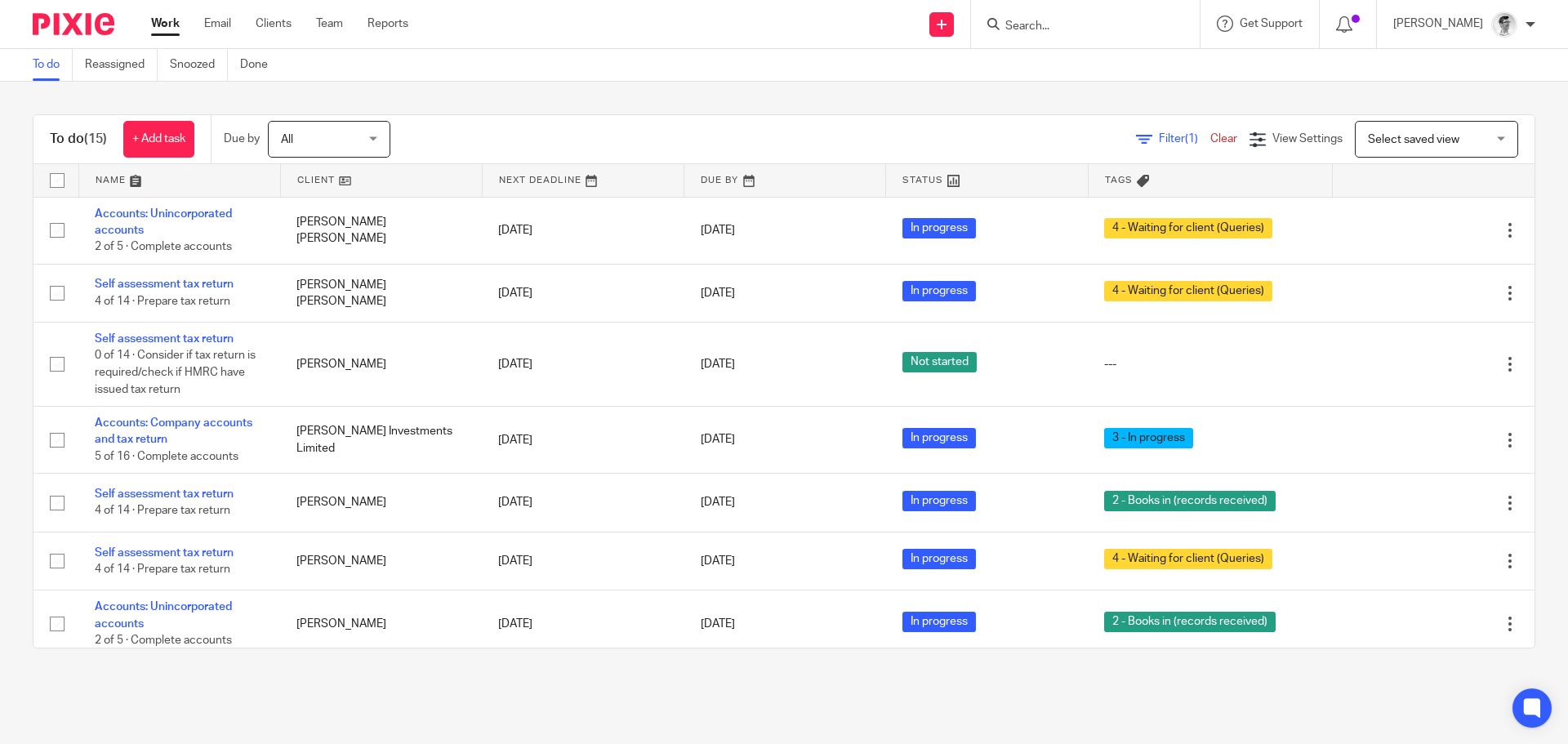
click at [1066, 24] on input "Search" at bounding box center [1077, 27] width 147 height 15
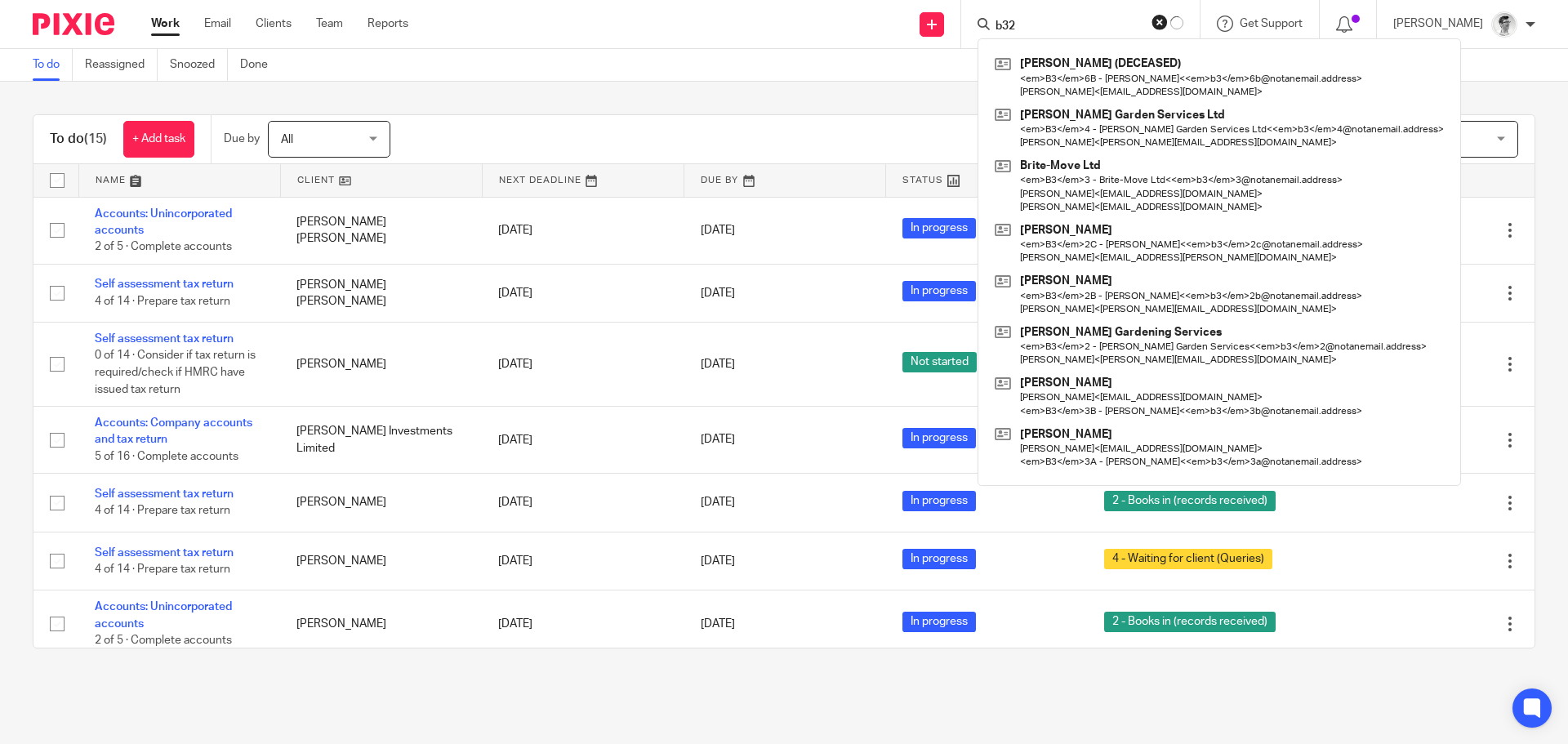
type input "b32"
click button "submit" at bounding box center [0, 0] width 0 height 0
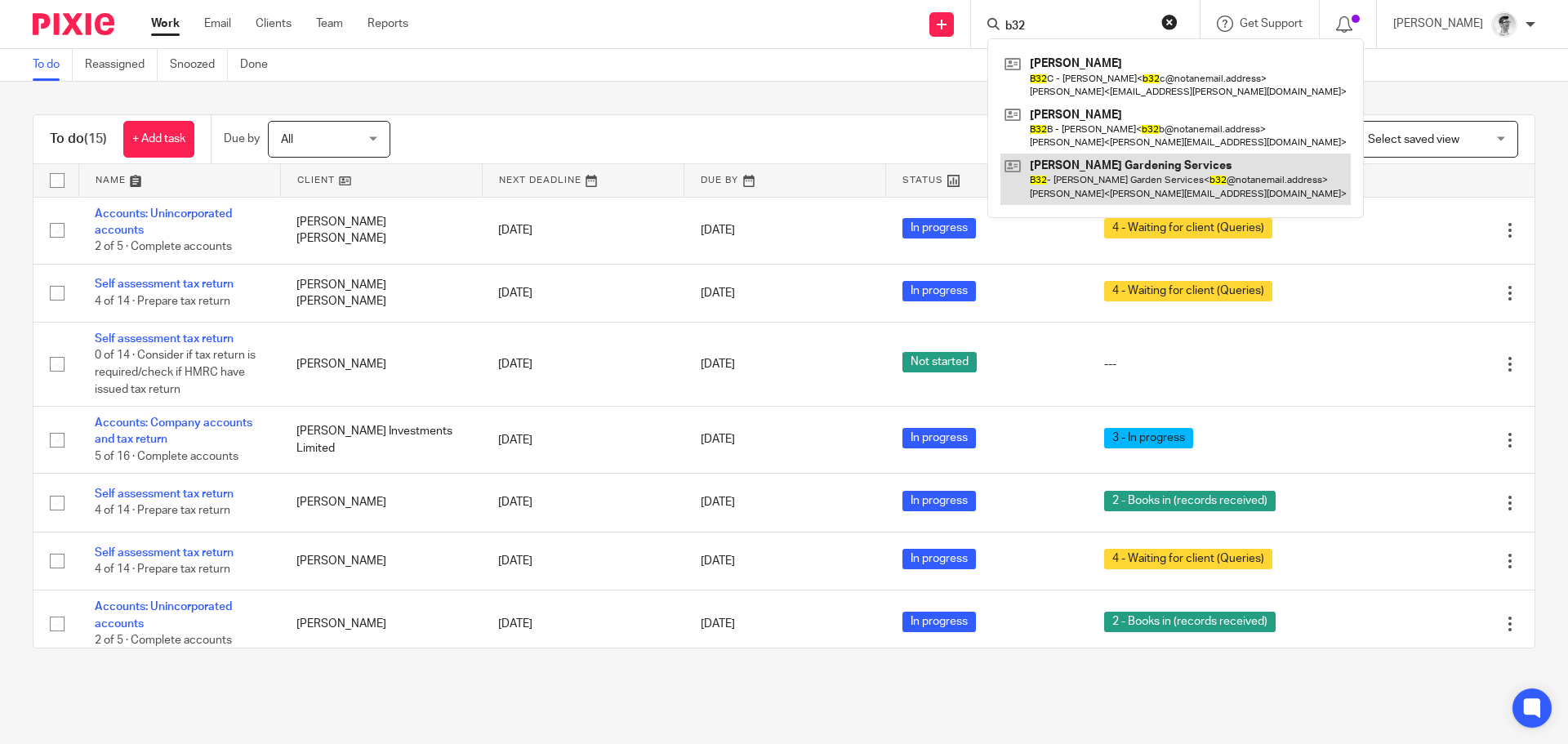
click at [1098, 199] on link at bounding box center [1175, 179] width 350 height 50
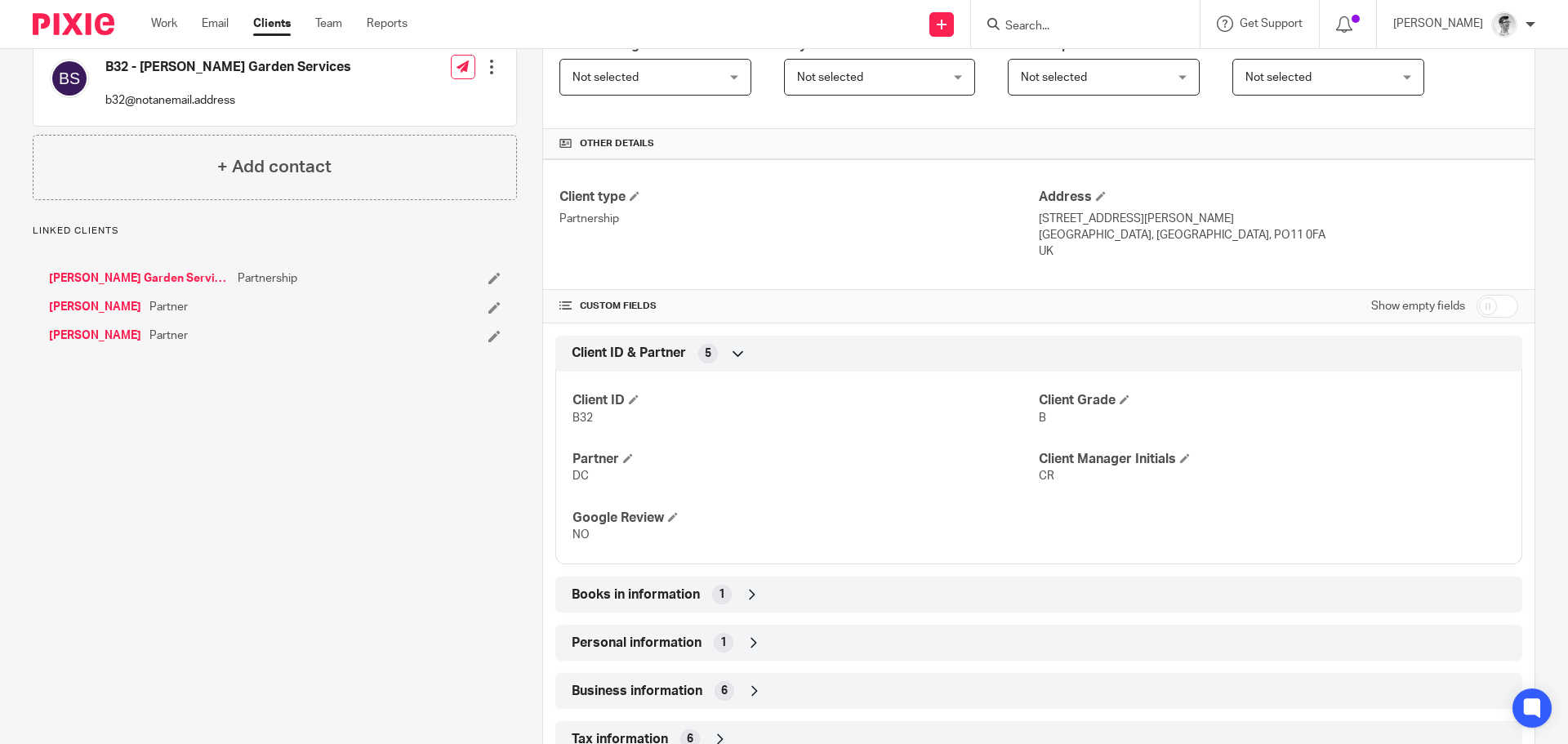
scroll to position [411, 0]
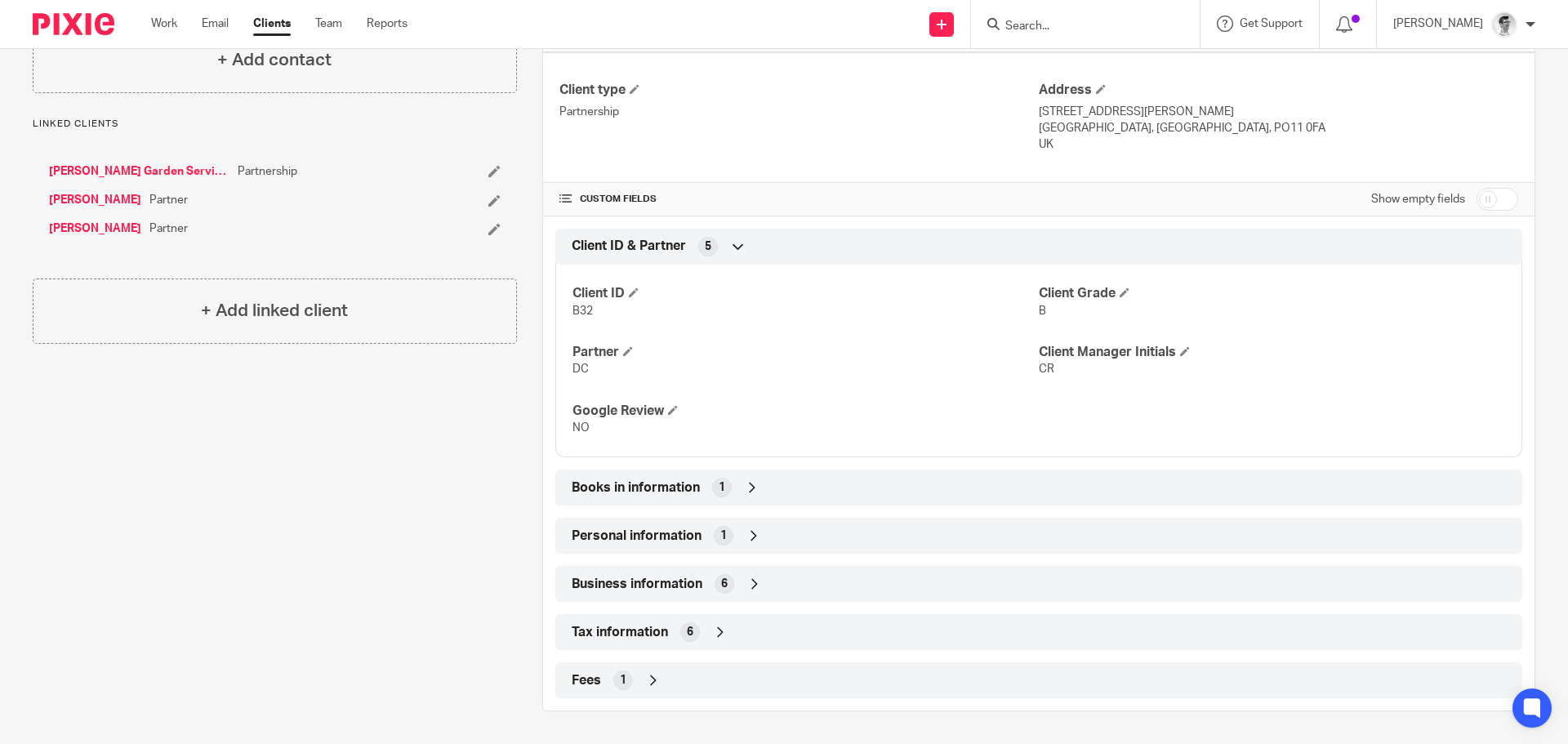
click at [749, 497] on div "Books in information 1" at bounding box center [1038, 487] width 943 height 28
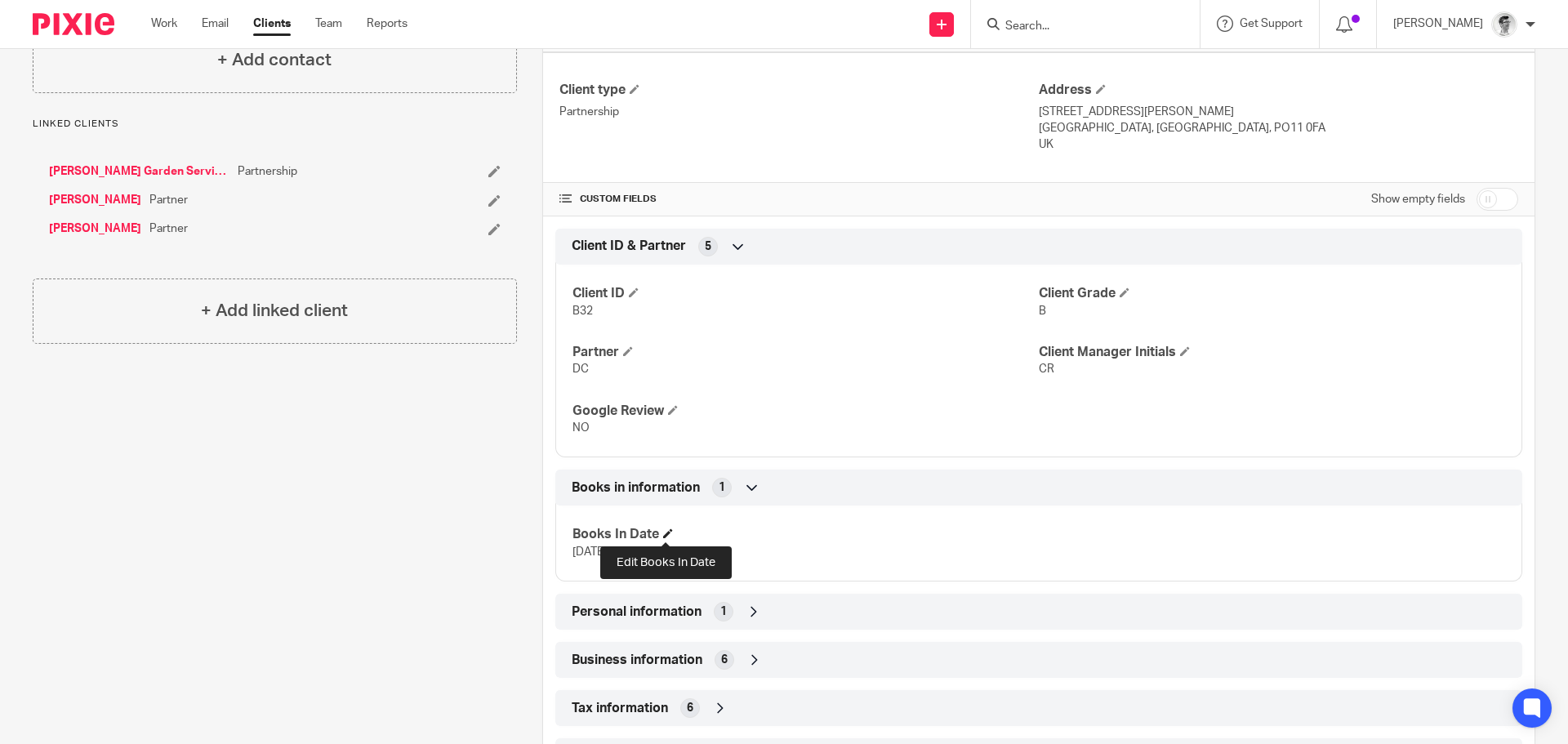
click at [663, 532] on span at bounding box center [668, 533] width 10 height 10
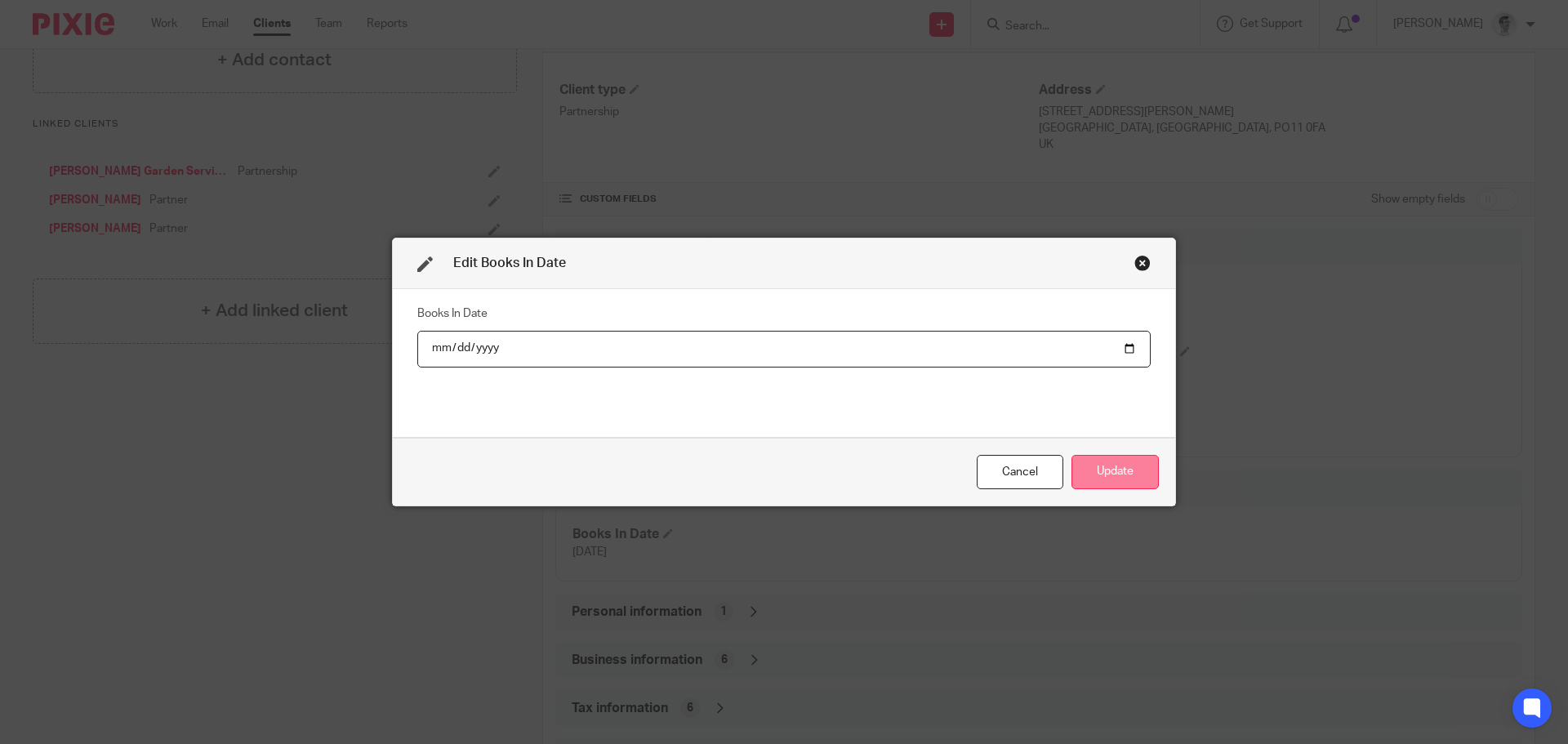
click at [1115, 455] on button "Update" at bounding box center [1115, 473] width 87 height 35
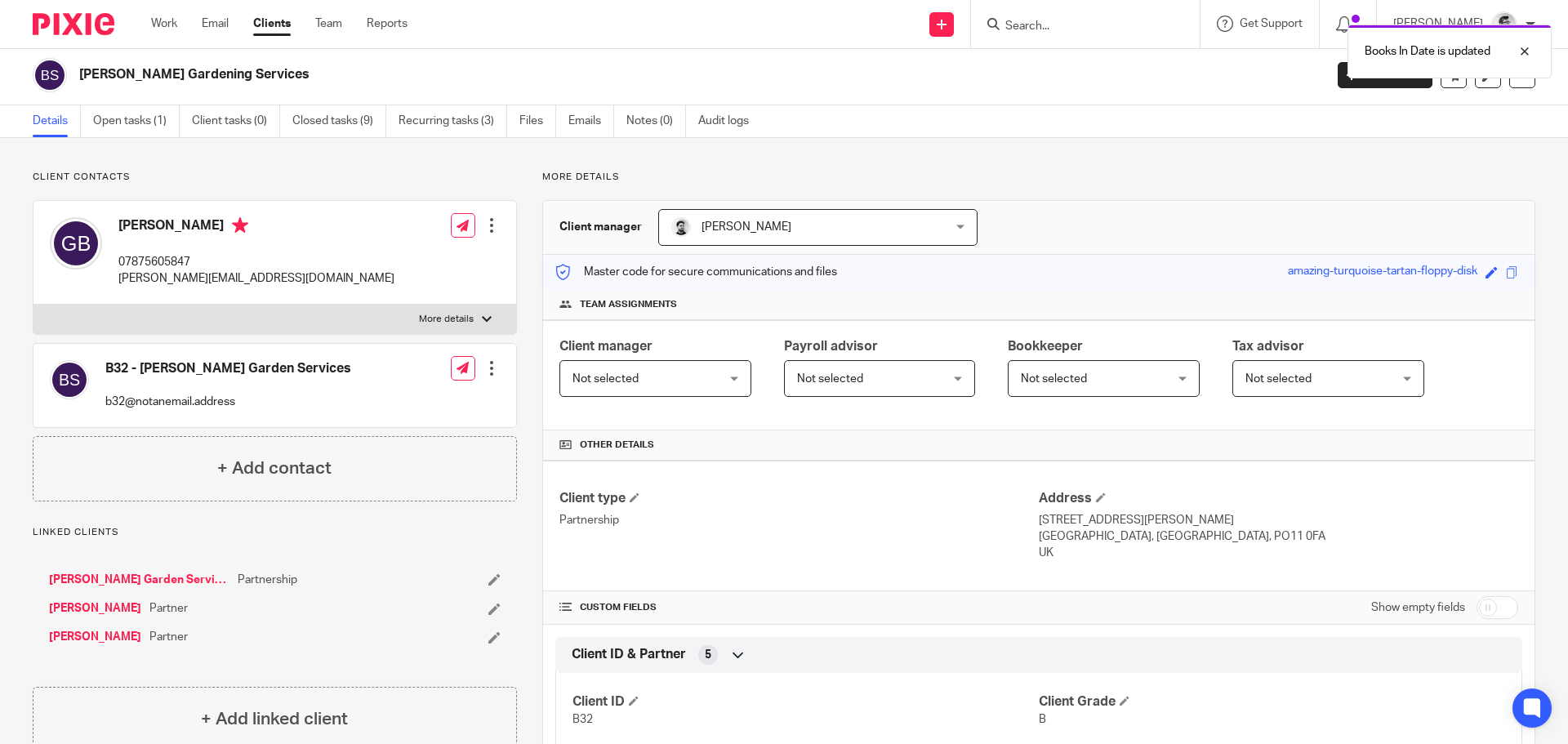
scroll to position [0, 0]
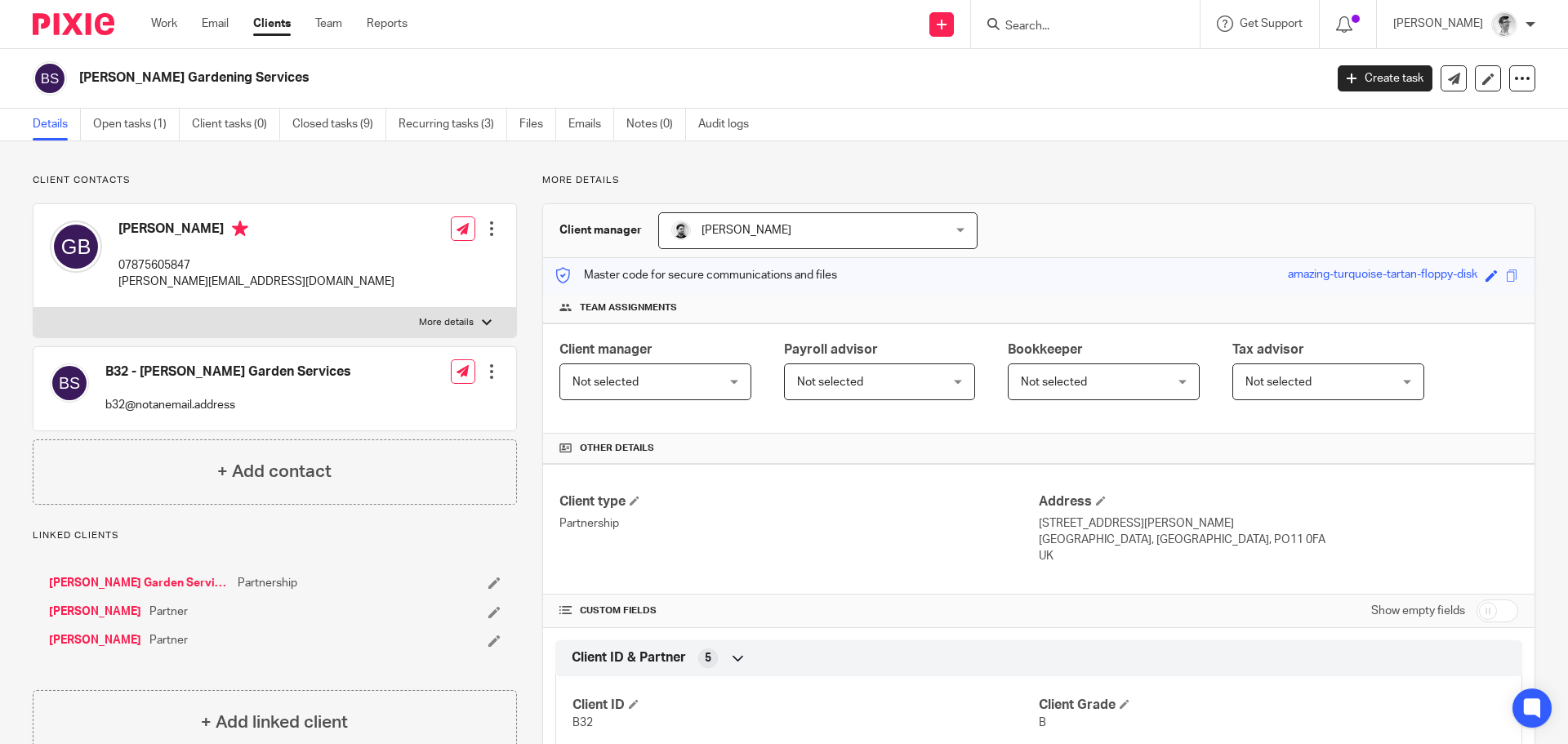
click at [133, 589] on link "[PERSON_NAME] Garden Services Ltd" at bounding box center [139, 583] width 180 height 16
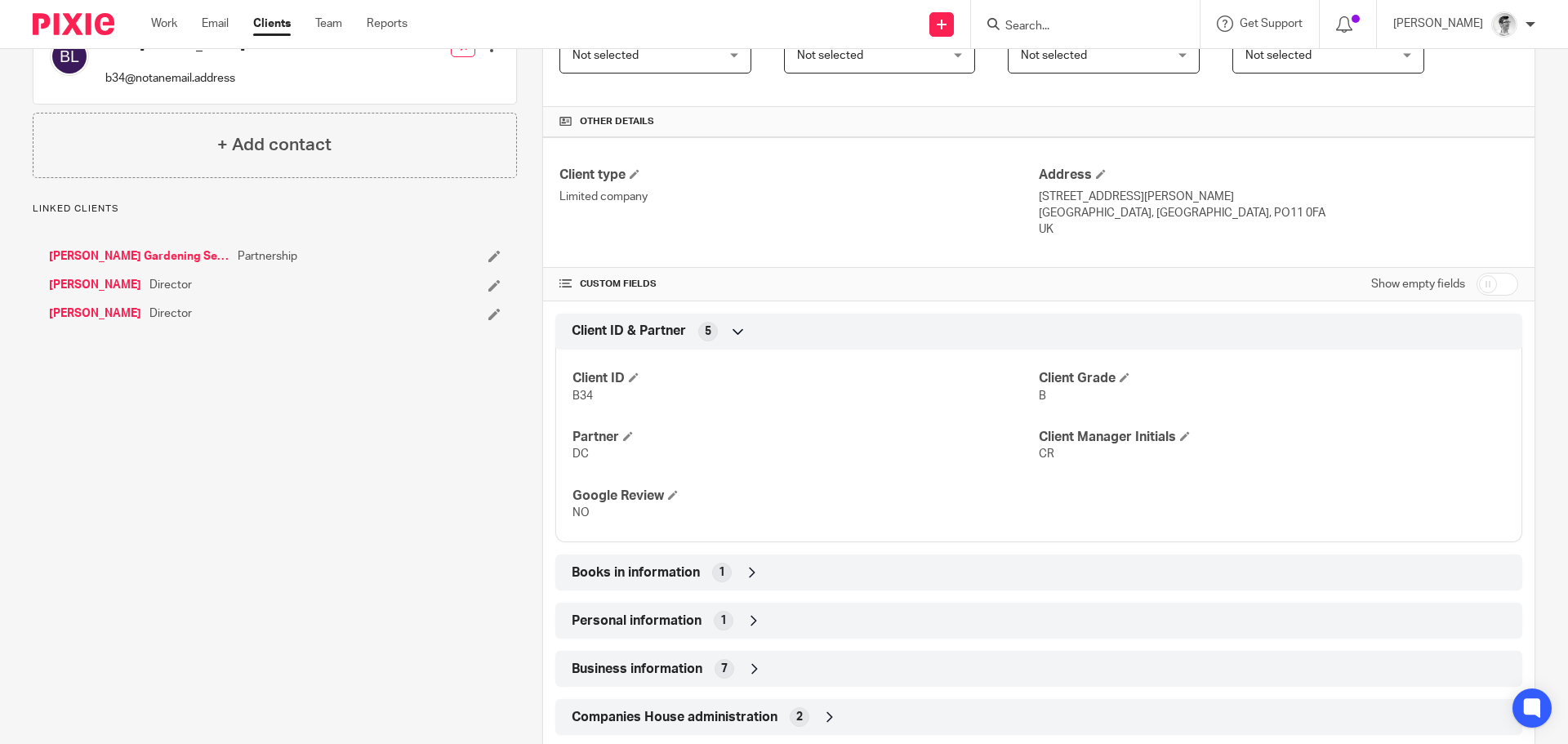
scroll to position [408, 0]
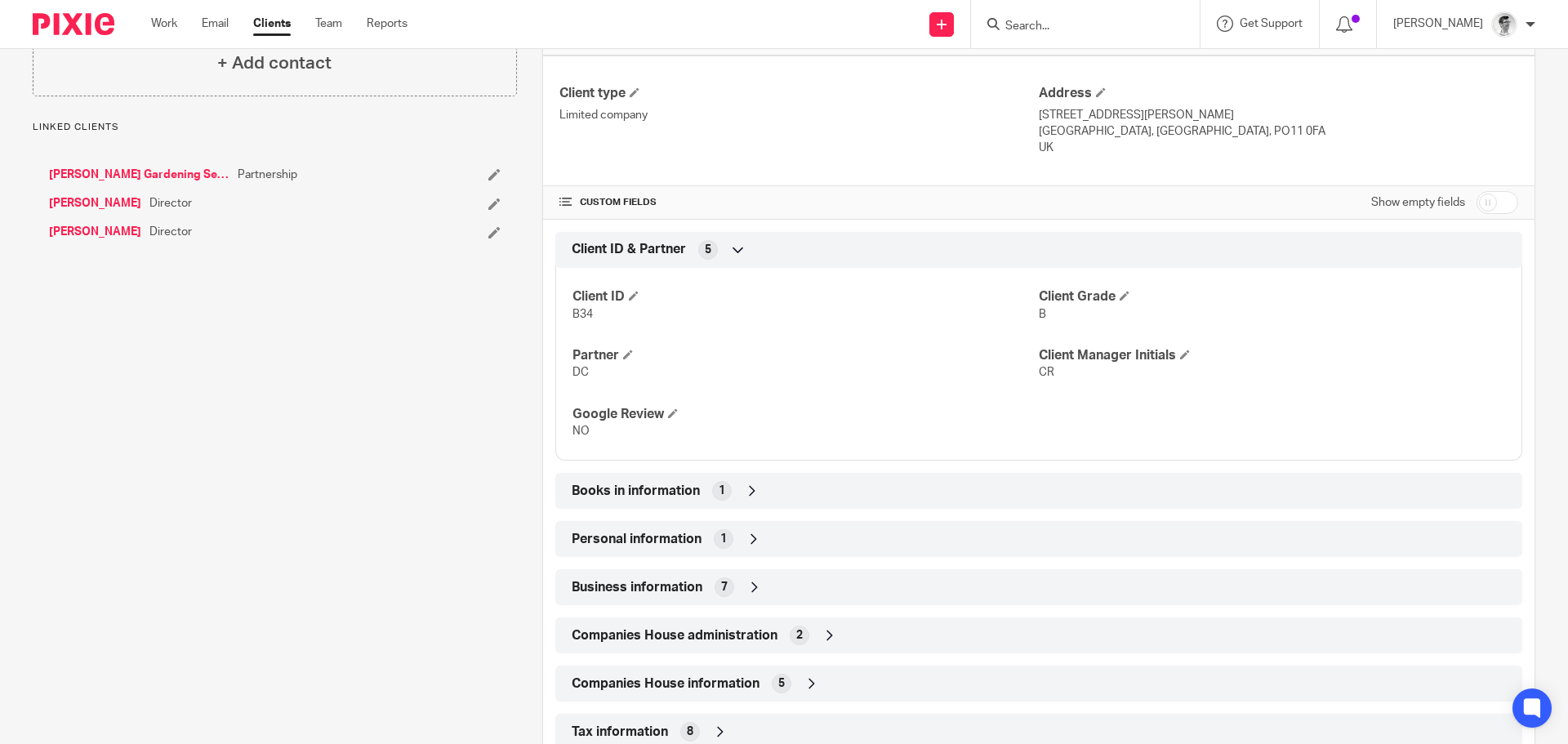
click at [729, 487] on div "Books in information 1" at bounding box center [1038, 490] width 943 height 28
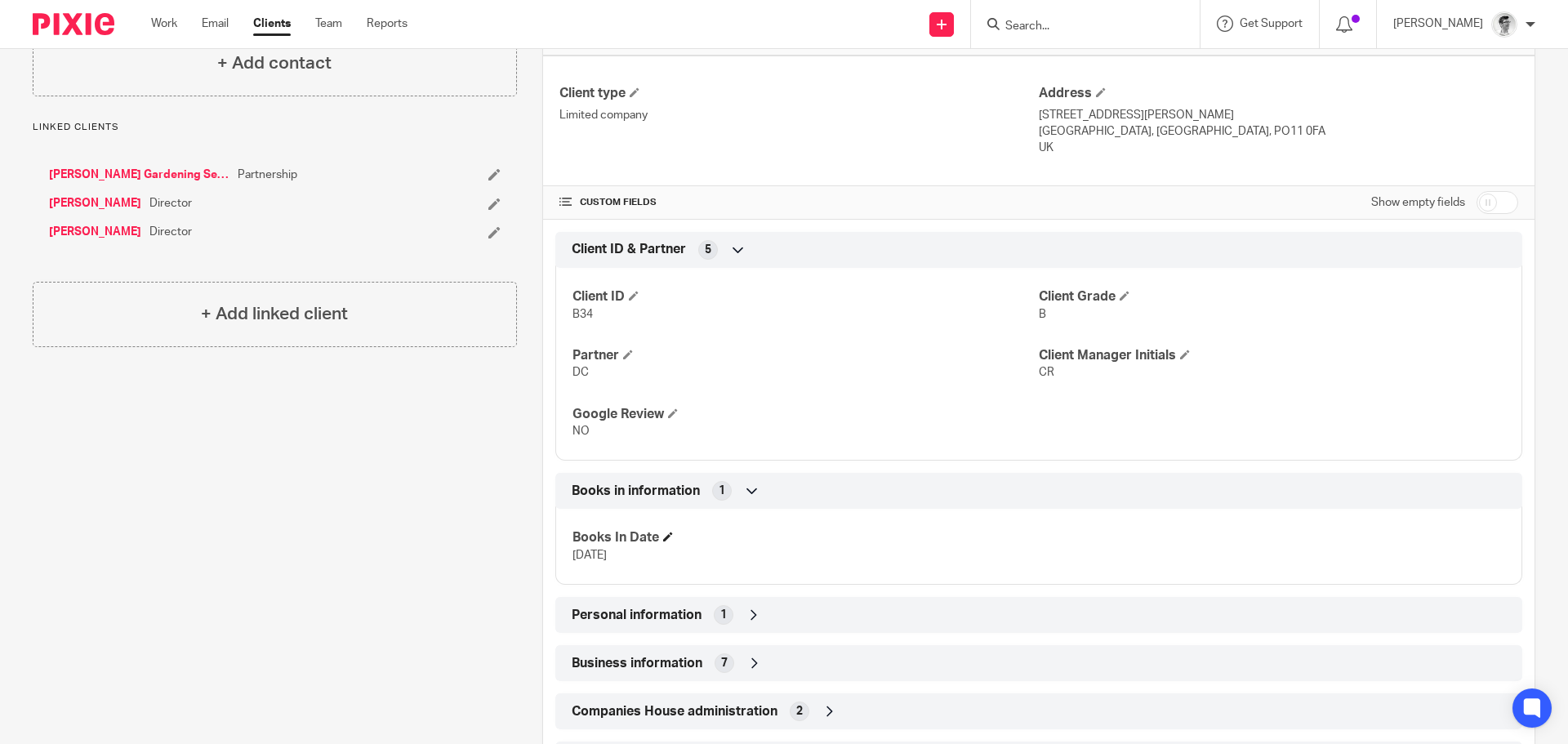
click at [658, 537] on h4 "Books In Date" at bounding box center [805, 537] width 466 height 17
click at [663, 537] on span at bounding box center [668, 537] width 10 height 10
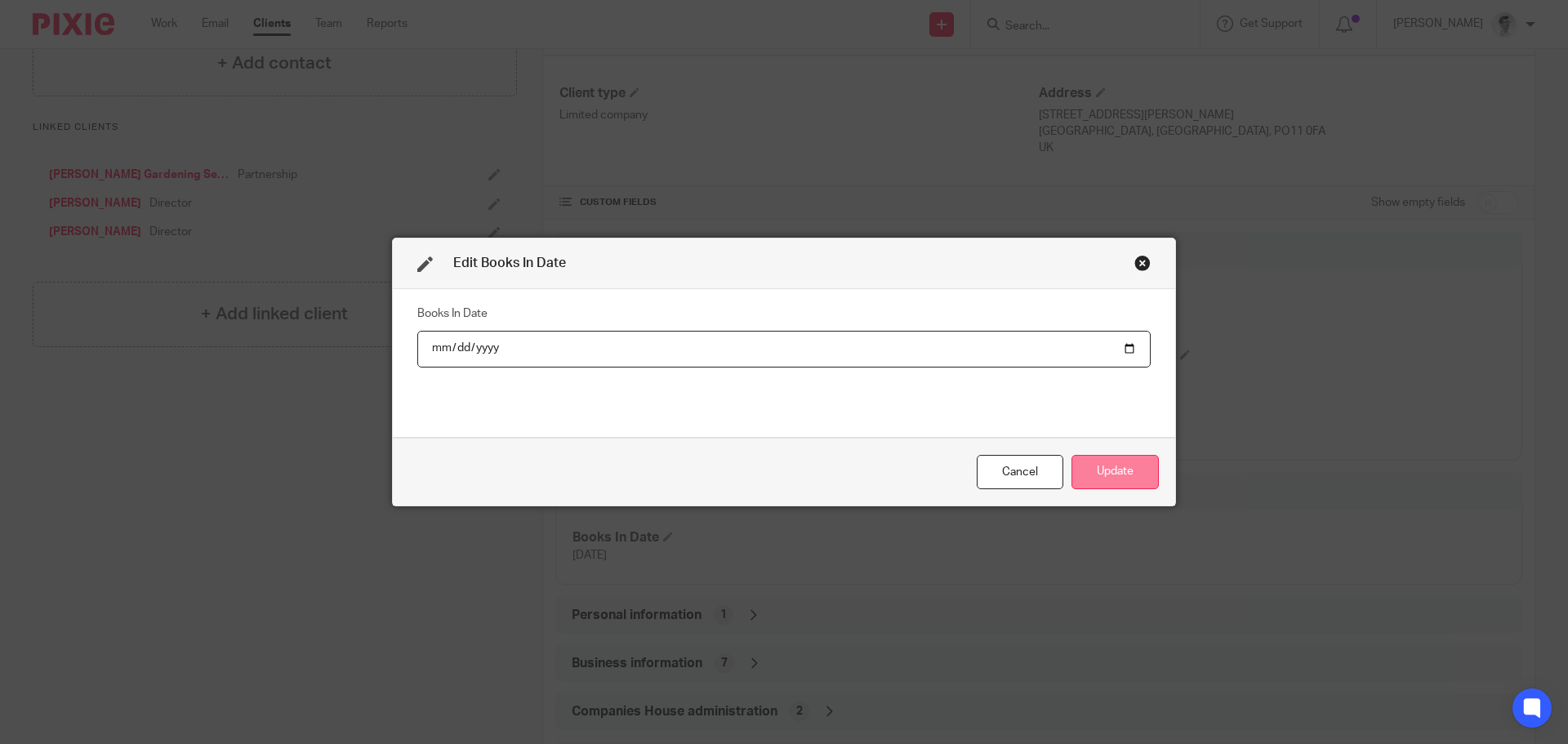
click at [1132, 471] on button "Update" at bounding box center [1115, 473] width 87 height 35
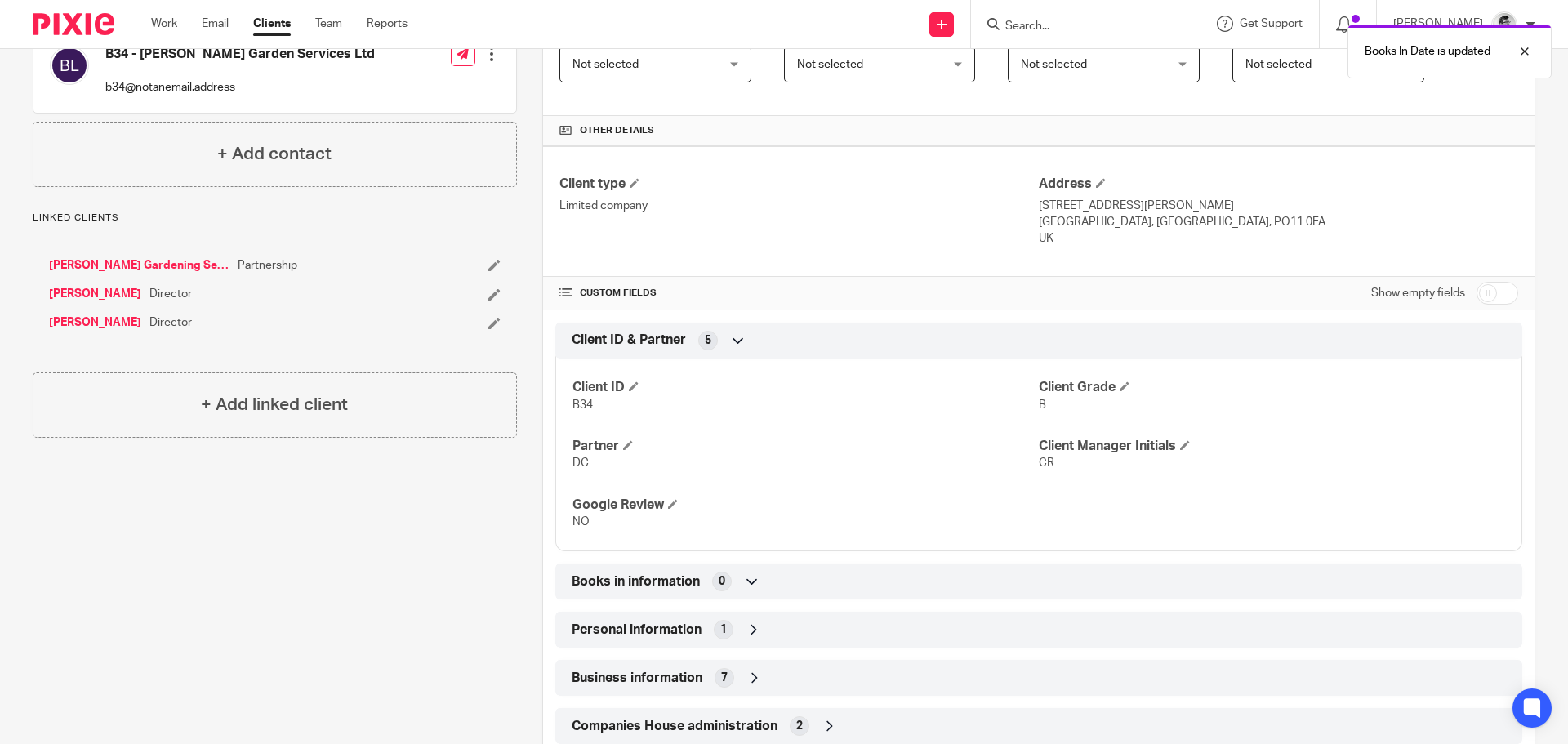
scroll to position [81, 0]
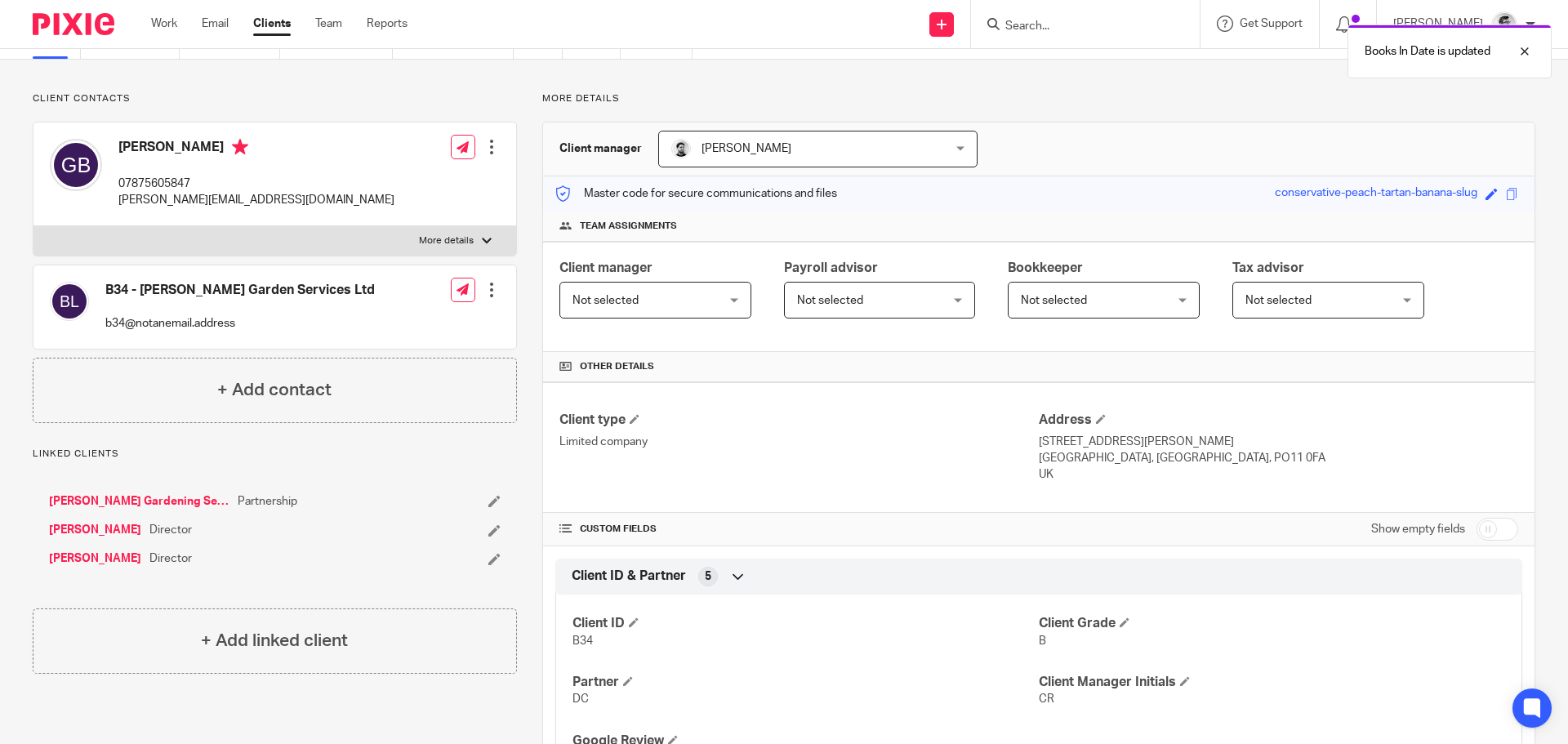
click at [119, 529] on link "[PERSON_NAME]" at bounding box center [95, 530] width 92 height 16
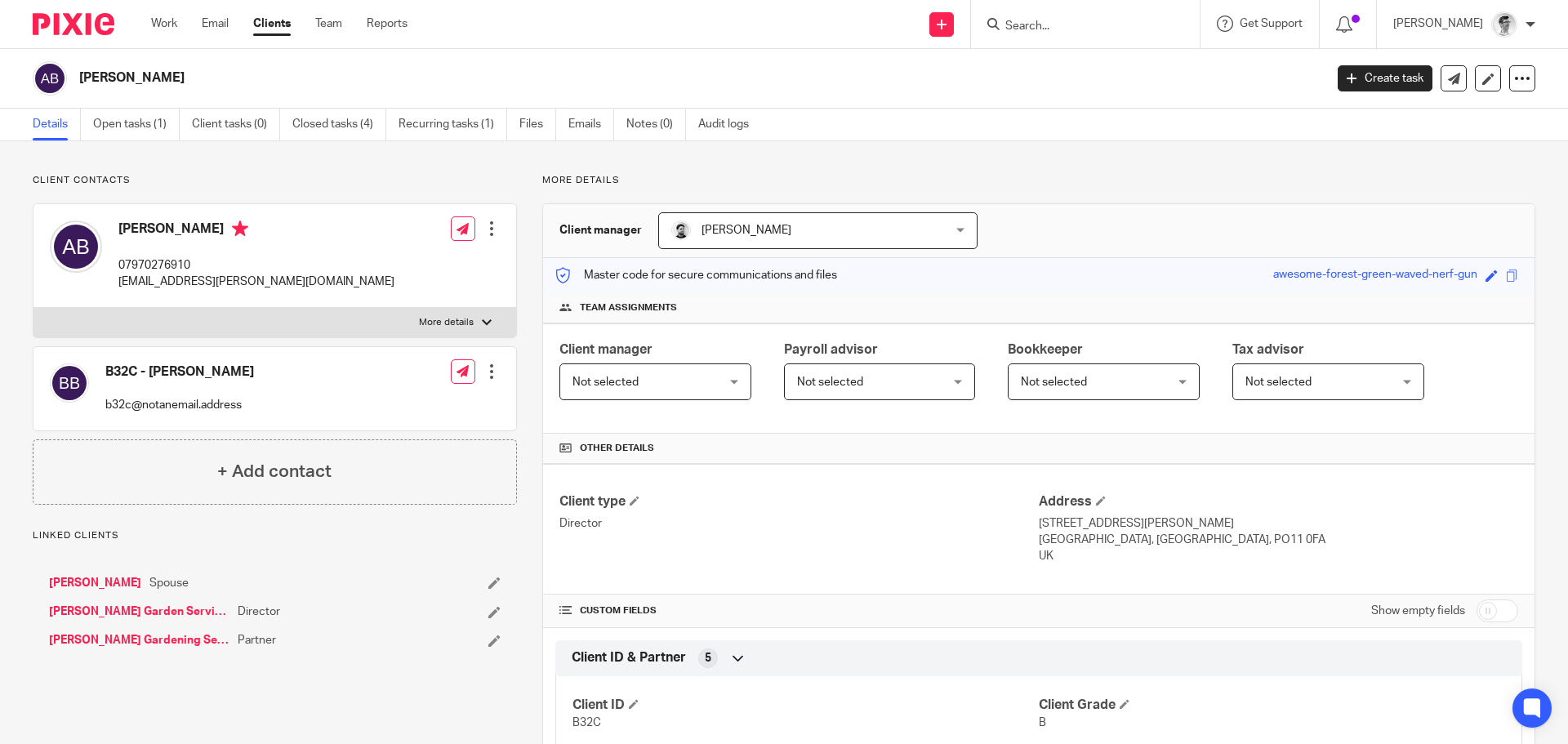
scroll to position [411, 0]
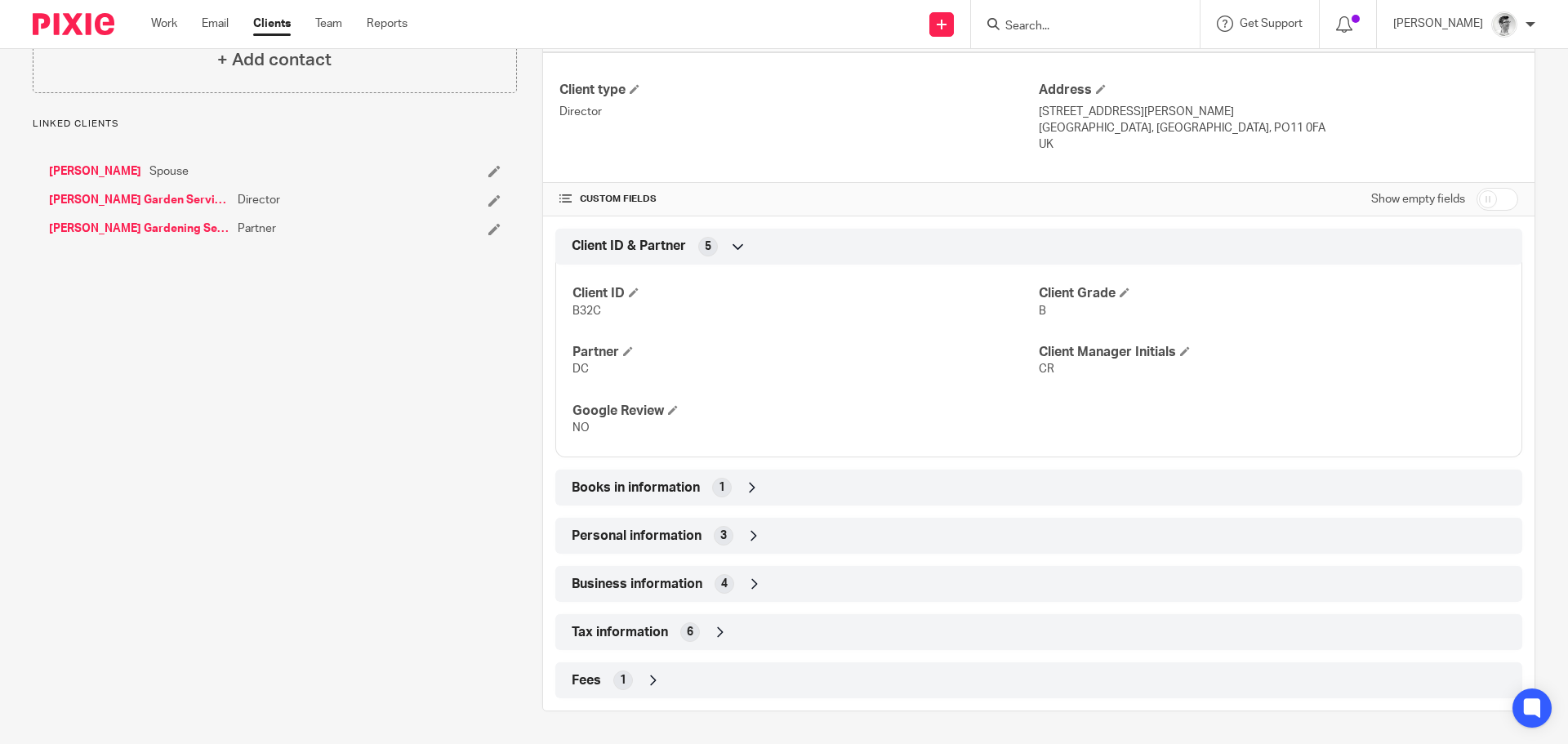
click at [746, 484] on icon at bounding box center [751, 487] width 16 height 16
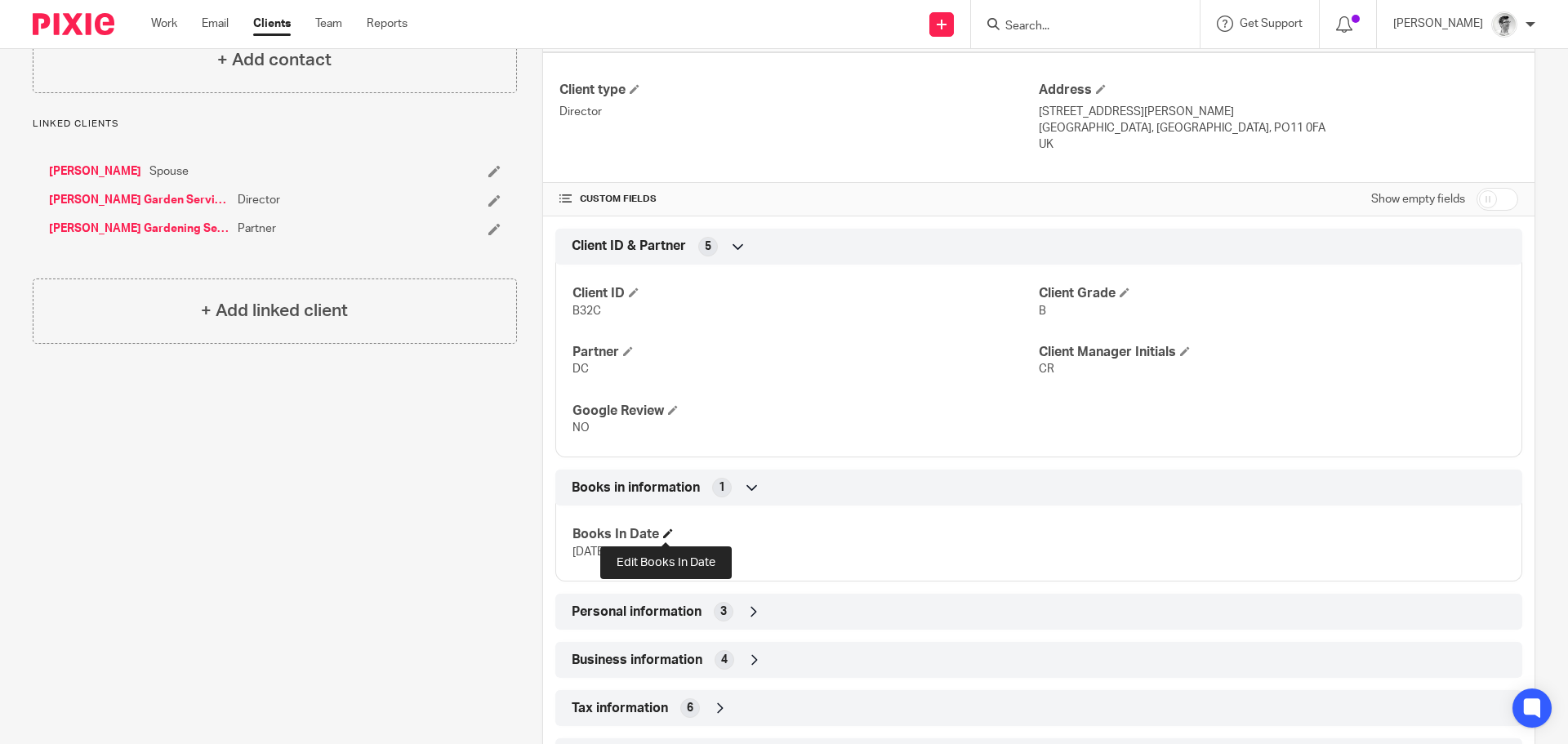
click at [667, 532] on span at bounding box center [668, 533] width 10 height 10
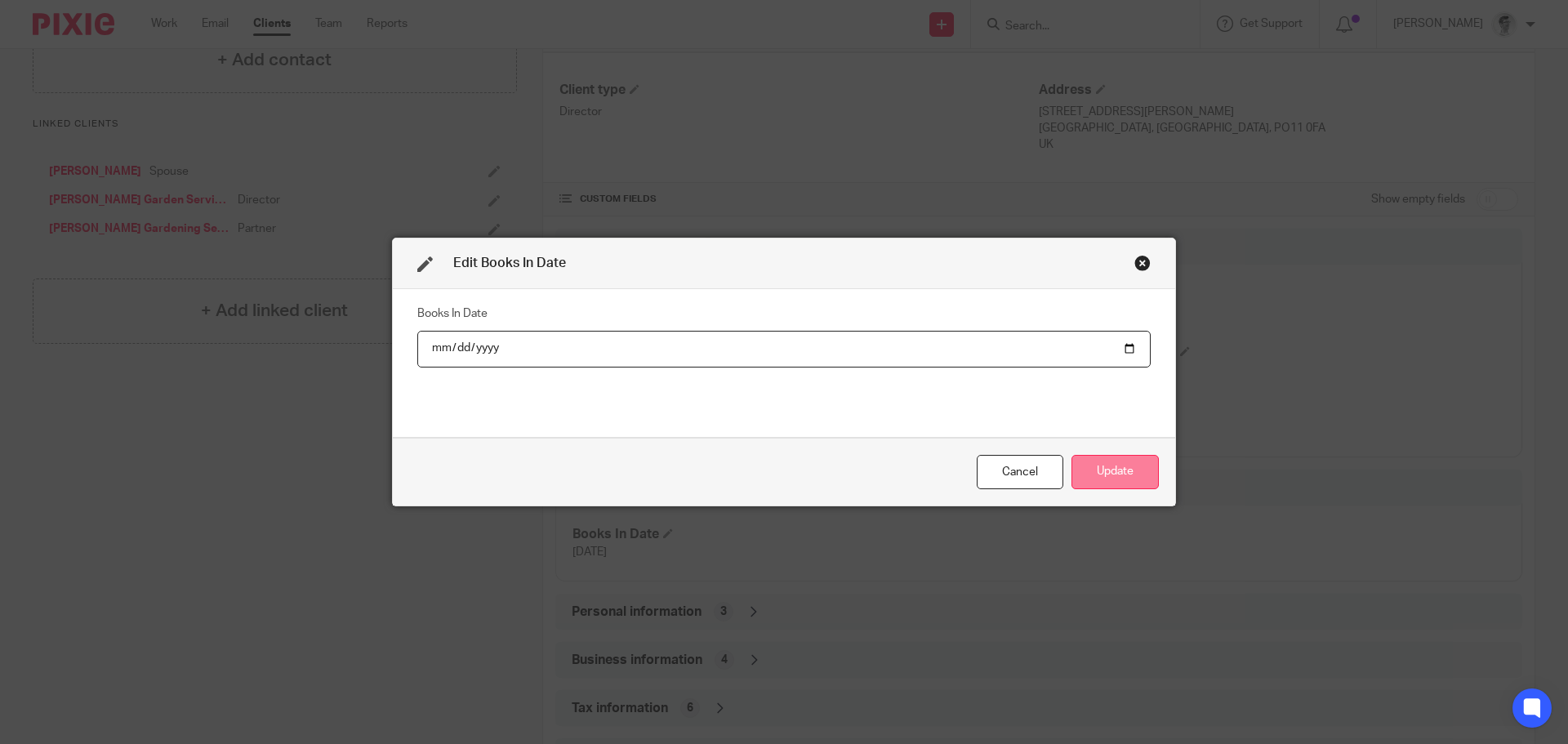
click at [1143, 474] on button "Update" at bounding box center [1115, 473] width 87 height 35
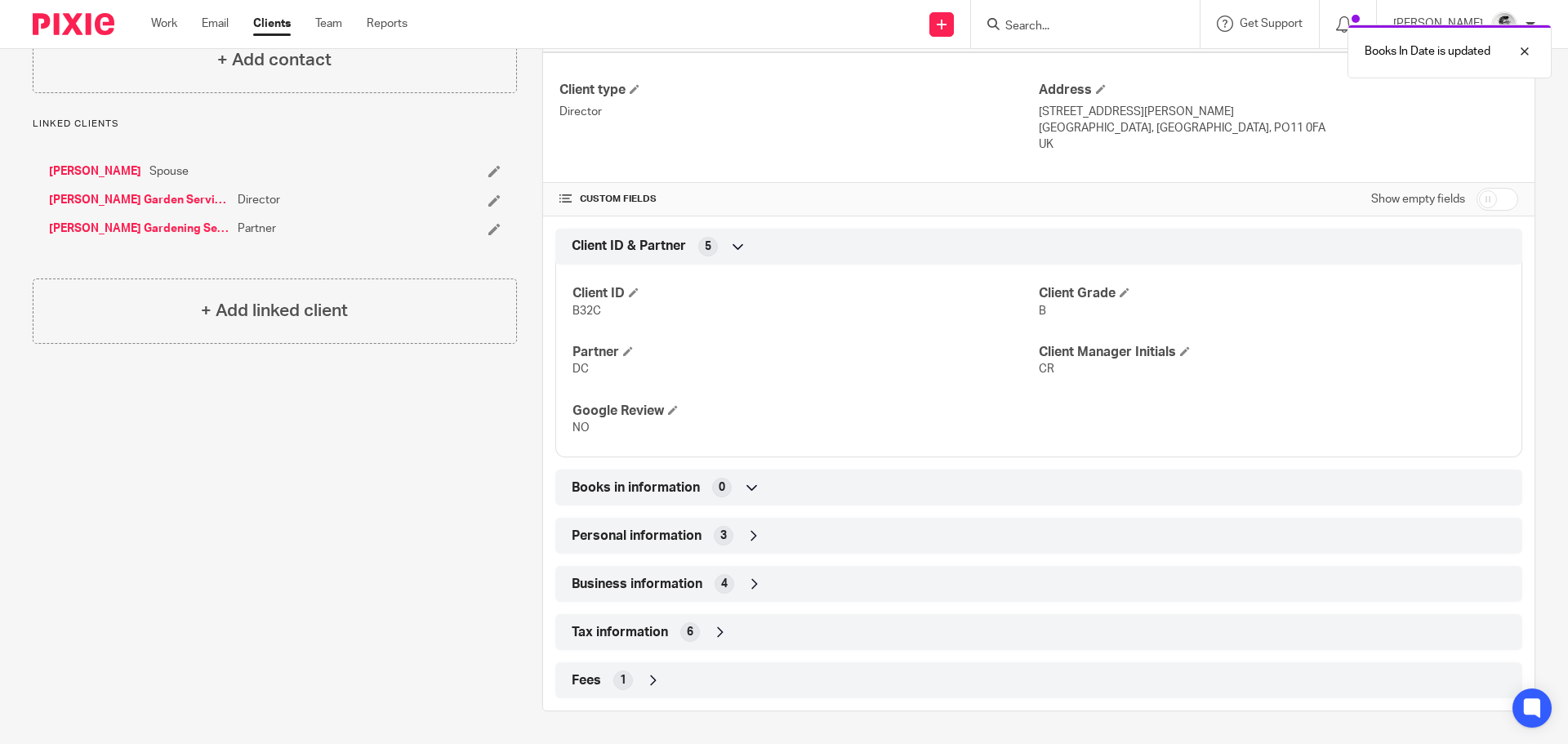
click at [115, 173] on link "[PERSON_NAME]" at bounding box center [95, 171] width 92 height 16
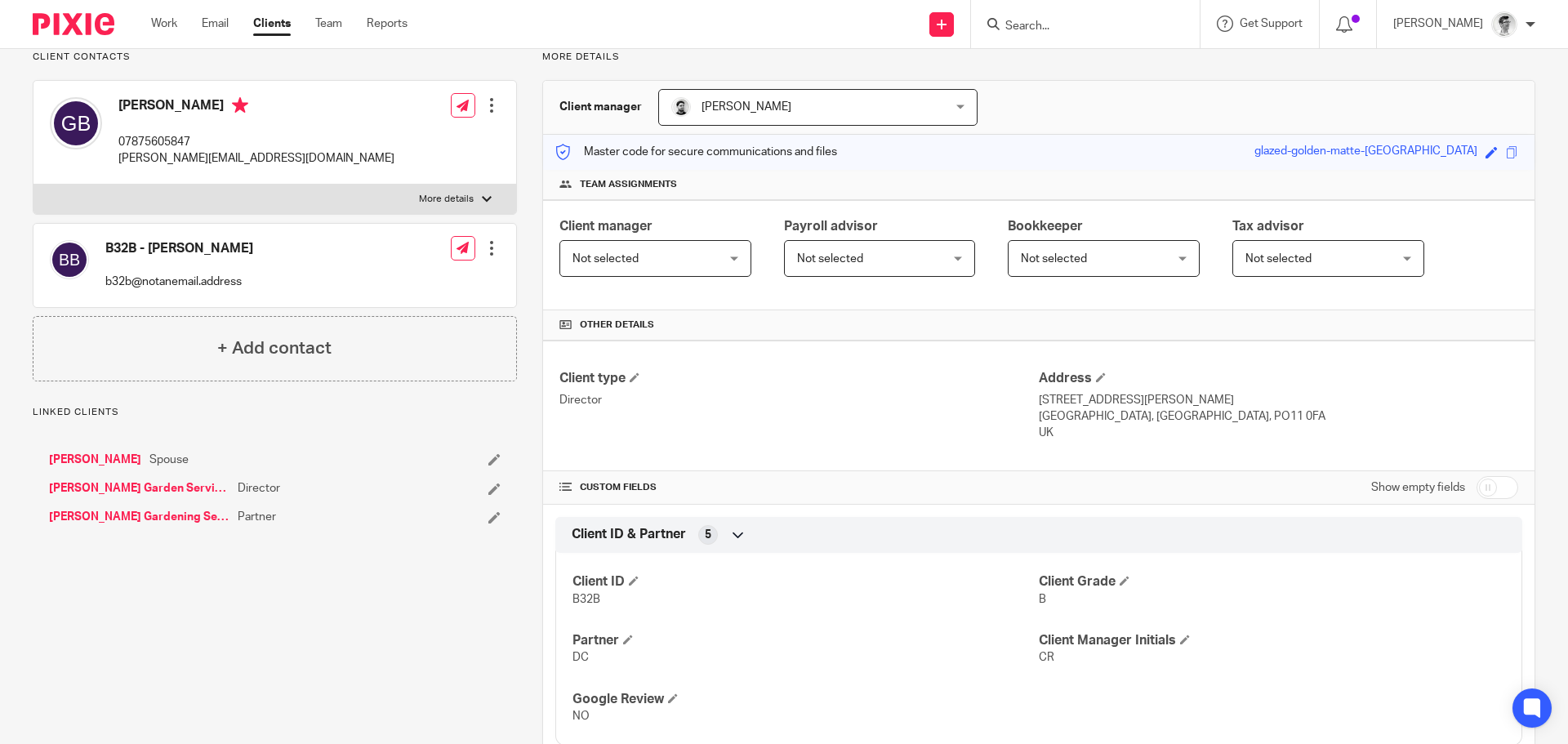
scroll to position [408, 0]
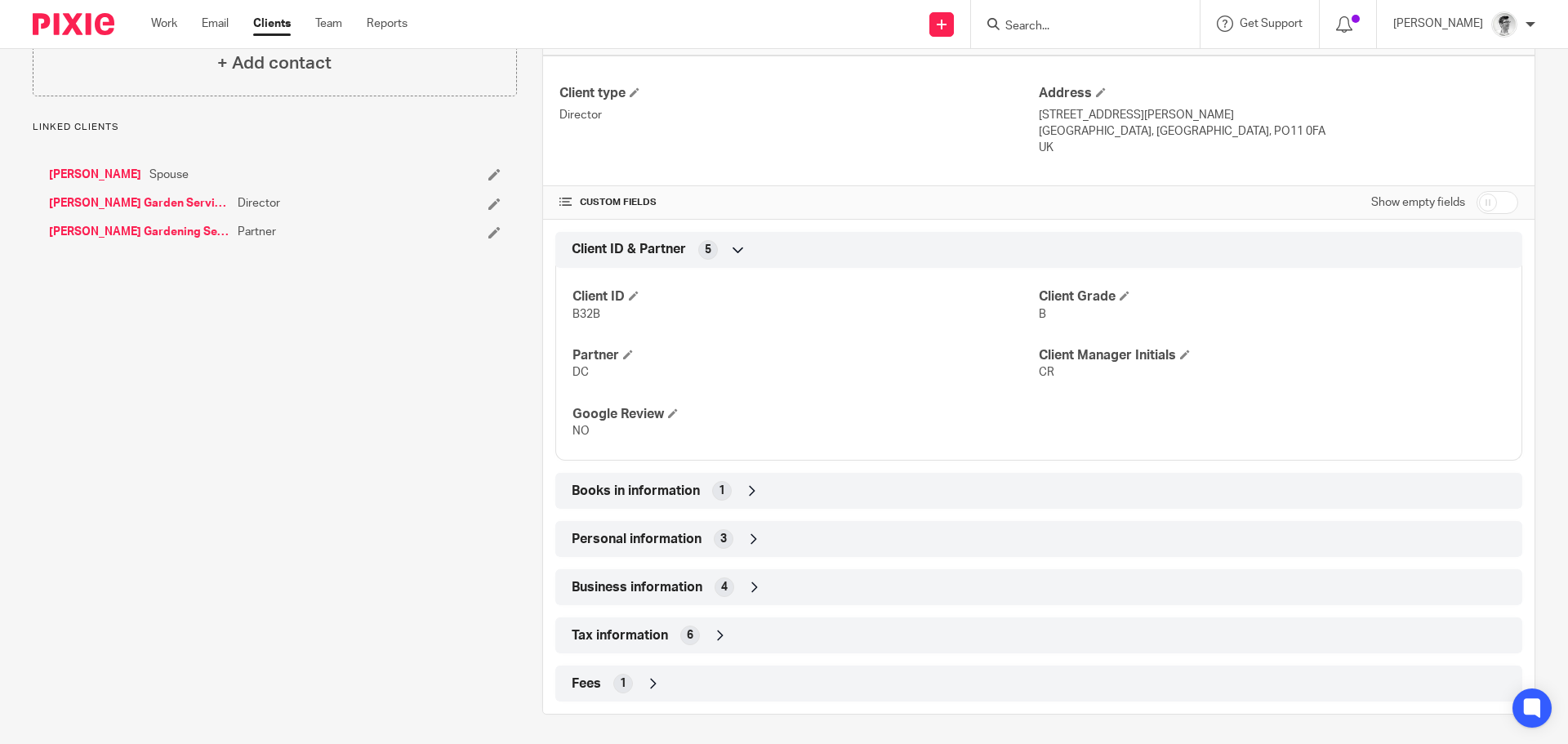
click at [744, 492] on icon at bounding box center [751, 490] width 16 height 16
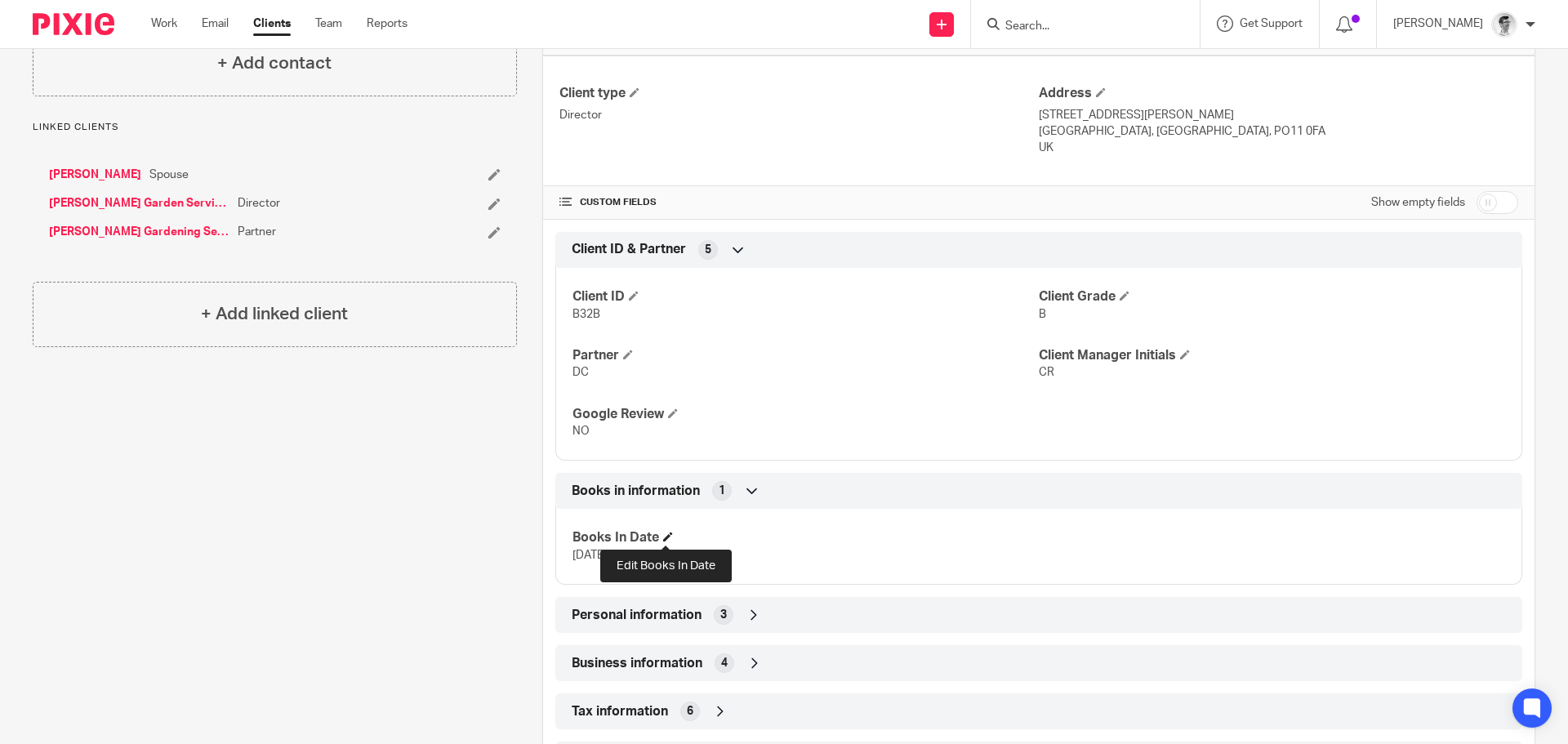
click at [669, 540] on span at bounding box center [668, 537] width 10 height 10
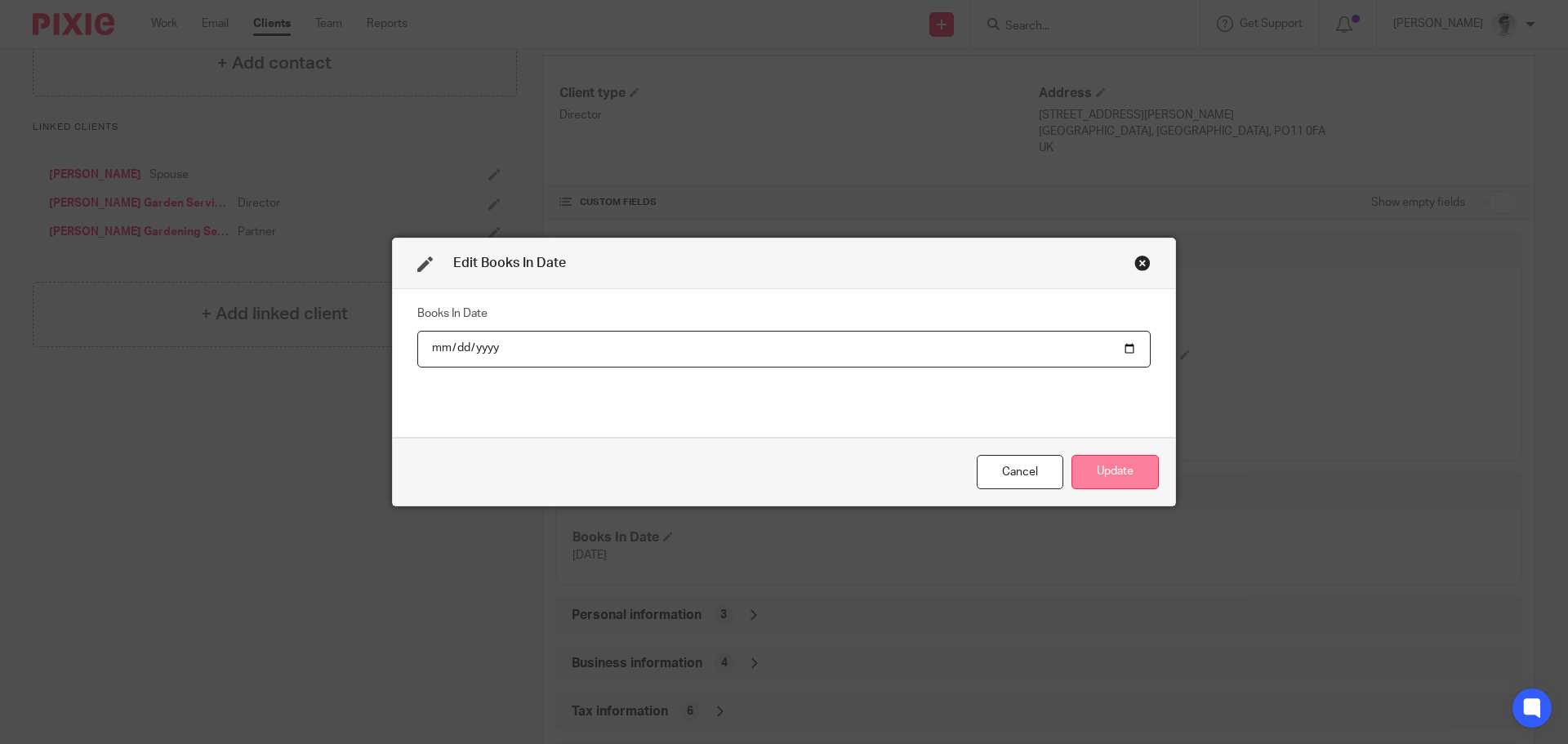
click at [1097, 471] on button "Update" at bounding box center [1115, 473] width 87 height 35
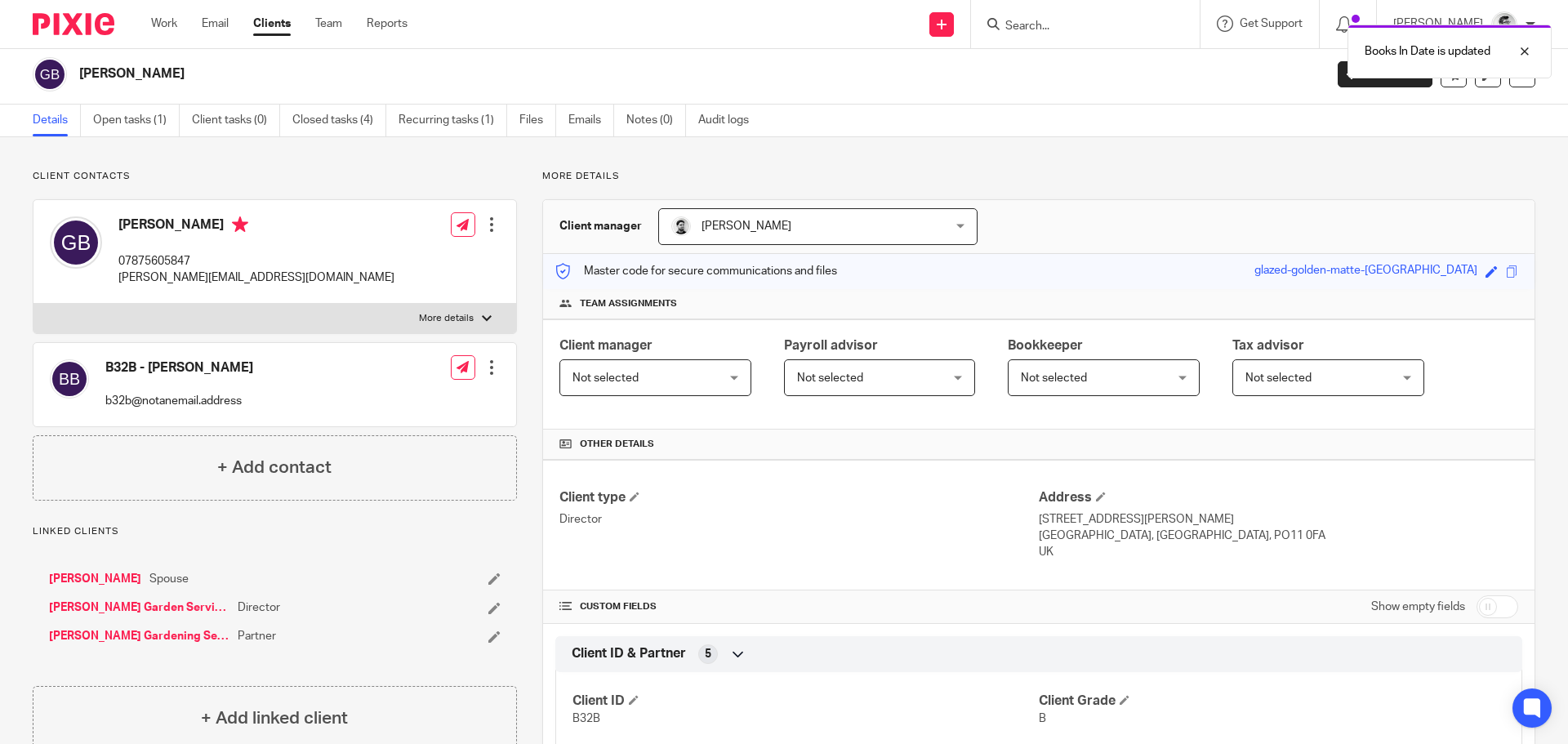
scroll to position [0, 0]
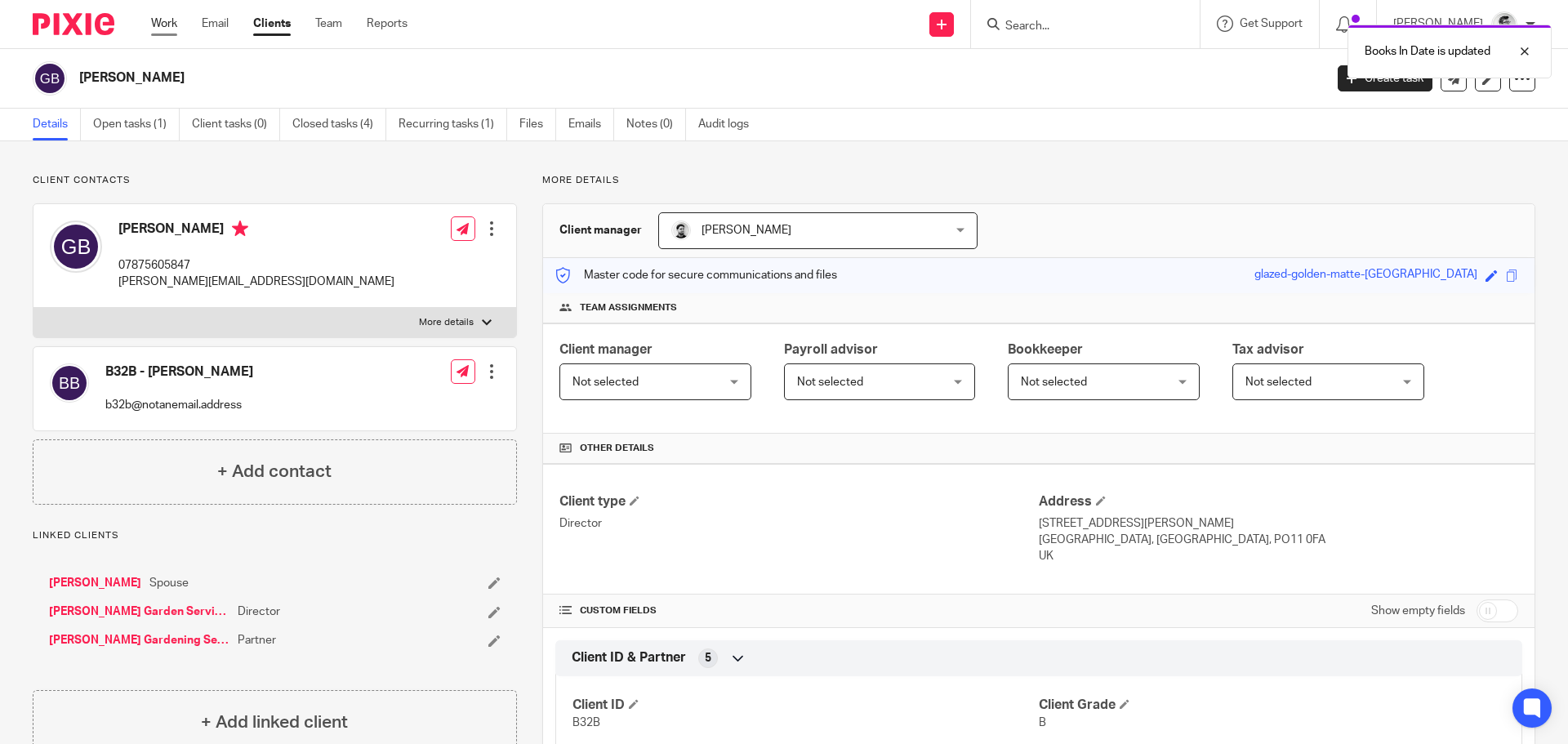
click at [159, 18] on link "Work" at bounding box center [164, 23] width 26 height 16
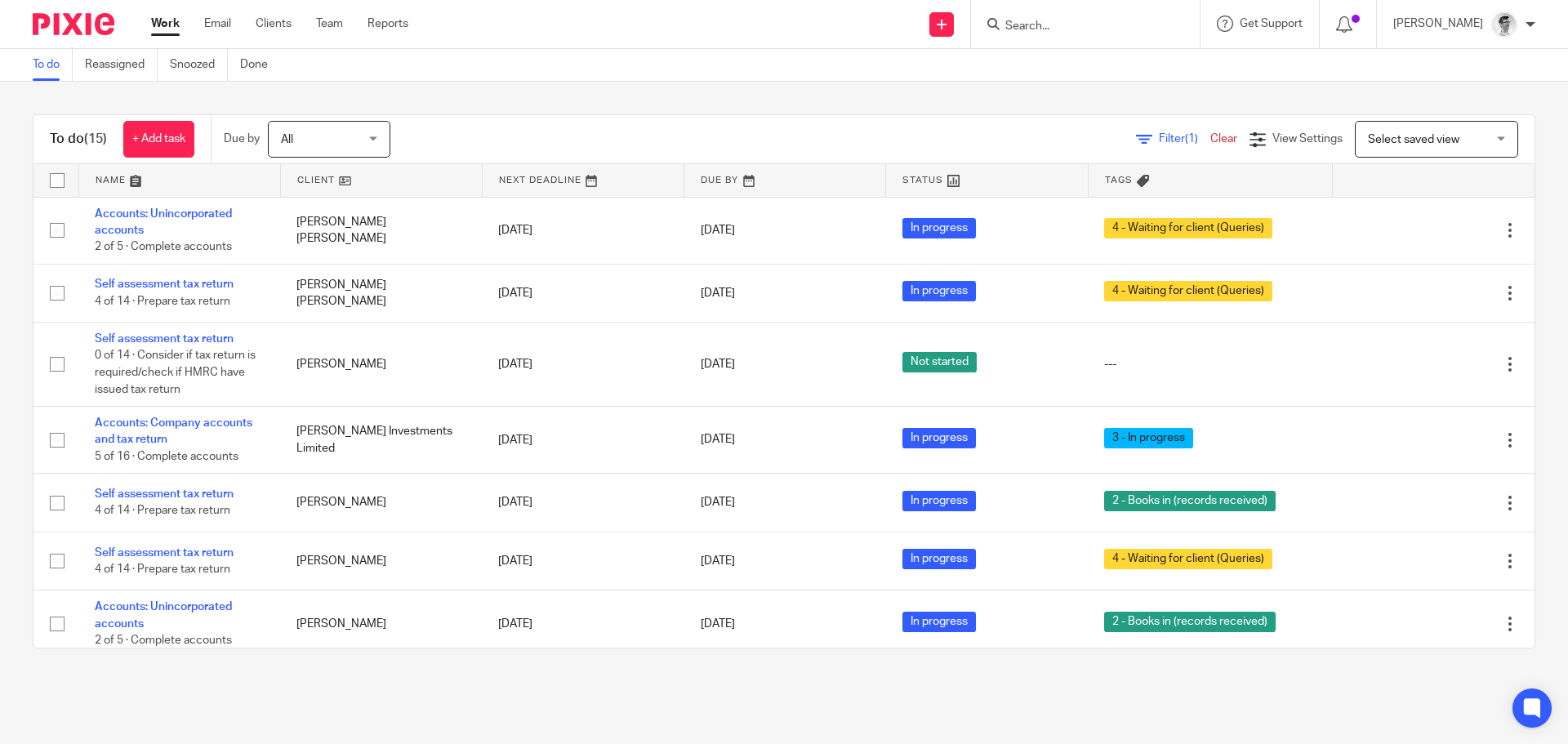
click at [1136, 19] on input "Search" at bounding box center [1077, 27] width 147 height 15
type input "w22"
drag, startPoint x: 1142, startPoint y: 68, endPoint x: 1049, endPoint y: 92, distance: 96.0
click at [1142, 68] on link at bounding box center [1138, 76] width 276 height 50
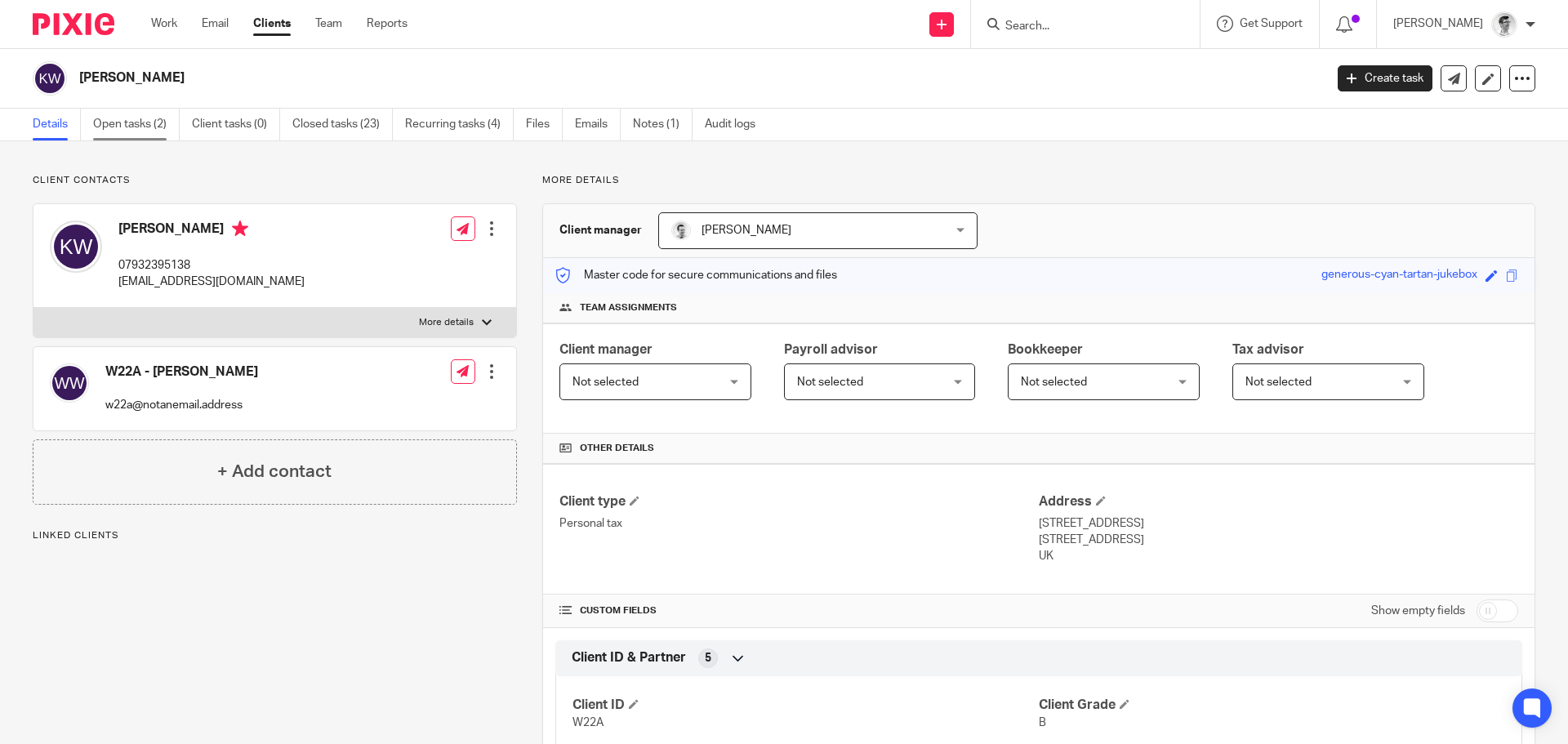
click at [147, 122] on link "Open tasks (2)" at bounding box center [136, 124] width 86 height 32
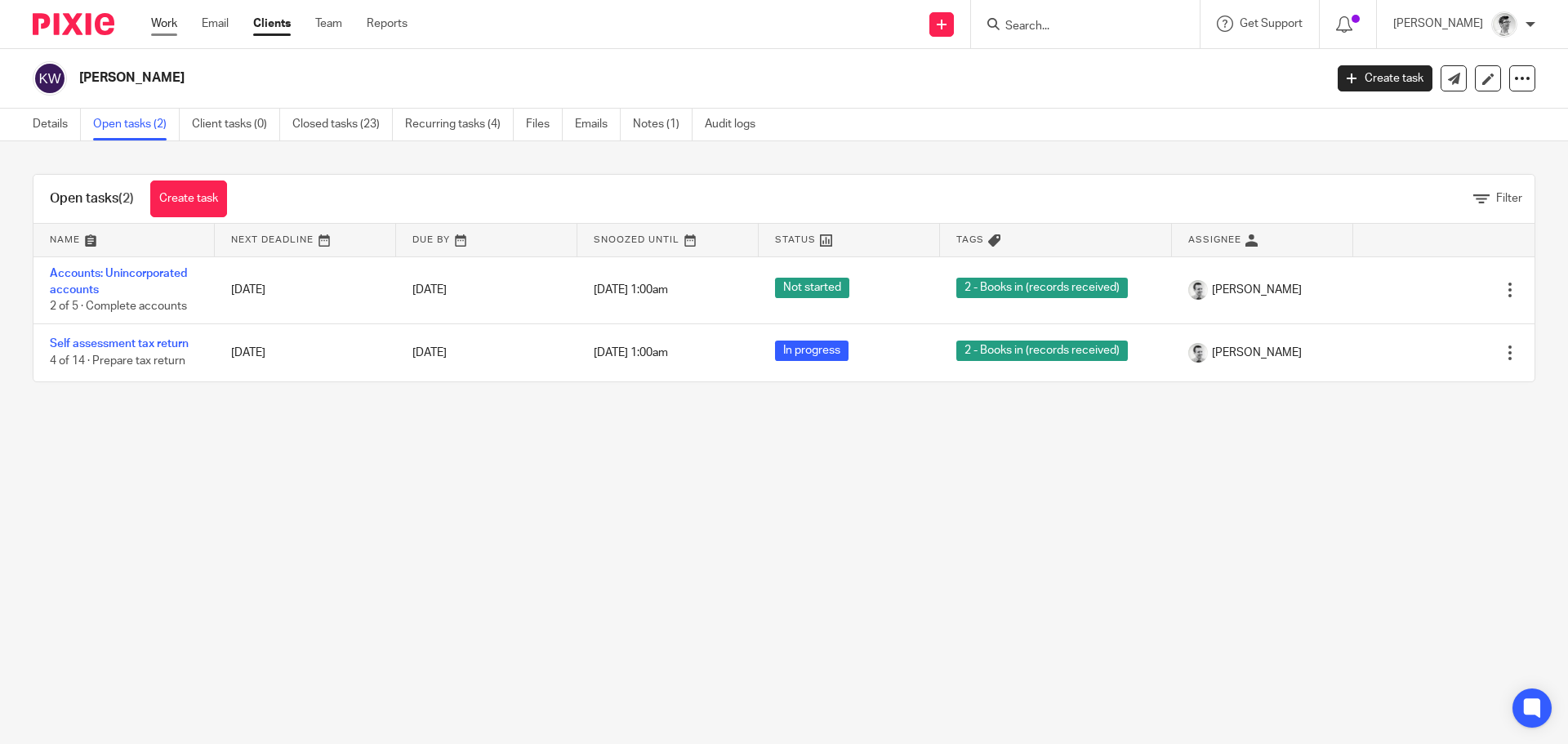
click at [163, 17] on link "Work" at bounding box center [164, 23] width 26 height 16
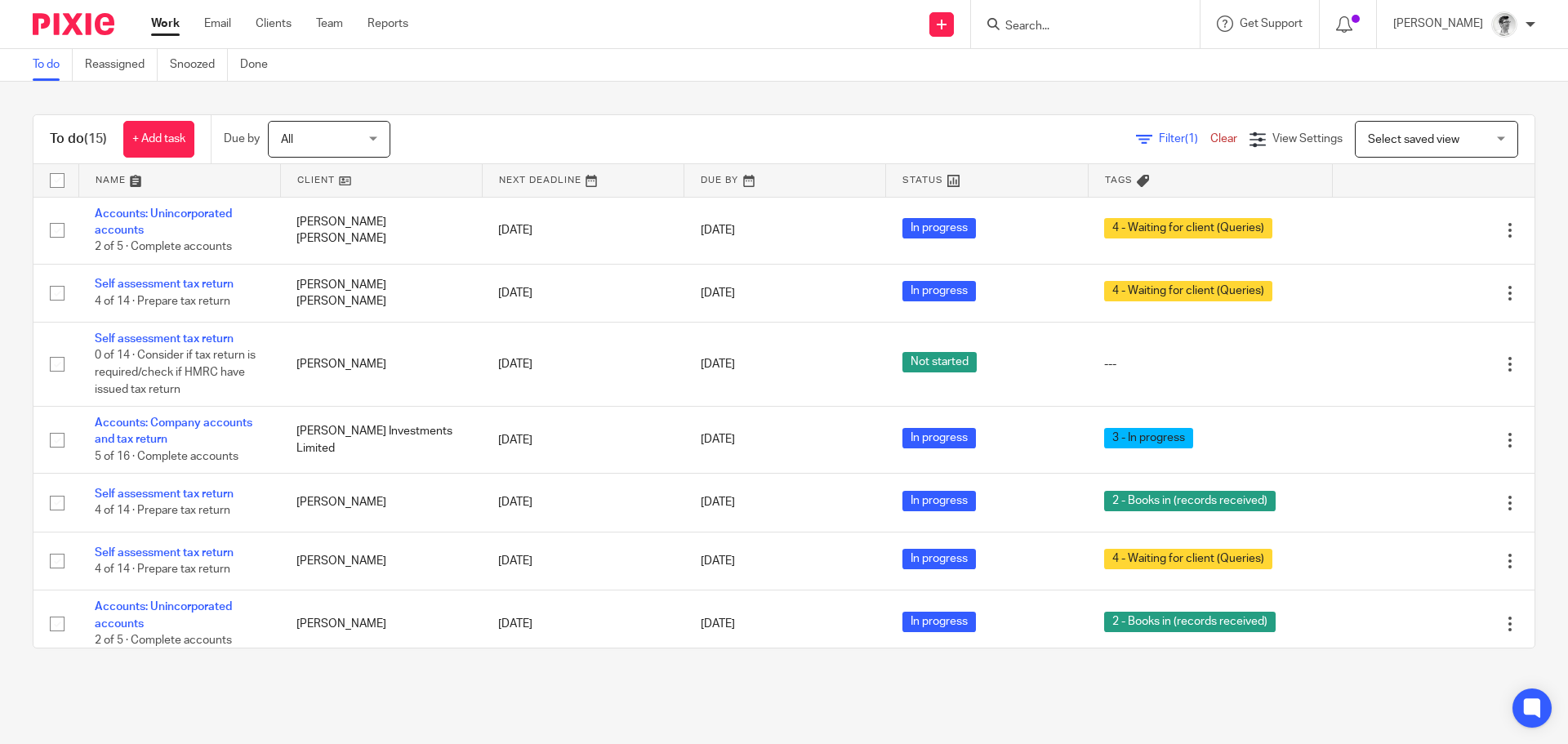
click at [1122, 24] on input "Search" at bounding box center [1077, 27] width 147 height 15
type input "w22"
click at [1148, 87] on link at bounding box center [1138, 76] width 276 height 50
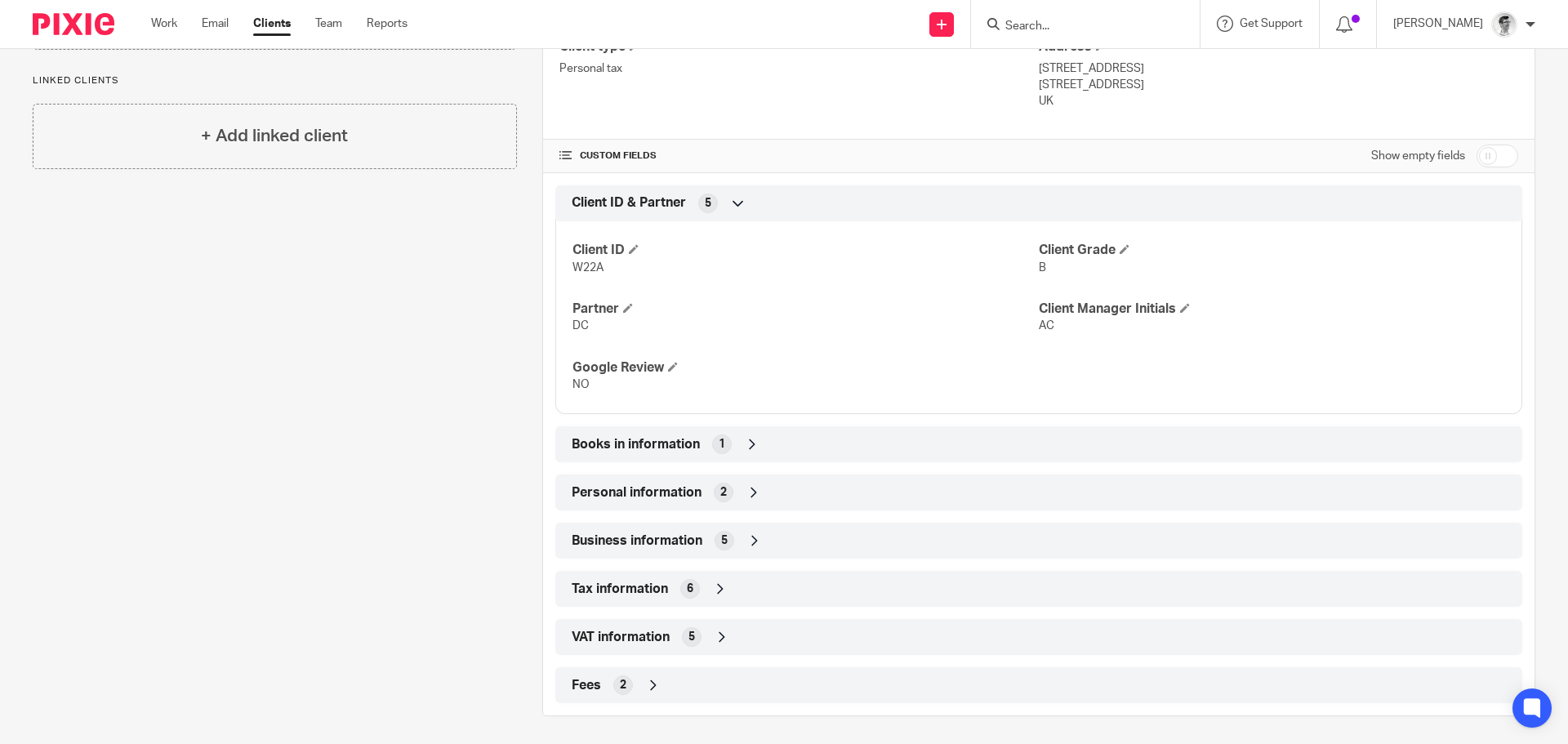
scroll to position [460, 0]
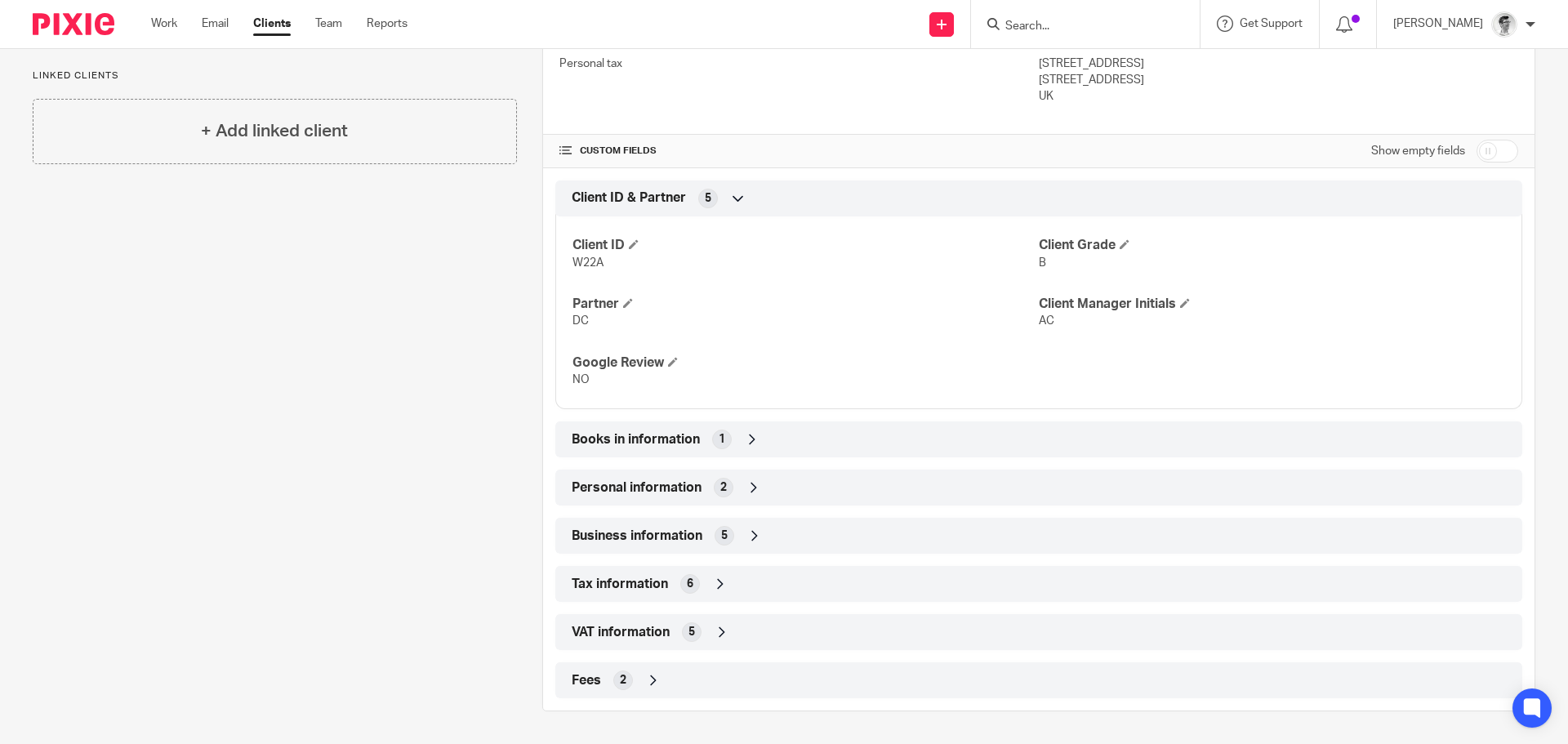
click at [745, 488] on icon at bounding box center [753, 487] width 16 height 16
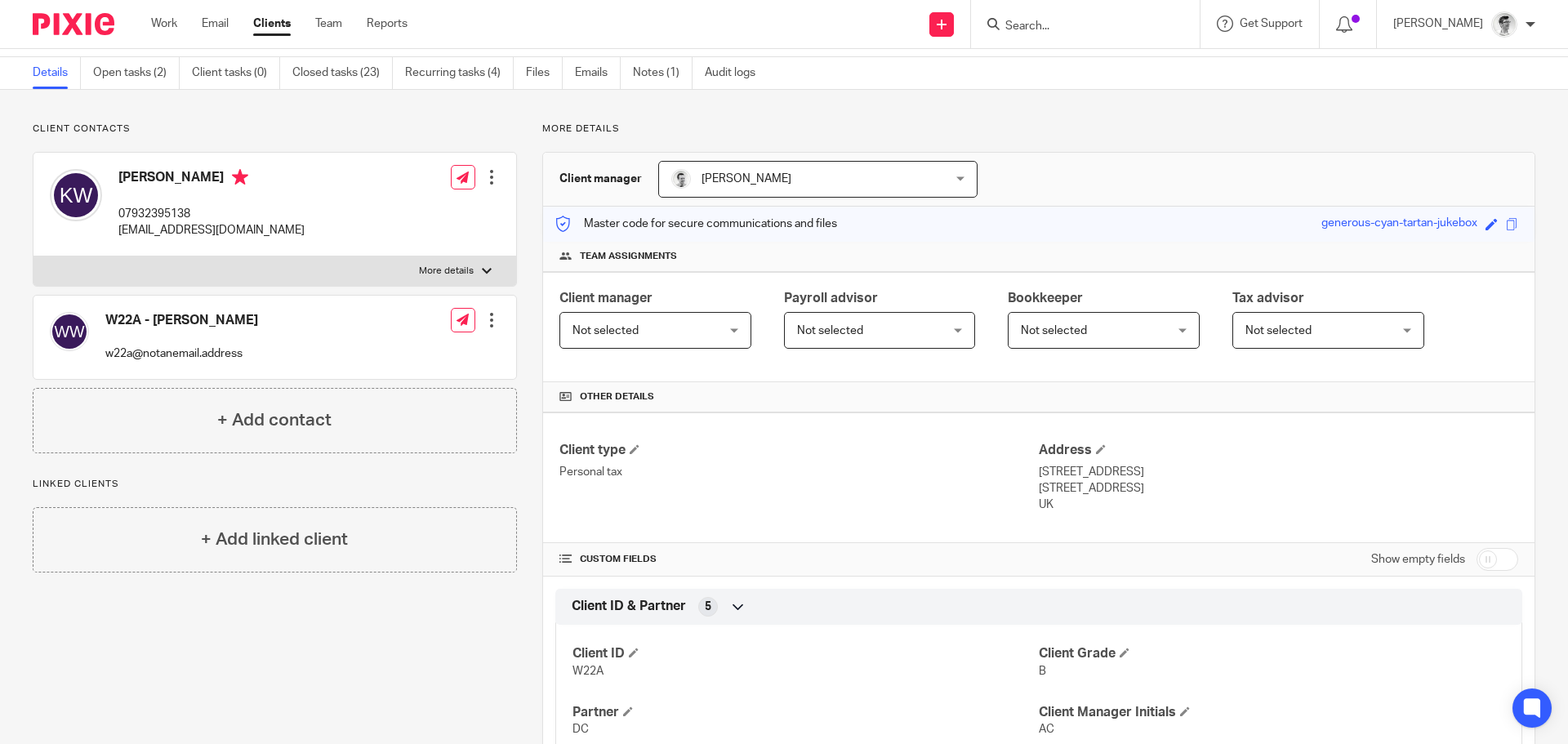
scroll to position [0, 0]
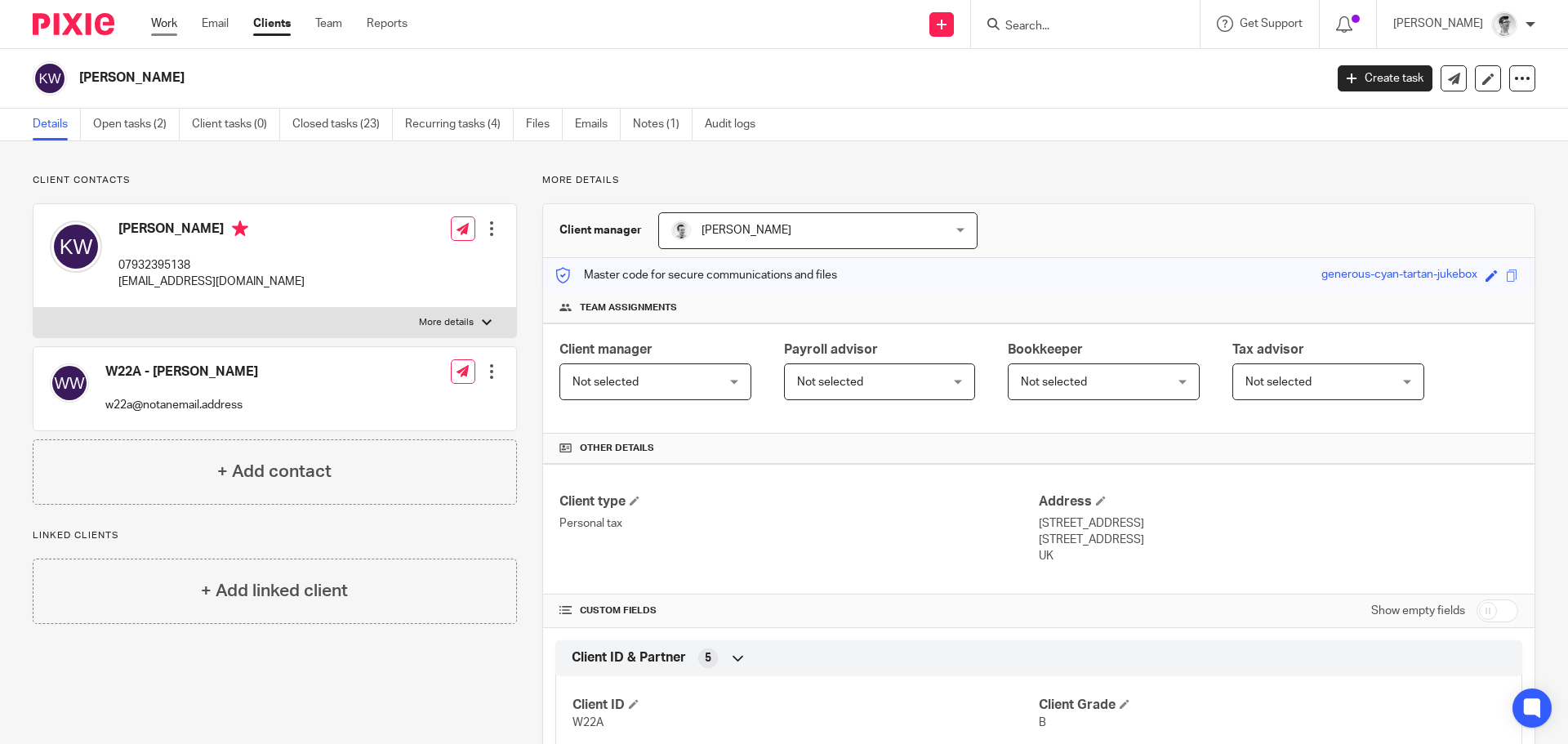
click at [173, 18] on link "Work" at bounding box center [164, 23] width 26 height 16
